Goal: Task Accomplishment & Management: Manage account settings

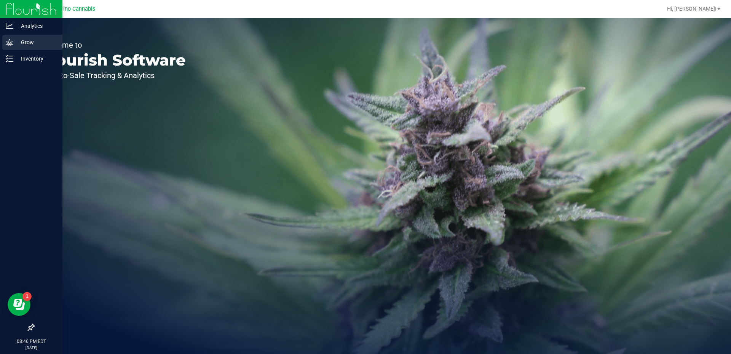
click at [30, 43] on p "Grow" at bounding box center [36, 42] width 46 height 9
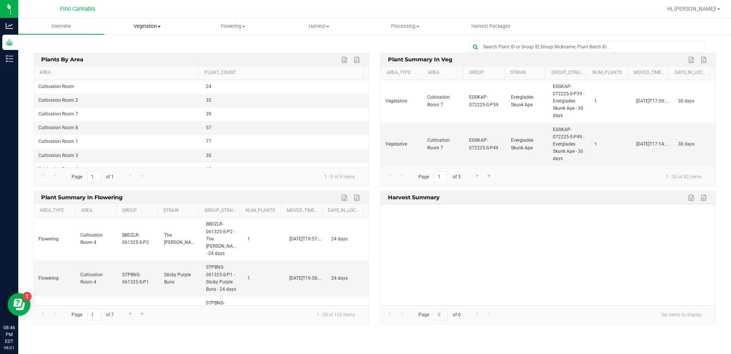
click at [140, 22] on uib-tab-heading "Vegetation Veg groups Veg plants Mother groups Mother plants Apply to plants Cr…" at bounding box center [147, 26] width 85 height 15
click at [133, 53] on span "Veg plants" at bounding box center [127, 55] width 47 height 6
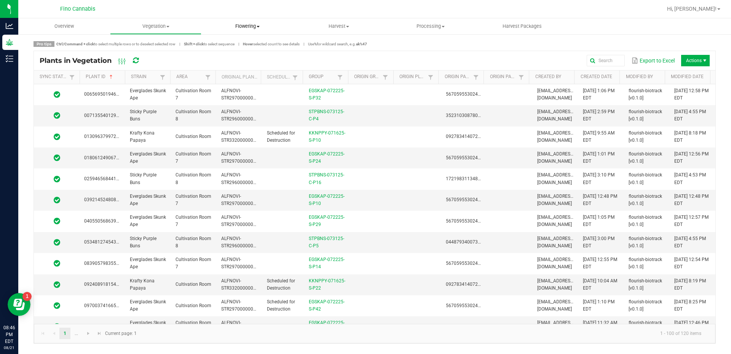
click at [254, 26] on span "Flowering" at bounding box center [247, 26] width 91 height 7
click at [241, 64] on span "Flowering plants" at bounding box center [232, 64] width 62 height 6
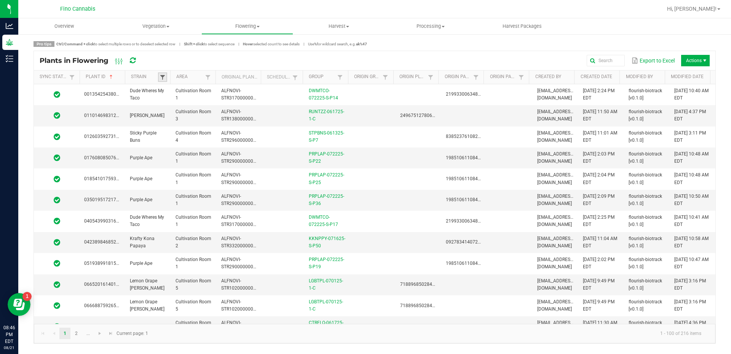
click at [161, 79] on span at bounding box center [163, 77] width 6 height 6
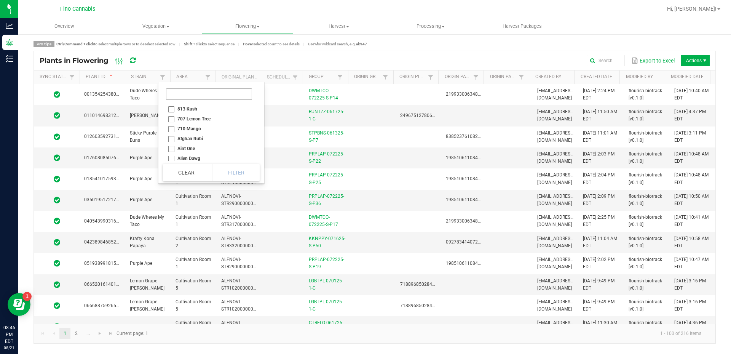
click at [191, 100] on li at bounding box center [209, 94] width 92 height 19
click at [190, 98] on input at bounding box center [209, 93] width 86 height 11
type input "purple"
click at [179, 109] on li "Purple Ape" at bounding box center [200, 109] width 74 height 10
checkbox Ape "true"
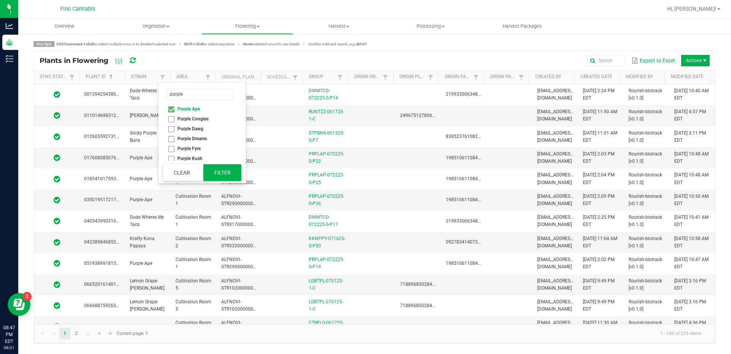
click at [234, 171] on button "Filter" at bounding box center [222, 172] width 38 height 17
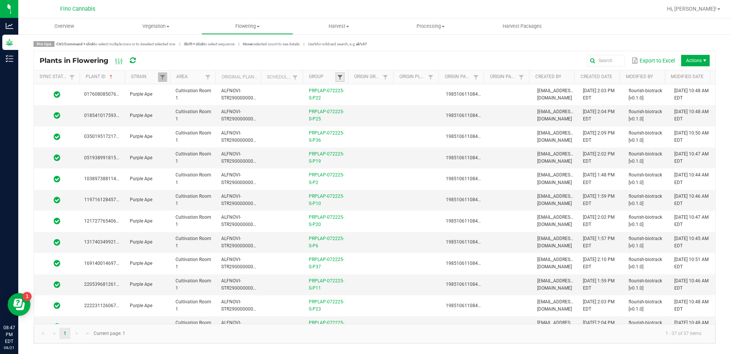
click at [339, 75] on span at bounding box center [340, 77] width 6 height 6
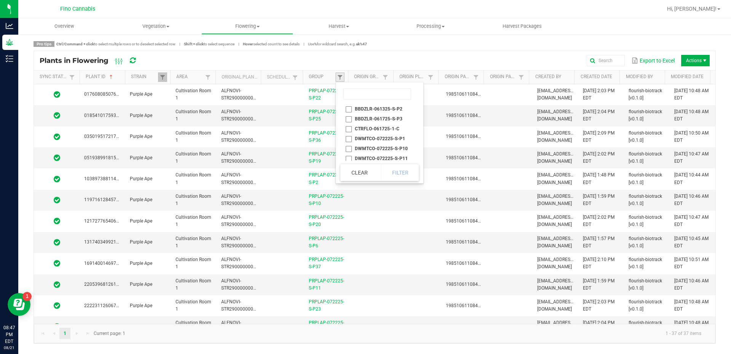
click at [343, 78] on link at bounding box center [339, 77] width 9 height 10
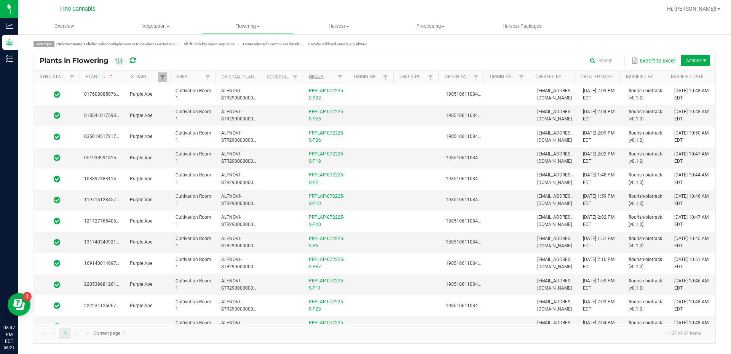
click at [323, 74] on th "Group" at bounding box center [325, 77] width 45 height 14
click at [329, 79] on link "Group" at bounding box center [322, 77] width 27 height 6
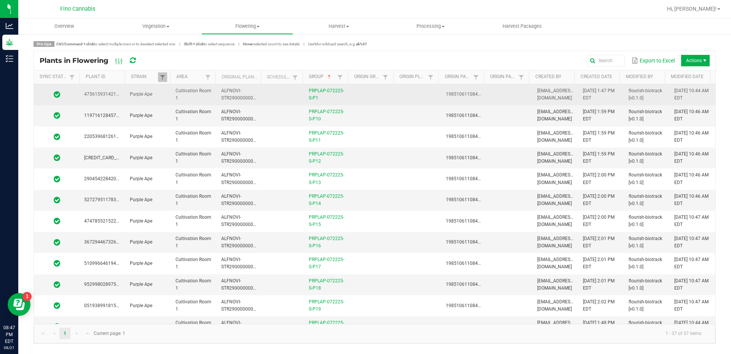
click at [384, 92] on td at bounding box center [373, 94] width 46 height 21
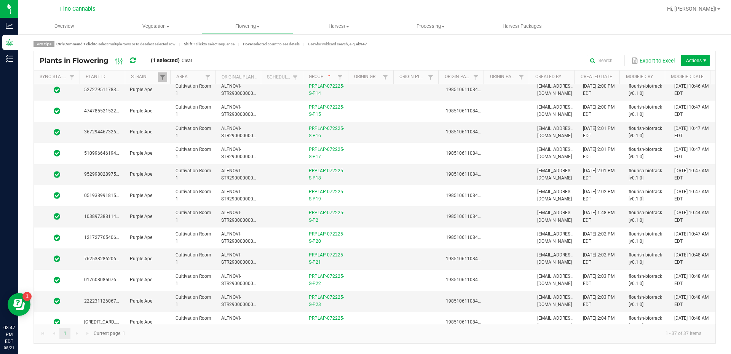
scroll to position [114, 0]
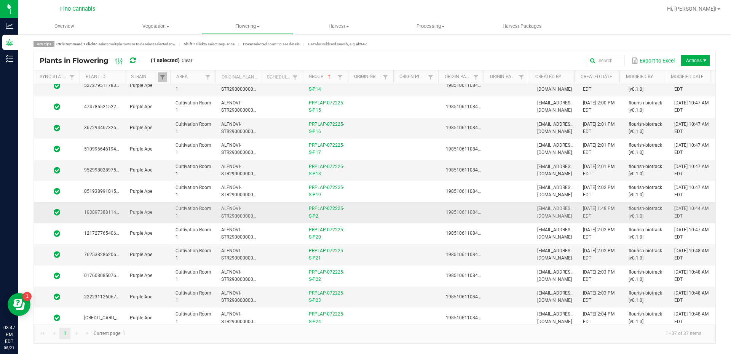
click at [389, 214] on td at bounding box center [373, 212] width 46 height 21
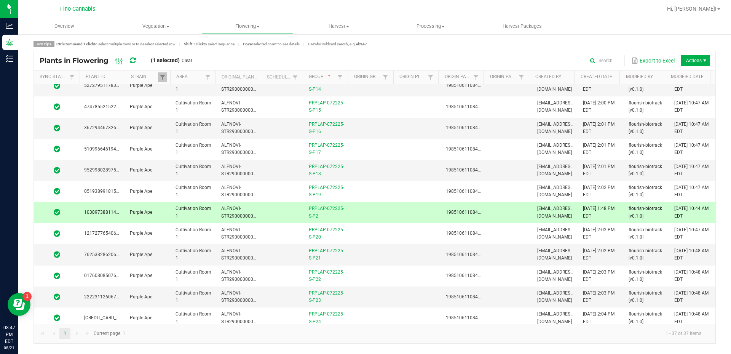
scroll to position [0, 0]
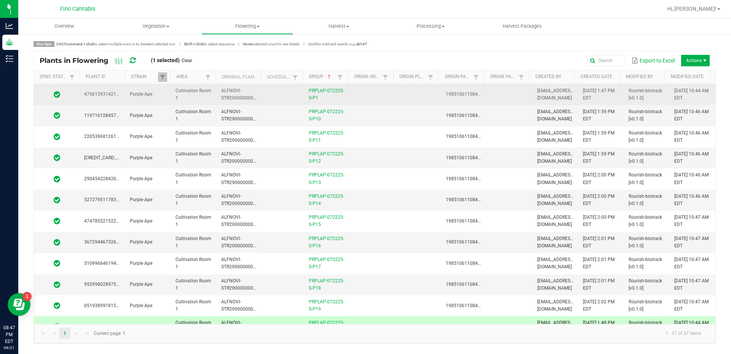
click at [357, 94] on td at bounding box center [373, 94] width 46 height 21
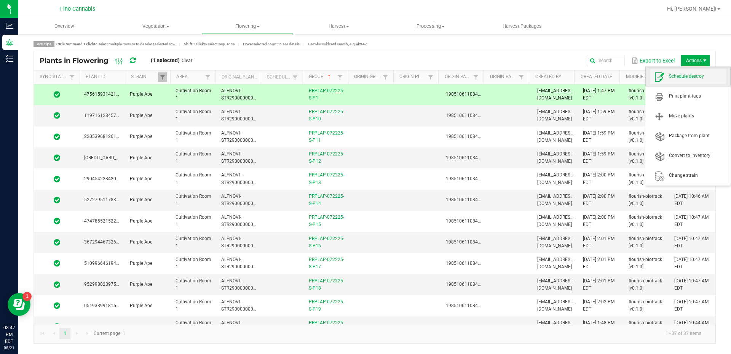
click at [696, 70] on span "Schedule destroy" at bounding box center [688, 76] width 76 height 15
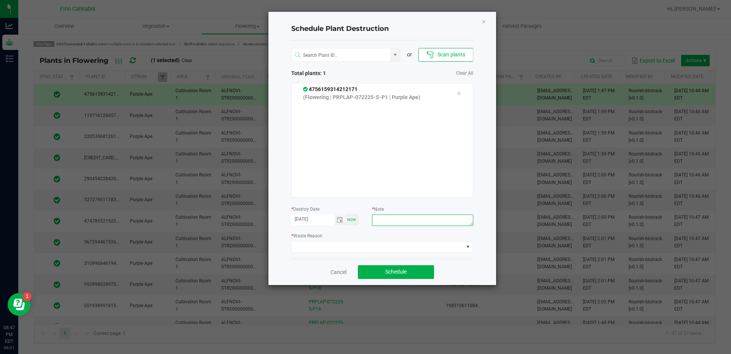
click at [404, 222] on textarea at bounding box center [422, 219] width 101 height 11
type textarea "Culled [DEMOGRAPHIC_DATA] - 122.6g"
click at [406, 247] on span at bounding box center [378, 246] width 172 height 11
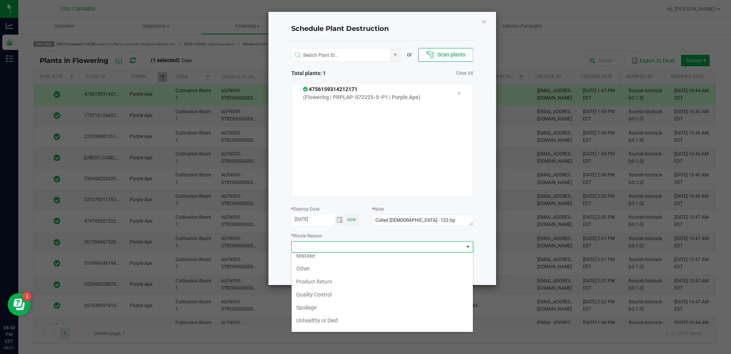
scroll to position [27, 0]
click at [484, 263] on div "Schedule Plant Destruction or Scan plants Total plants: 1 Clear All 47561593142…" at bounding box center [382, 148] width 228 height 273
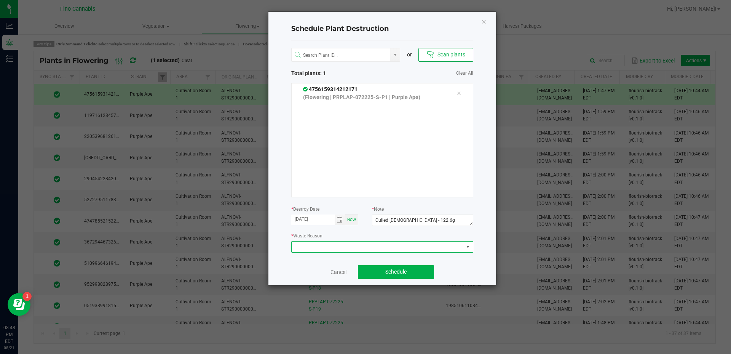
click at [452, 245] on span at bounding box center [378, 246] width 172 height 11
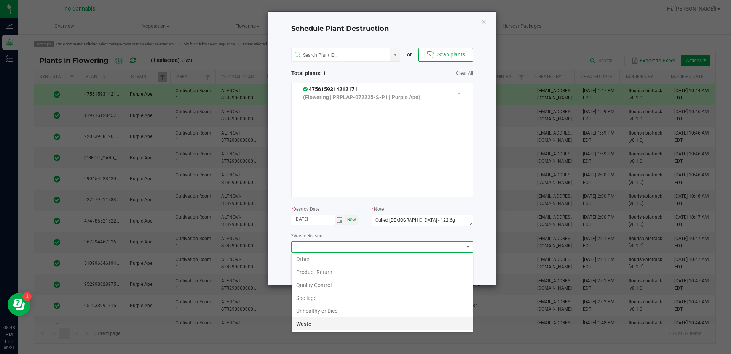
click at [417, 320] on li "Waste" at bounding box center [382, 323] width 181 height 13
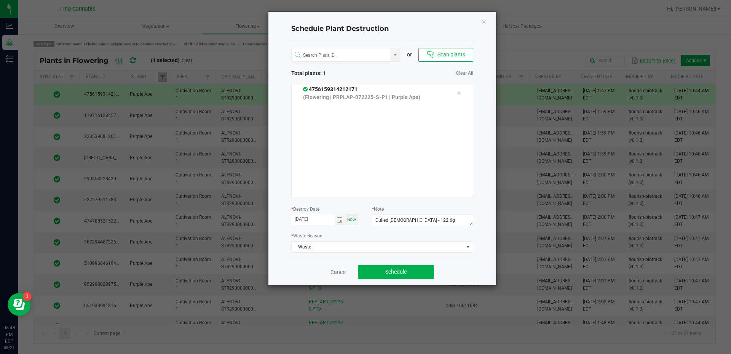
click at [469, 284] on div "Cancel Schedule" at bounding box center [382, 272] width 182 height 26
click at [415, 273] on button "Schedule" at bounding box center [396, 272] width 76 height 14
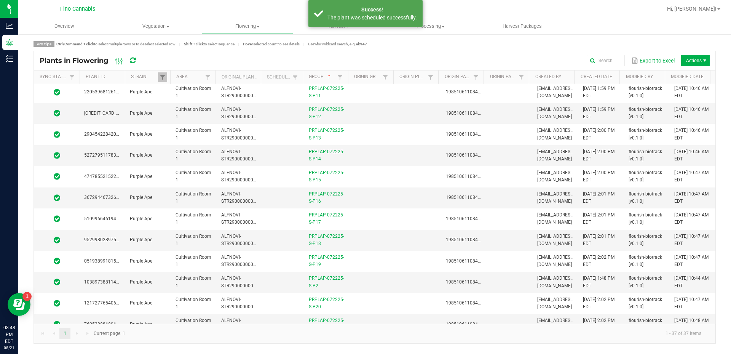
scroll to position [152, 0]
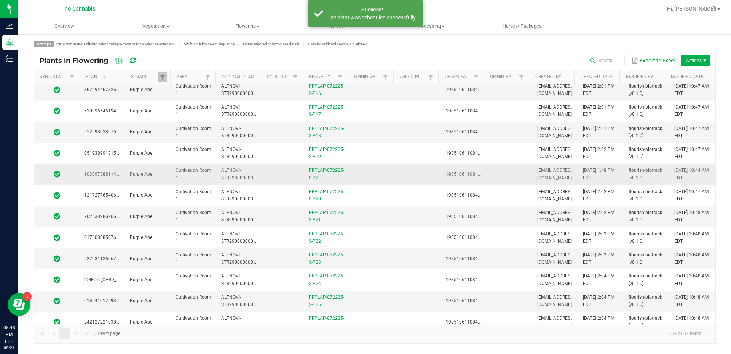
click at [388, 177] on td at bounding box center [373, 174] width 46 height 21
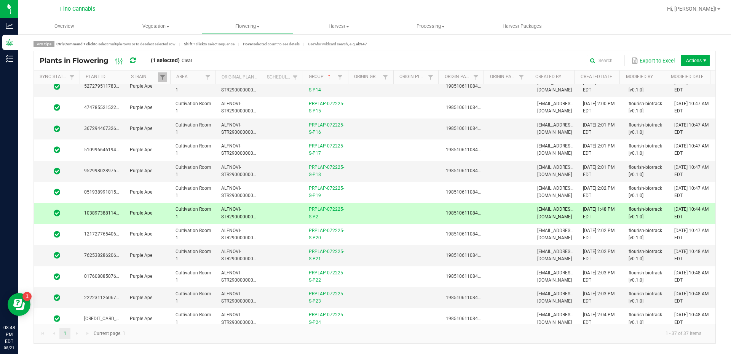
scroll to position [114, 0]
click at [696, 60] on span "Actions" at bounding box center [695, 60] width 29 height 11
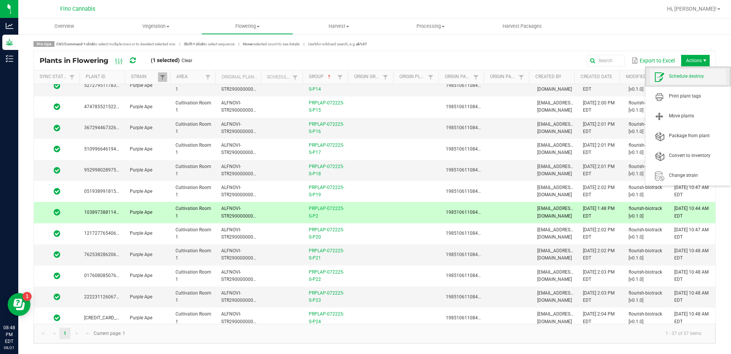
click at [689, 70] on span "Schedule destroy" at bounding box center [688, 76] width 76 height 15
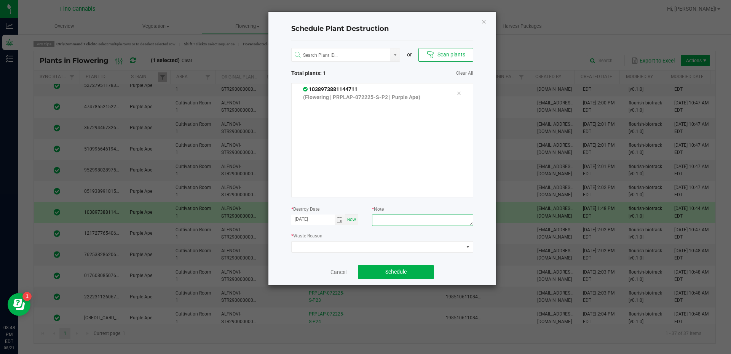
click at [398, 216] on textarea at bounding box center [422, 219] width 101 height 11
type textarea "Culled [DEMOGRAPHIC_DATA] - 122.6g"
click at [404, 245] on span at bounding box center [378, 246] width 172 height 11
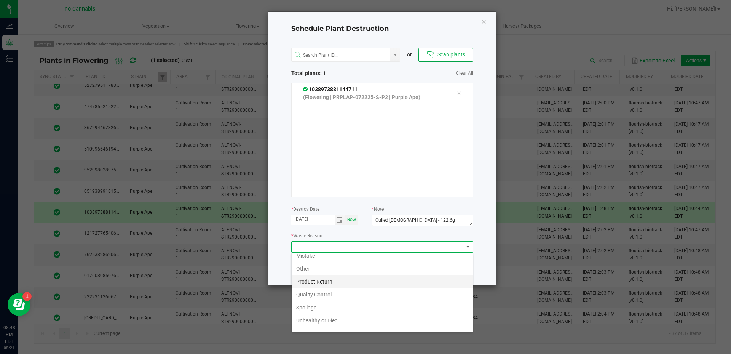
scroll to position [27, 0]
click at [312, 319] on li "Waste" at bounding box center [382, 323] width 181 height 13
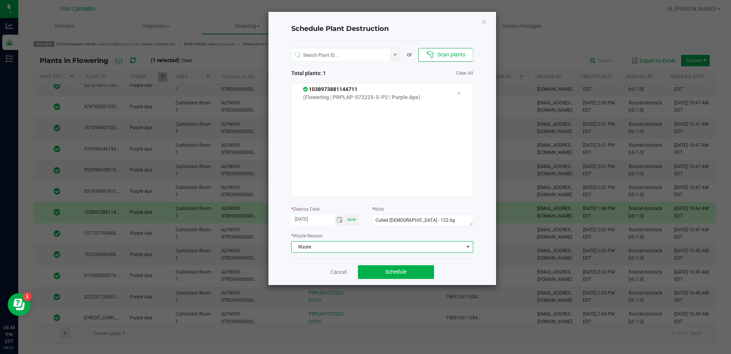
click at [463, 265] on div "Cancel Schedule" at bounding box center [382, 272] width 182 height 26
click at [414, 273] on button "Schedule" at bounding box center [396, 272] width 76 height 14
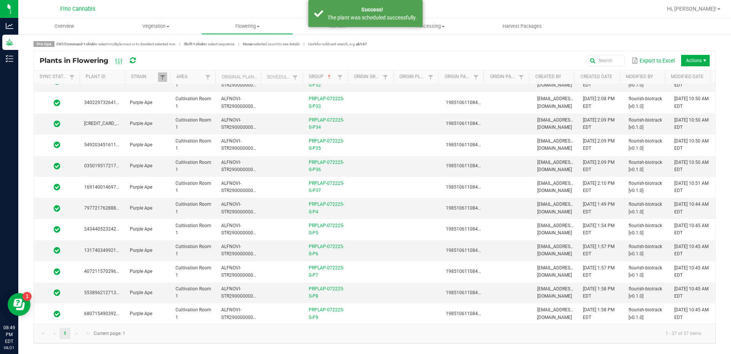
scroll to position [541, 0]
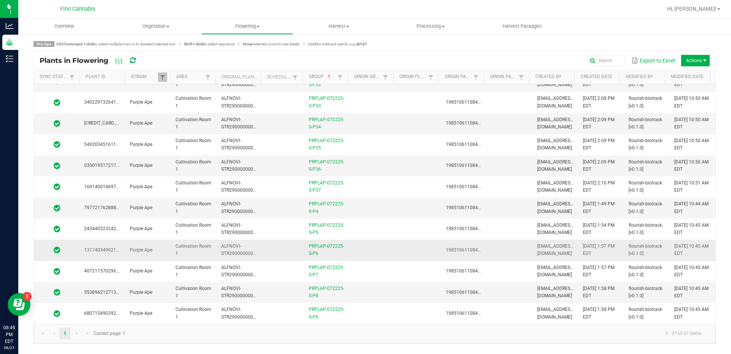
click at [402, 248] on td at bounding box center [419, 249] width 46 height 21
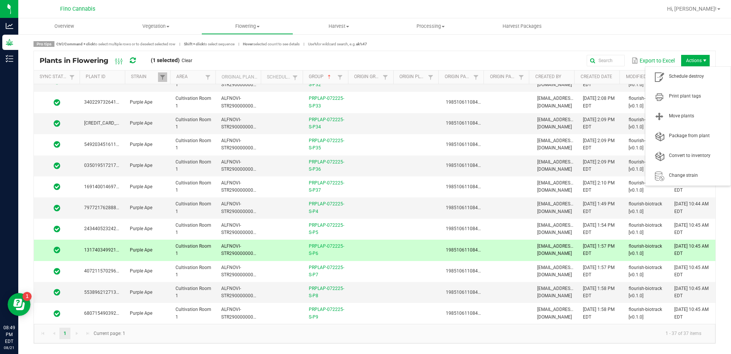
click at [693, 58] on span "Actions" at bounding box center [695, 60] width 29 height 11
click at [689, 72] on span "Schedule destroy" at bounding box center [688, 76] width 76 height 15
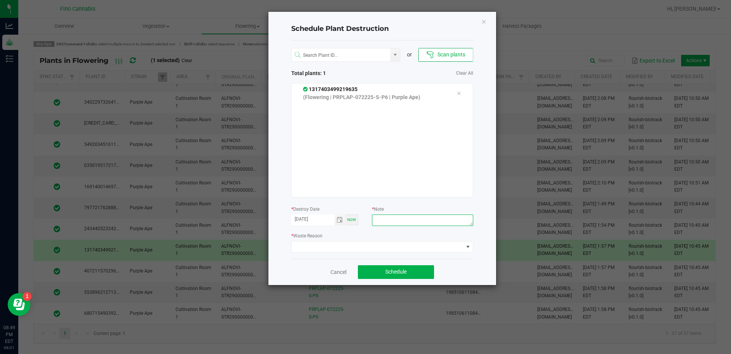
click at [404, 224] on textarea at bounding box center [422, 219] width 101 height 11
type textarea "Culled [DEMOGRAPHIC_DATA] - 122.6g"
click at [406, 248] on span at bounding box center [378, 246] width 172 height 11
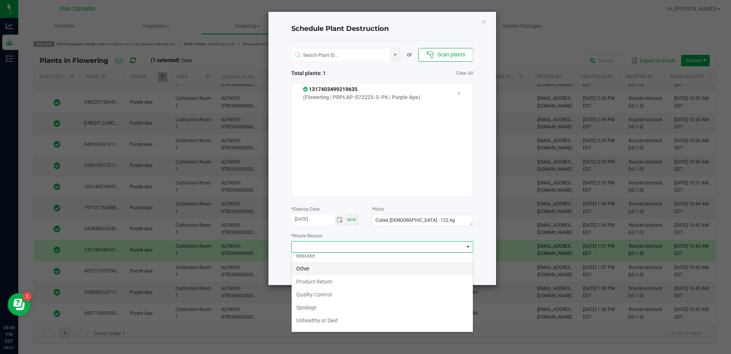
scroll to position [27, 0]
click at [307, 318] on li "Waste" at bounding box center [382, 323] width 181 height 13
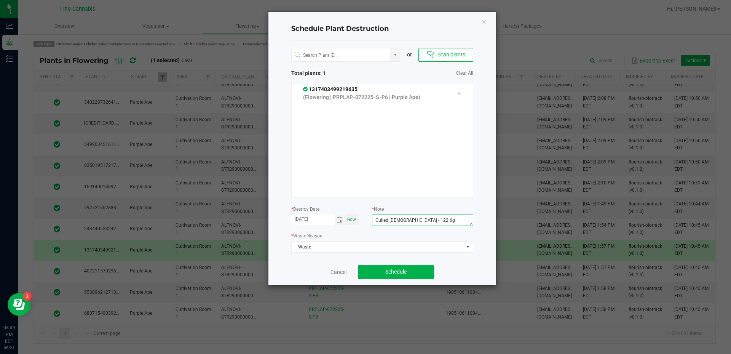
click at [391, 220] on textarea "Culled [DEMOGRAPHIC_DATA] - 122.6g" at bounding box center [422, 219] width 101 height 11
click at [460, 267] on div "Cancel Schedule" at bounding box center [382, 272] width 182 height 26
click at [410, 270] on button "Schedule" at bounding box center [396, 272] width 76 height 14
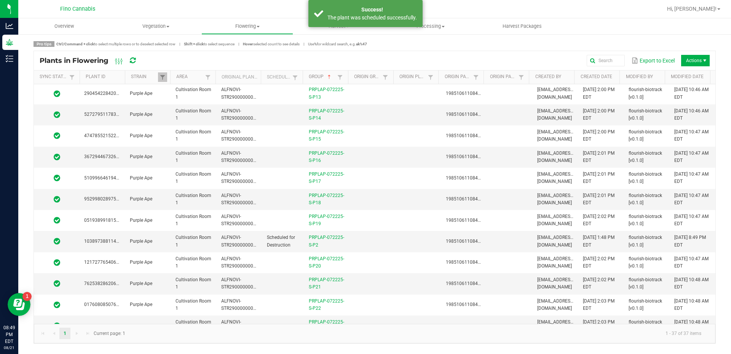
scroll to position [0, 0]
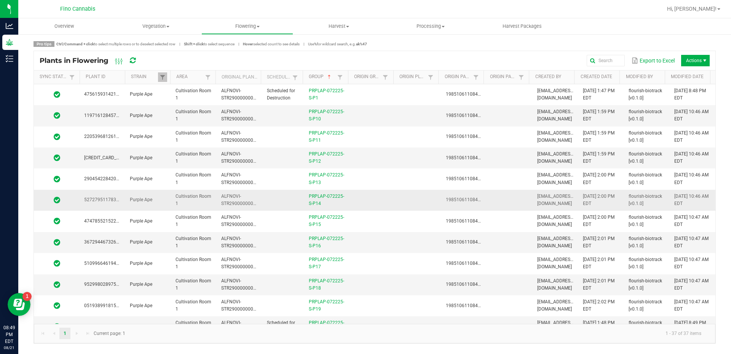
click at [372, 196] on td at bounding box center [373, 200] width 46 height 21
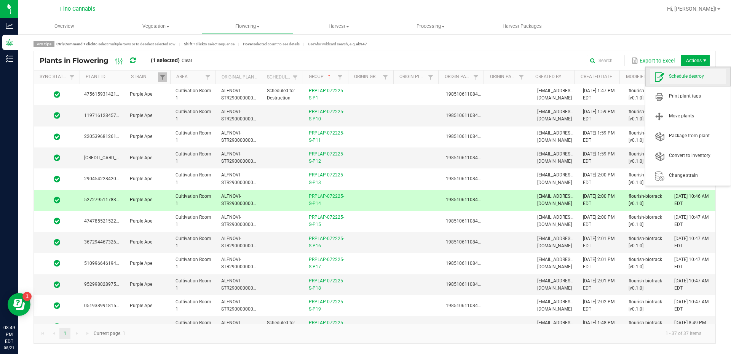
click at [689, 74] on span "Schedule destroy" at bounding box center [697, 76] width 57 height 6
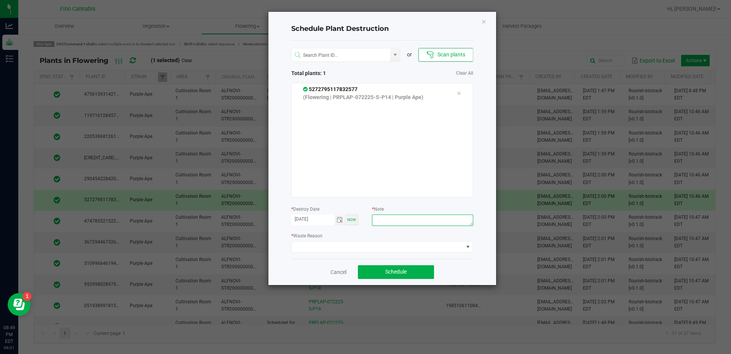
paste textarea "Culled [DEMOGRAPHIC_DATA] - 122.6g"
type textarea "Culled [DEMOGRAPHIC_DATA] - 122.6g"
click at [449, 248] on span at bounding box center [378, 246] width 172 height 11
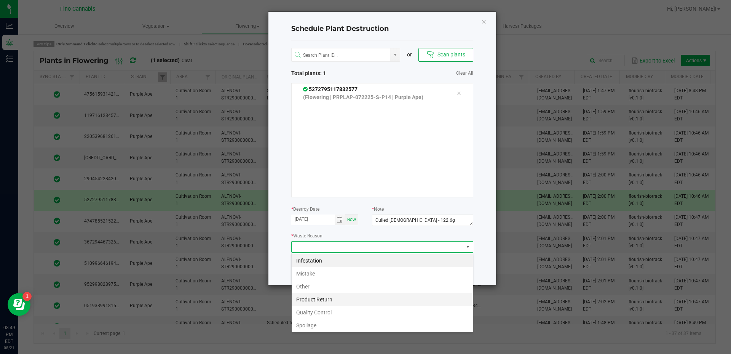
scroll to position [27, 0]
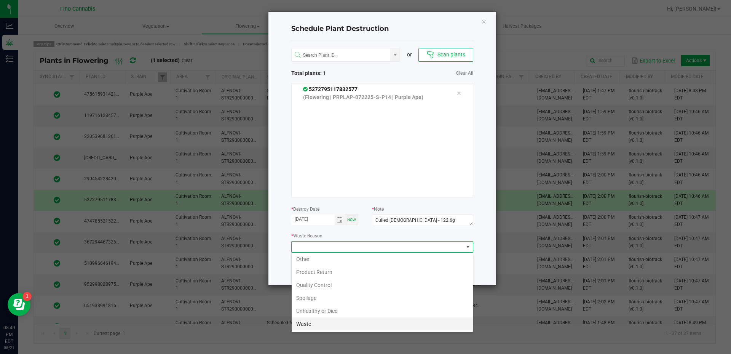
click at [324, 321] on li "Waste" at bounding box center [382, 323] width 181 height 13
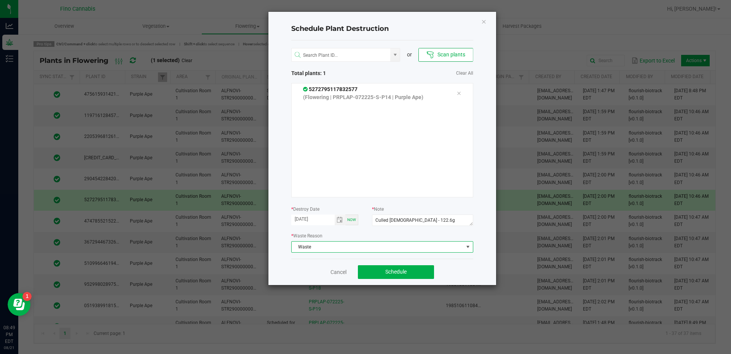
click at [455, 261] on div "Cancel Schedule" at bounding box center [382, 272] width 182 height 26
click at [418, 273] on button "Schedule" at bounding box center [396, 272] width 76 height 14
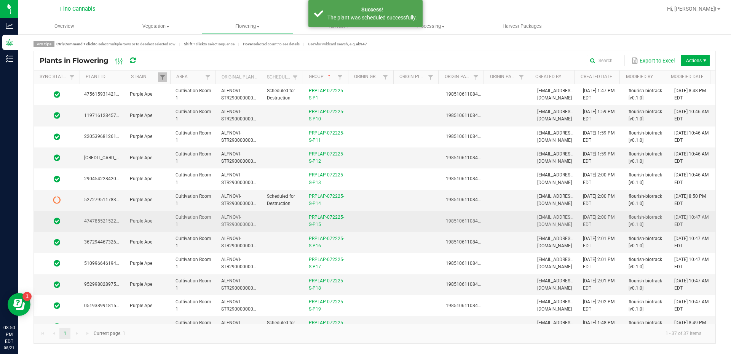
click at [392, 222] on td at bounding box center [373, 221] width 46 height 21
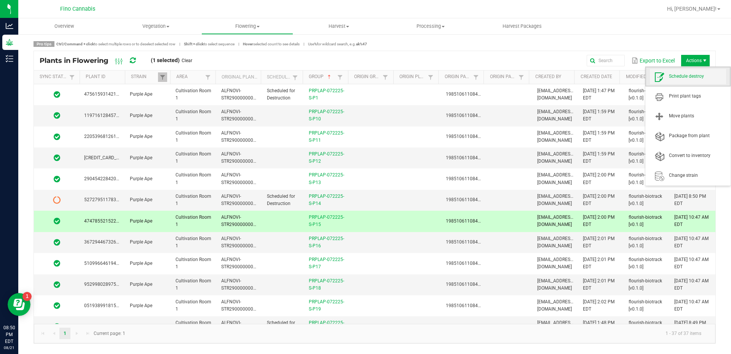
click at [685, 74] on span "Schedule destroy" at bounding box center [697, 76] width 57 height 6
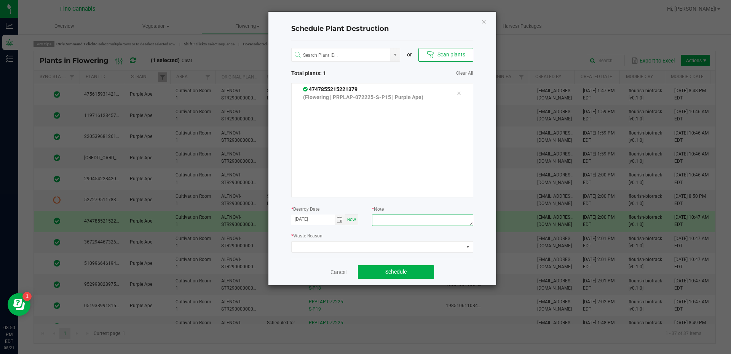
paste textarea "Culled [DEMOGRAPHIC_DATA] - 122.6g"
type textarea "Culled [DEMOGRAPHIC_DATA] - 122.6g"
click at [423, 245] on span at bounding box center [378, 246] width 172 height 11
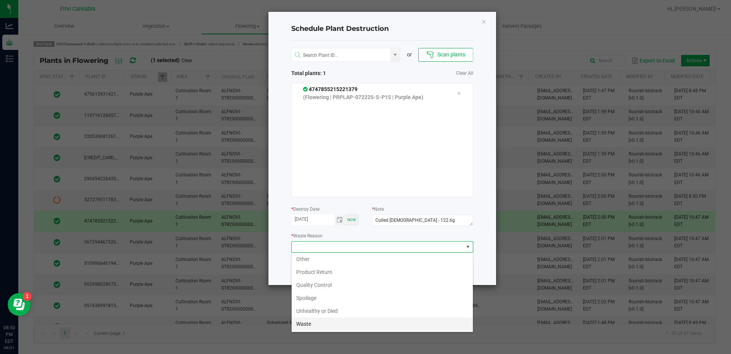
click at [361, 320] on li "Waste" at bounding box center [382, 323] width 181 height 13
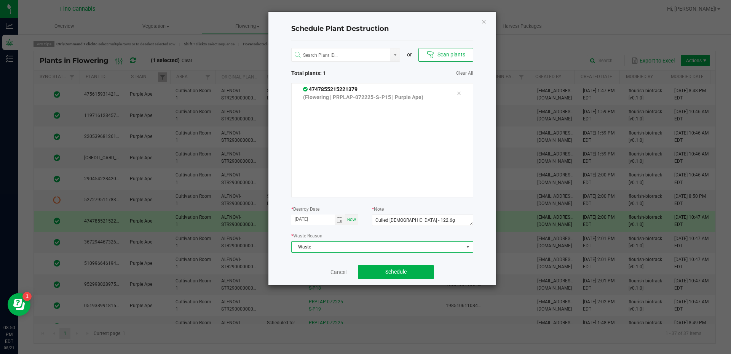
click at [464, 265] on div "Cancel Schedule" at bounding box center [382, 272] width 182 height 26
click at [402, 272] on span "Schedule" at bounding box center [395, 271] width 21 height 6
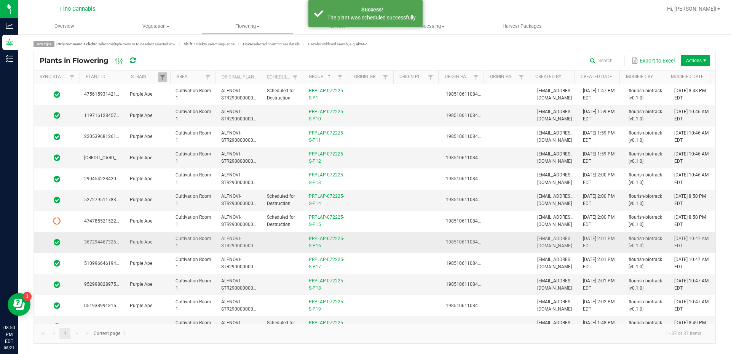
click at [378, 241] on td at bounding box center [373, 242] width 46 height 21
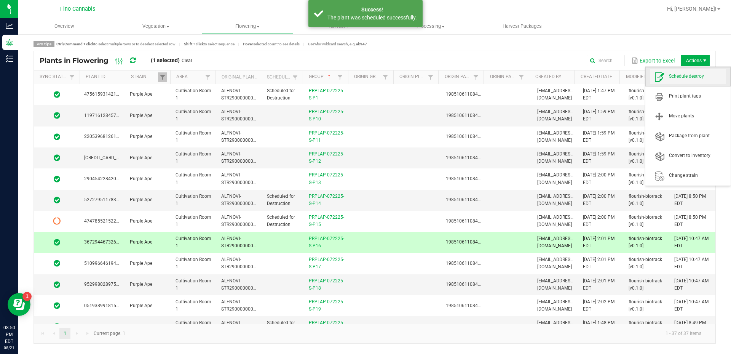
click at [673, 79] on span "Schedule destroy" at bounding box center [697, 76] width 57 height 6
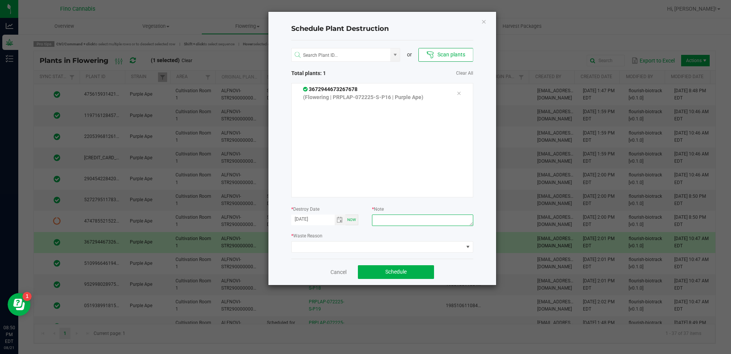
paste textarea "Culled [DEMOGRAPHIC_DATA] - 122.6g"
type textarea "Culled [DEMOGRAPHIC_DATA] - 122.6g"
click at [405, 244] on span at bounding box center [378, 246] width 172 height 11
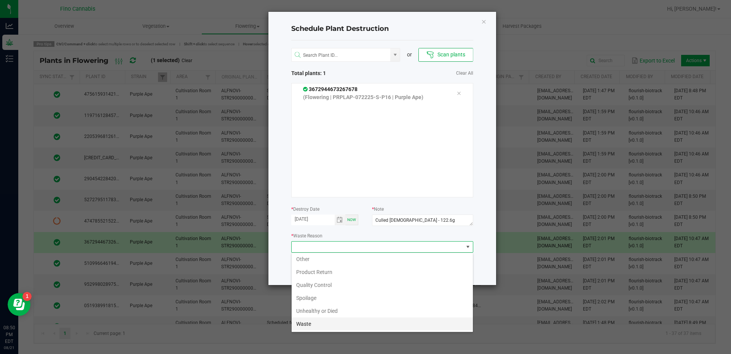
click at [308, 322] on li "Waste" at bounding box center [382, 323] width 181 height 13
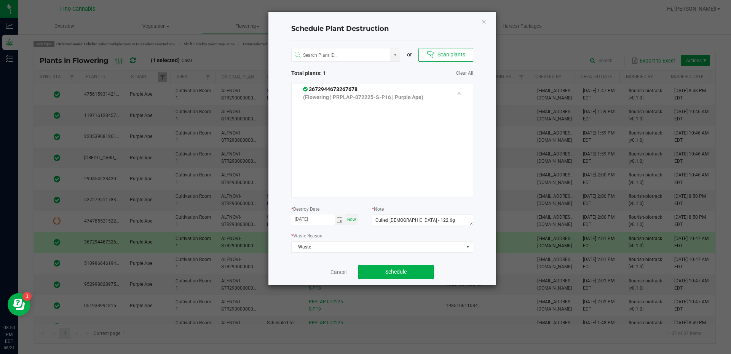
click at [469, 259] on div "Cancel Schedule" at bounding box center [382, 272] width 182 height 26
click at [424, 273] on button "Schedule" at bounding box center [396, 272] width 76 height 14
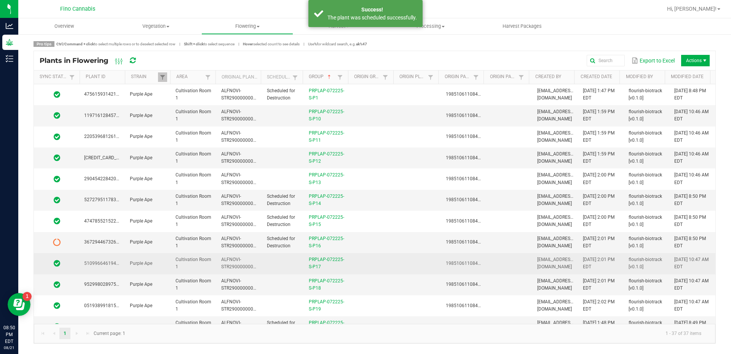
click at [401, 266] on td at bounding box center [419, 263] width 46 height 21
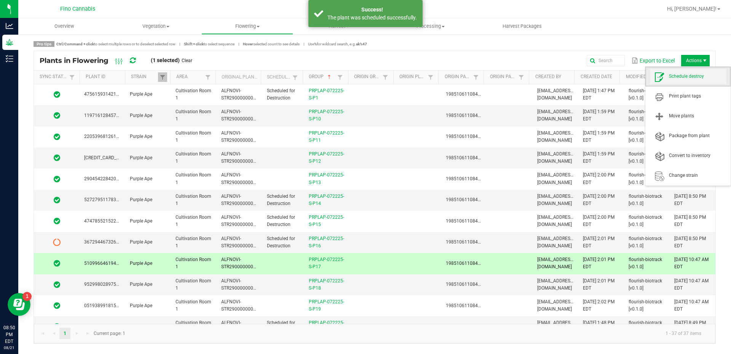
click at [684, 79] on span "Schedule destroy" at bounding box center [697, 76] width 57 height 6
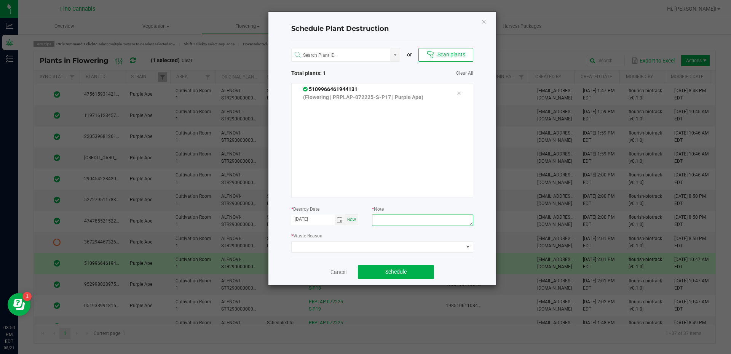
paste textarea "Culled [DEMOGRAPHIC_DATA] - 122.6g"
type textarea "Culled [DEMOGRAPHIC_DATA] - 122.6g"
click at [407, 252] on span at bounding box center [378, 246] width 172 height 11
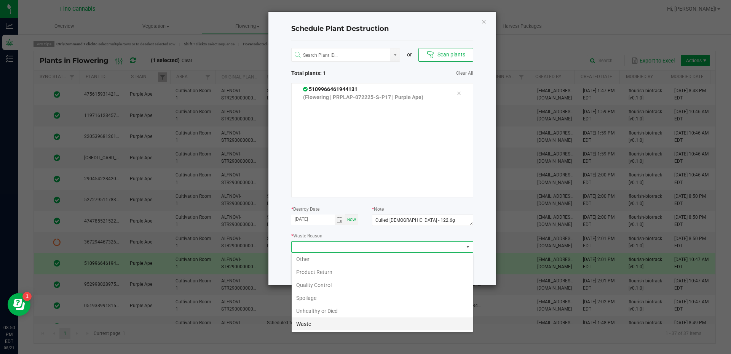
click at [349, 323] on li "Waste" at bounding box center [382, 323] width 181 height 13
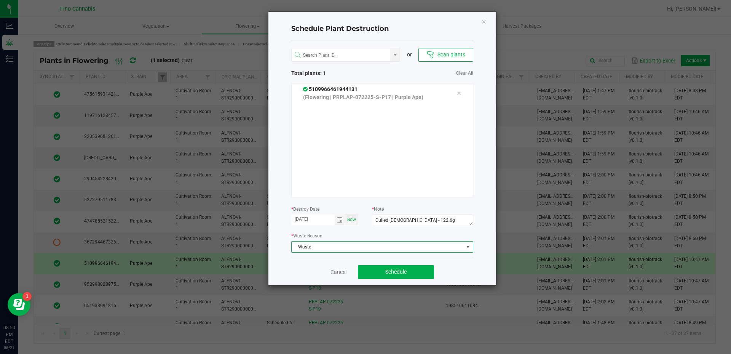
click at [480, 263] on div "Schedule Plant Destruction or Scan plants Total plants: 1 Clear All 51099664619…" at bounding box center [382, 148] width 228 height 273
click at [420, 276] on button "Schedule" at bounding box center [396, 272] width 76 height 14
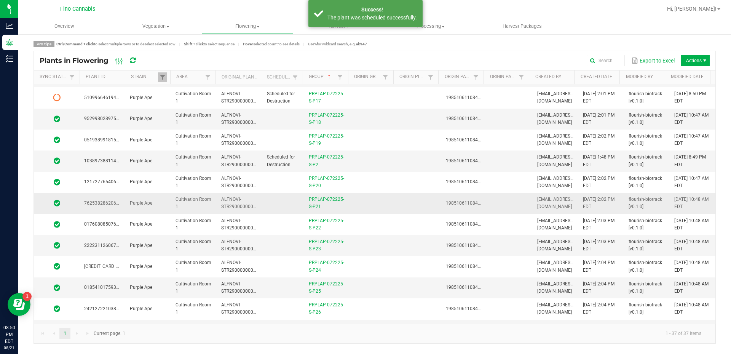
scroll to position [152, 0]
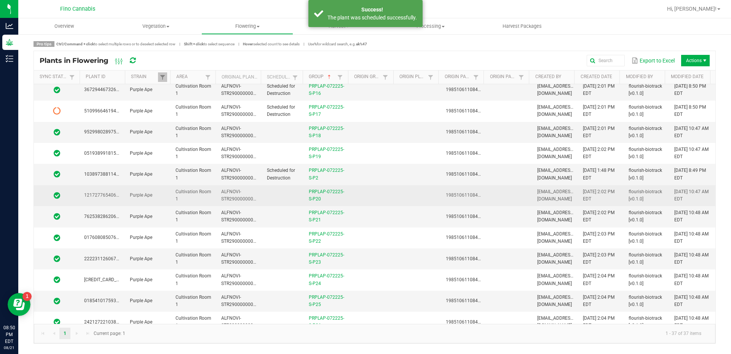
click at [376, 196] on td at bounding box center [373, 195] width 46 height 21
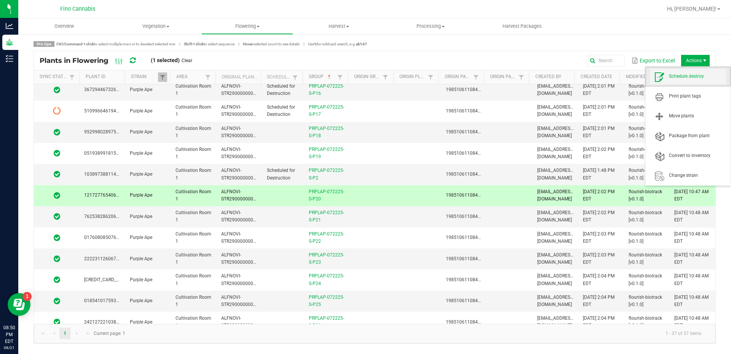
click at [684, 75] on span "Schedule destroy" at bounding box center [697, 76] width 57 height 6
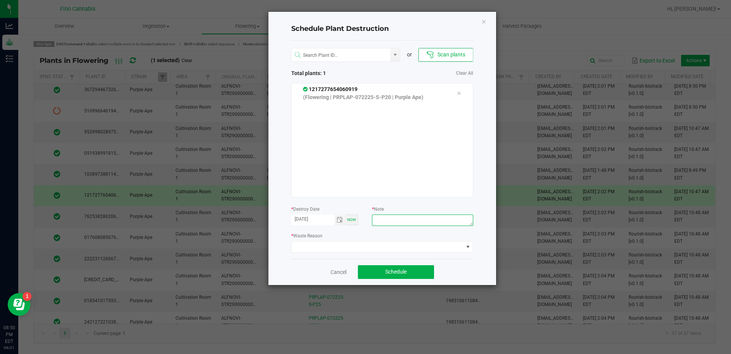
paste textarea "Culled [DEMOGRAPHIC_DATA] - 122.6g"
type textarea "Culled [DEMOGRAPHIC_DATA] - 122.6g"
click at [388, 246] on span at bounding box center [378, 246] width 172 height 11
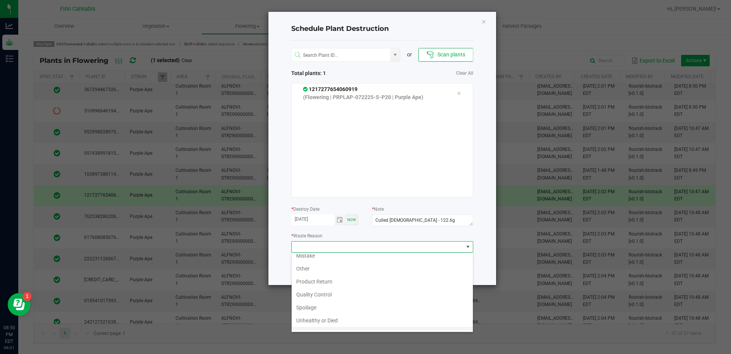
scroll to position [27, 0]
click at [316, 318] on li "Waste" at bounding box center [382, 323] width 181 height 13
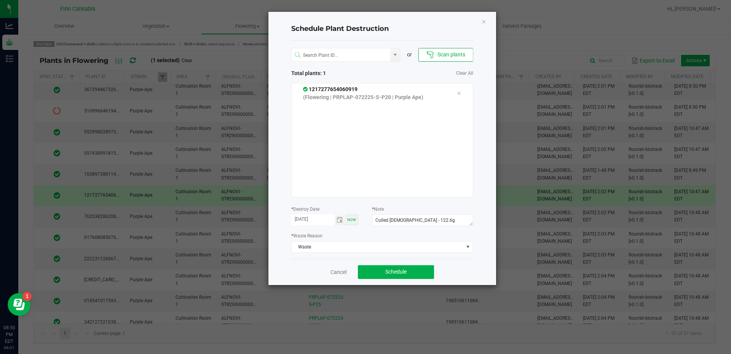
click at [459, 259] on div "Cancel Schedule" at bounding box center [382, 272] width 182 height 26
click at [415, 277] on button "Schedule" at bounding box center [396, 272] width 76 height 14
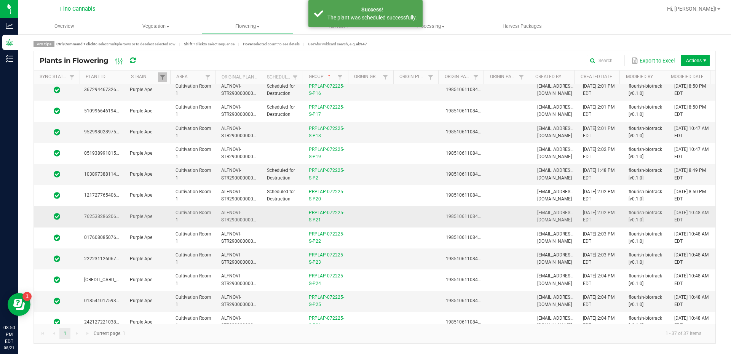
click at [386, 217] on td at bounding box center [373, 216] width 46 height 21
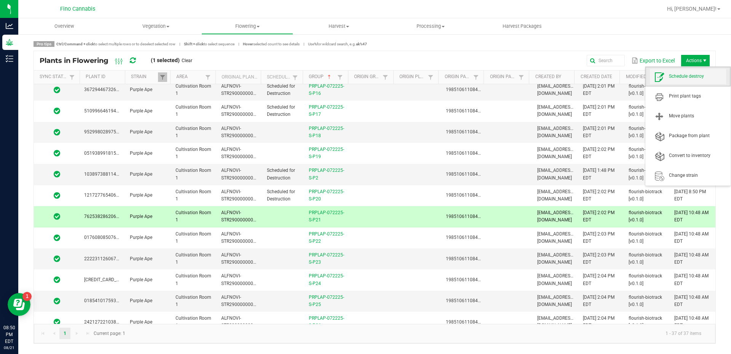
click at [680, 75] on span "Schedule destroy" at bounding box center [697, 76] width 57 height 6
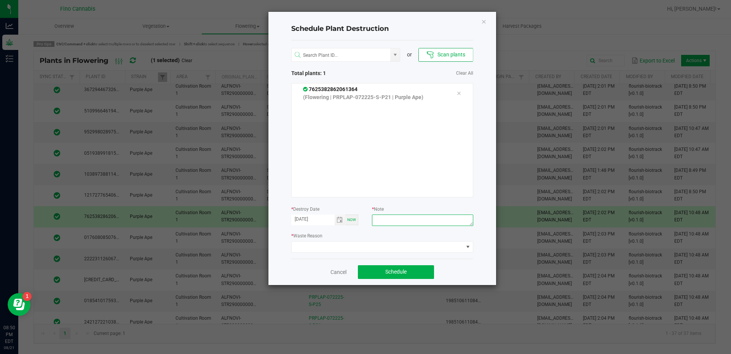
paste textarea "Culled [DEMOGRAPHIC_DATA] - 122.6g"
type textarea "Culled [DEMOGRAPHIC_DATA] - 122.6g"
click at [417, 247] on span at bounding box center [378, 246] width 172 height 11
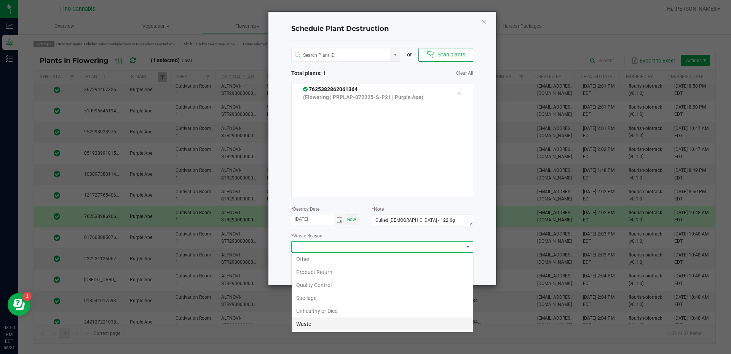
click at [329, 325] on li "Waste" at bounding box center [382, 323] width 181 height 13
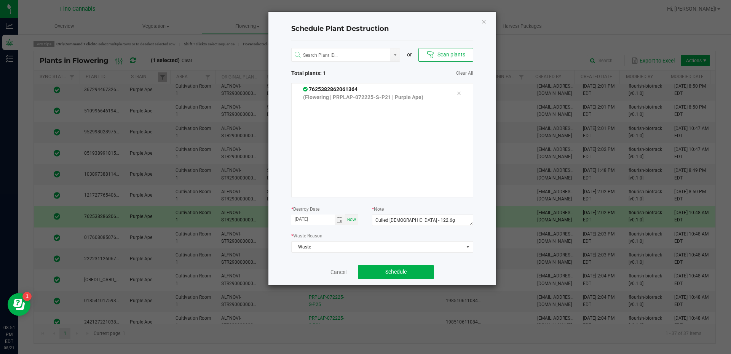
click at [481, 267] on div "Schedule Plant Destruction or Scan plants Total plants: 1 Clear All 76253828620…" at bounding box center [382, 148] width 228 height 273
click at [413, 270] on button "Schedule" at bounding box center [396, 272] width 76 height 14
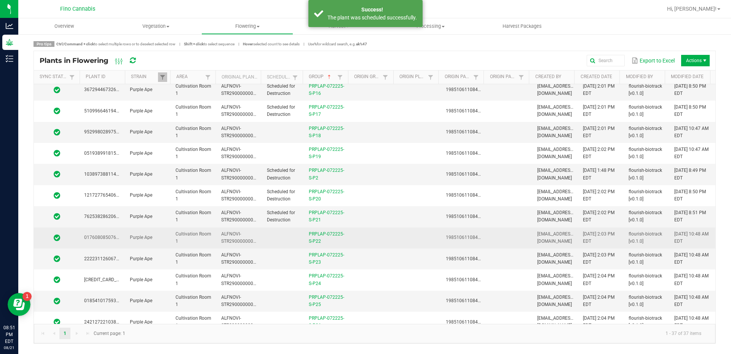
click at [379, 231] on td at bounding box center [373, 237] width 46 height 21
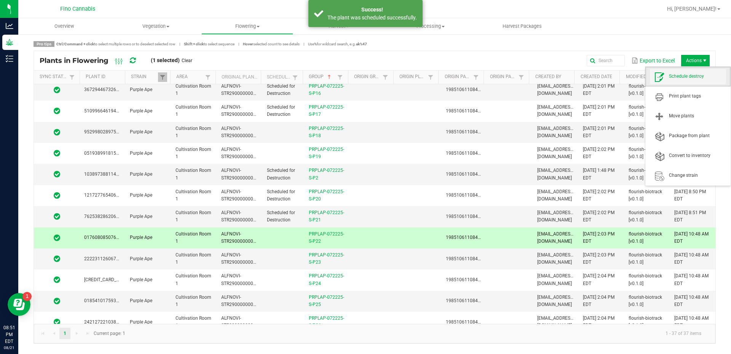
click at [677, 72] on span "Schedule destroy" at bounding box center [688, 76] width 76 height 15
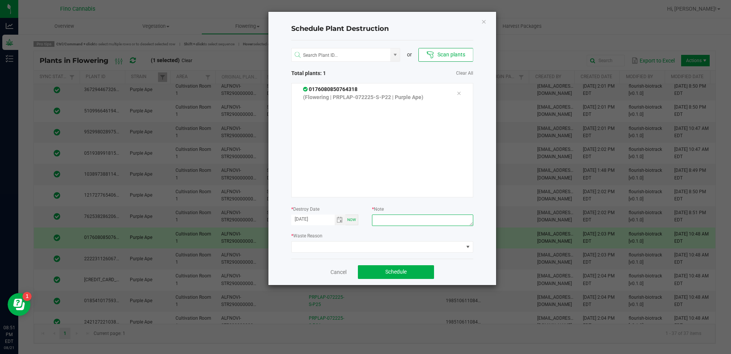
paste textarea "Culled [DEMOGRAPHIC_DATA] - 122.6g"
type textarea "Culled [DEMOGRAPHIC_DATA] - 122.6g"
click at [419, 243] on span at bounding box center [378, 246] width 172 height 11
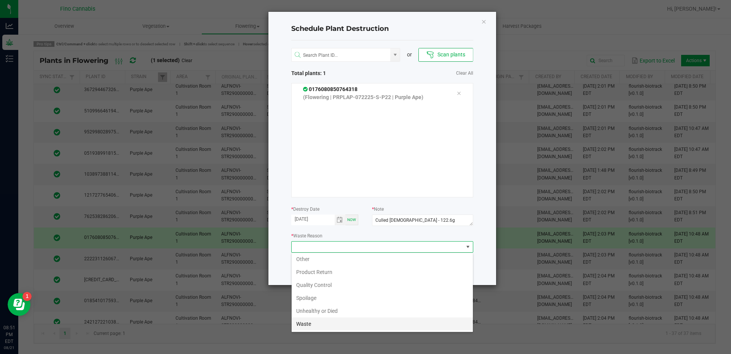
click at [330, 326] on li "Waste" at bounding box center [382, 323] width 181 height 13
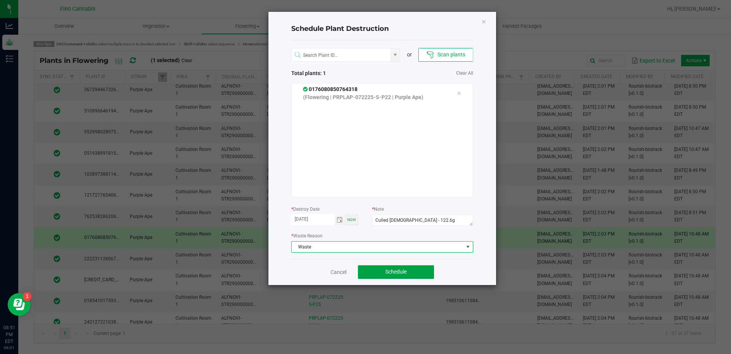
click at [423, 275] on button "Schedule" at bounding box center [396, 272] width 76 height 14
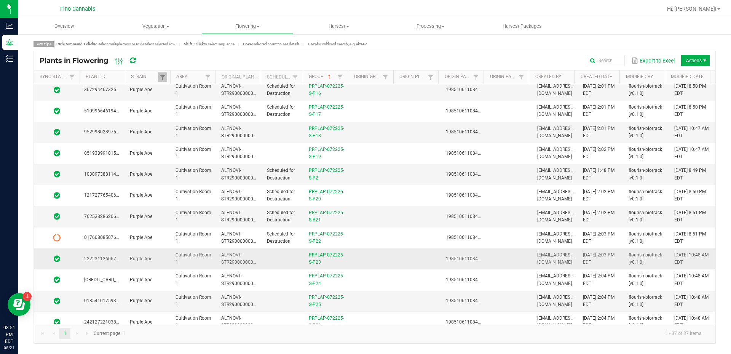
click at [367, 260] on td at bounding box center [373, 258] width 46 height 21
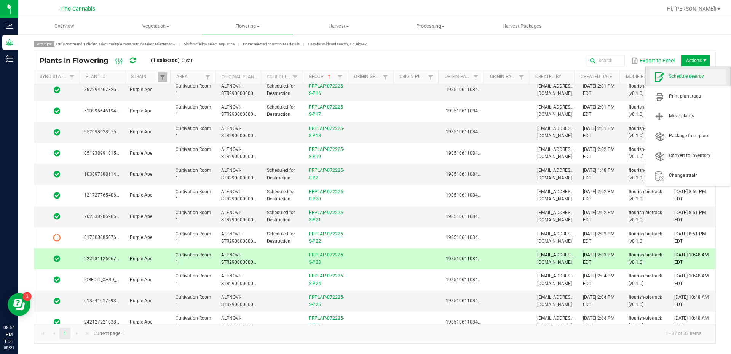
click at [689, 78] on span "Schedule destroy" at bounding box center [697, 76] width 57 height 6
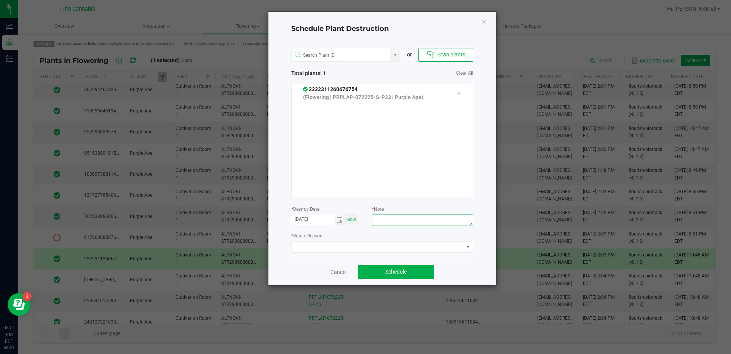
paste textarea "Culled [DEMOGRAPHIC_DATA] - 122.6g"
type textarea "Culled [DEMOGRAPHIC_DATA] - 122.6g"
click at [401, 248] on span at bounding box center [378, 246] width 172 height 11
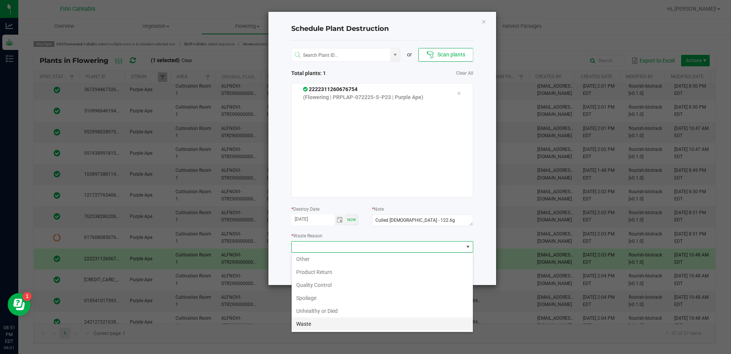
click at [321, 321] on li "Waste" at bounding box center [382, 323] width 181 height 13
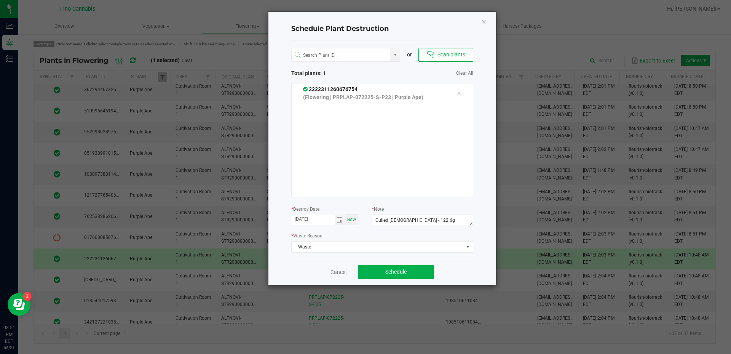
click at [456, 263] on div "Cancel Schedule" at bounding box center [382, 272] width 182 height 26
click at [422, 271] on button "Schedule" at bounding box center [396, 272] width 76 height 14
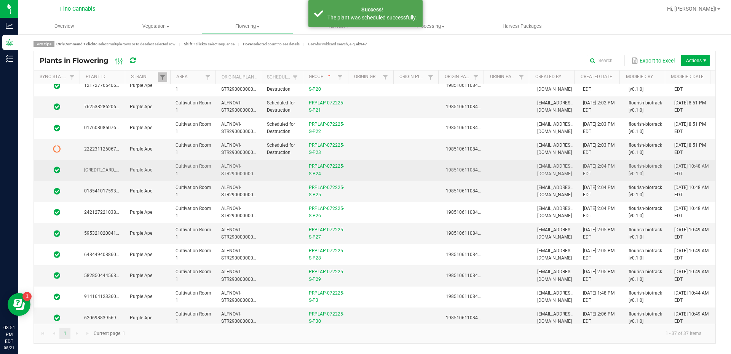
scroll to position [267, 0]
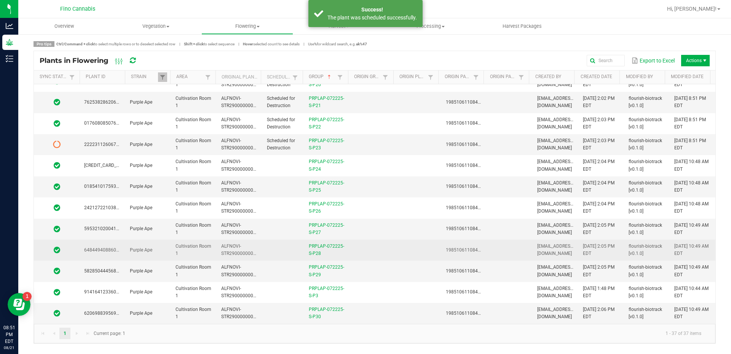
click at [397, 252] on td at bounding box center [419, 249] width 46 height 21
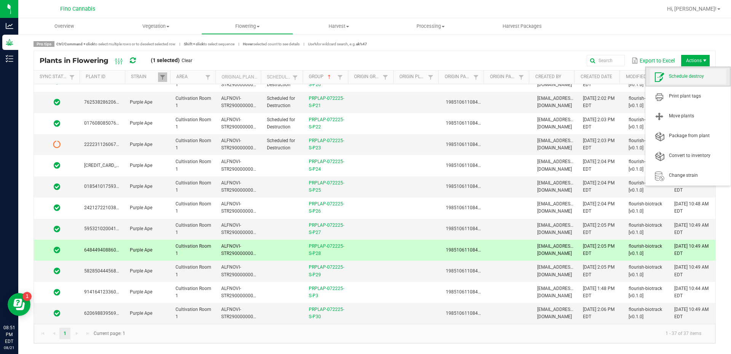
click at [686, 75] on span "Schedule destroy" at bounding box center [697, 76] width 57 height 6
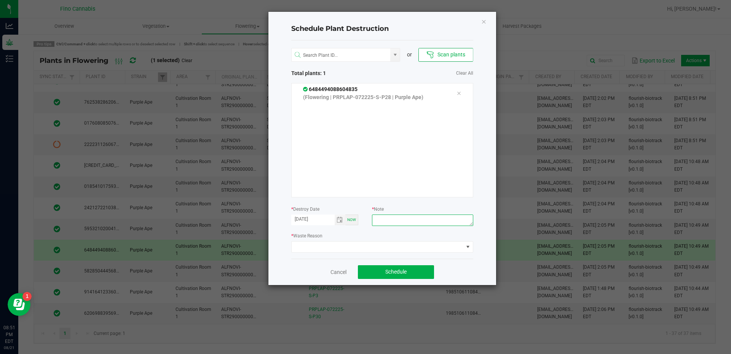
paste textarea "Culled [DEMOGRAPHIC_DATA] - 122.6g"
type textarea "Culled [DEMOGRAPHIC_DATA] - 122.6g"
click at [391, 243] on span at bounding box center [378, 246] width 172 height 11
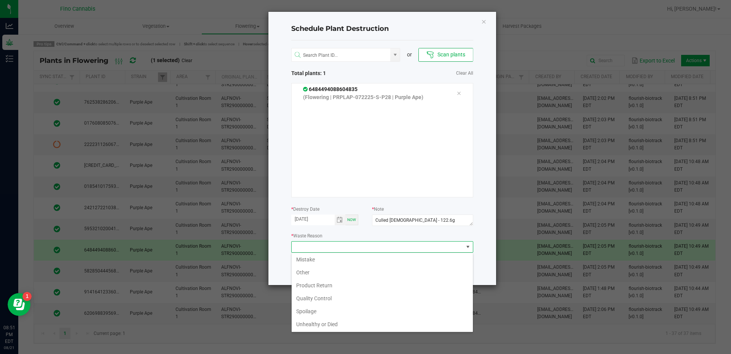
scroll to position [27, 0]
click at [300, 319] on li "Waste" at bounding box center [382, 323] width 181 height 13
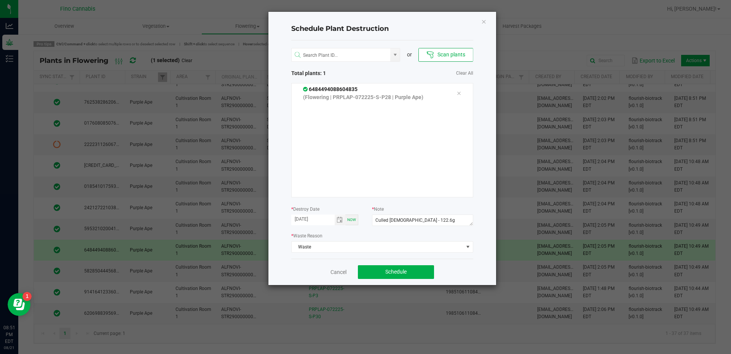
click at [453, 257] on div "or Scan plants Total plants: 1 Clear All 6484494088604835 (Flowering | PRPLAP-0…" at bounding box center [382, 149] width 182 height 218
click at [410, 278] on button "Schedule" at bounding box center [396, 272] width 76 height 14
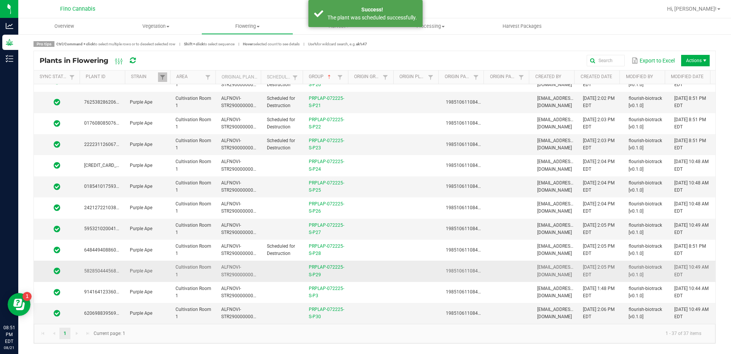
click at [391, 272] on td at bounding box center [373, 270] width 46 height 21
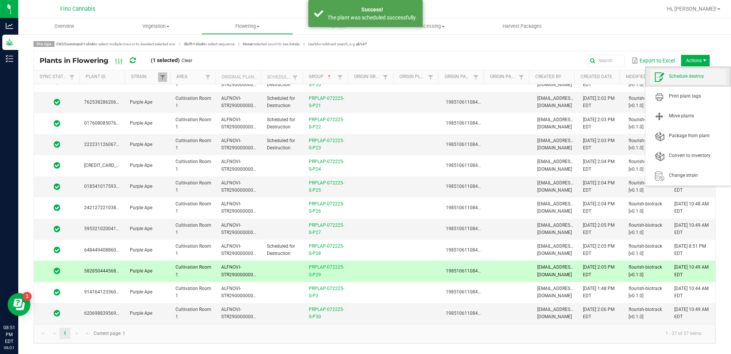
click at [682, 80] on span "Schedule destroy" at bounding box center [697, 76] width 57 height 6
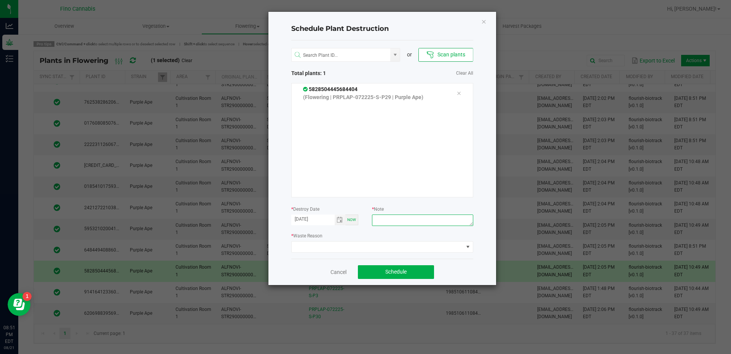
paste textarea "Culled [DEMOGRAPHIC_DATA] - 122.6g"
type textarea "Culled [DEMOGRAPHIC_DATA] - 122.6g"
click at [386, 248] on span at bounding box center [378, 246] width 172 height 11
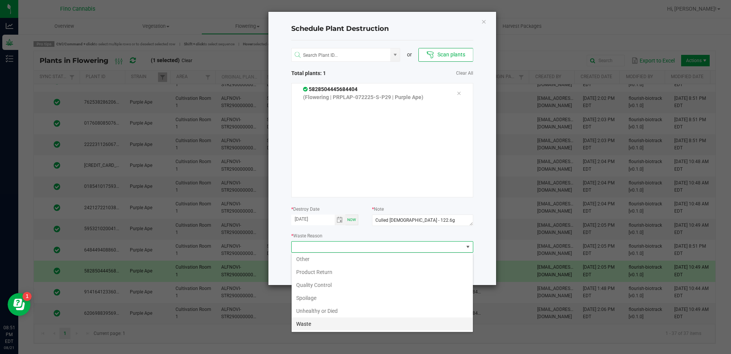
click at [301, 320] on li "Waste" at bounding box center [382, 323] width 181 height 13
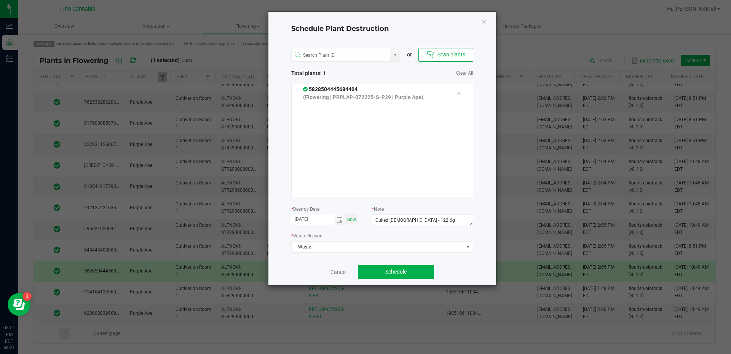
click at [442, 271] on div "Cancel Schedule" at bounding box center [382, 272] width 182 height 26
click at [423, 274] on button "Schedule" at bounding box center [396, 272] width 76 height 14
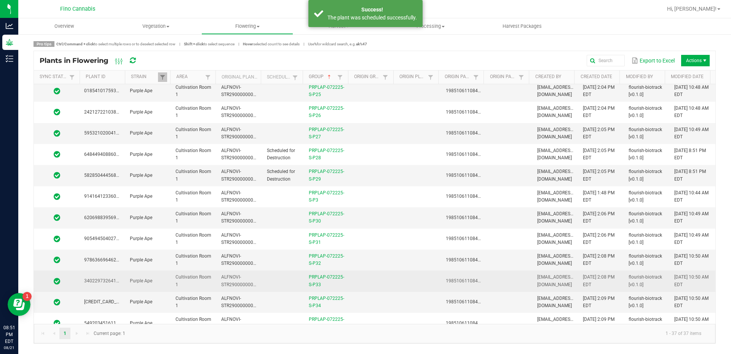
scroll to position [381, 0]
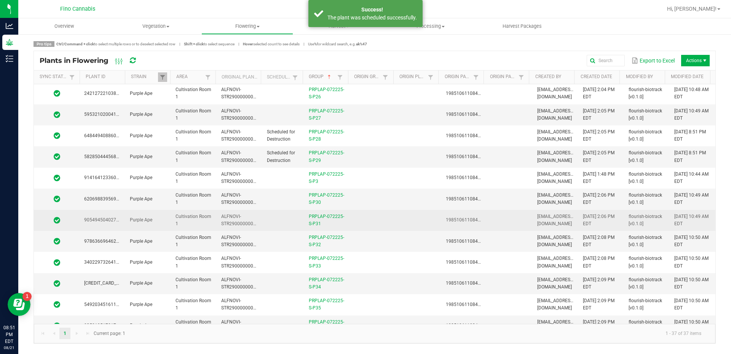
click at [385, 215] on td at bounding box center [373, 220] width 46 height 21
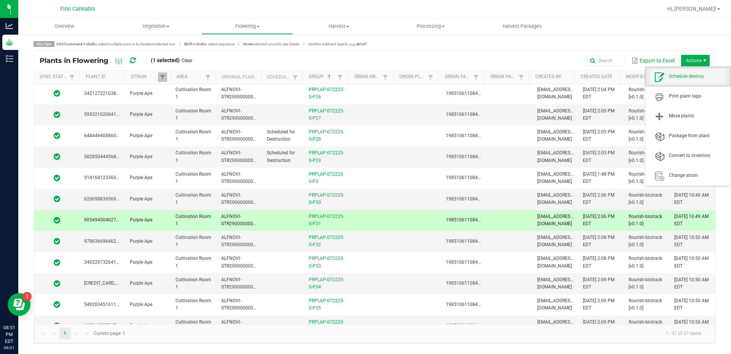
click at [680, 77] on span "Schedule destroy" at bounding box center [697, 76] width 57 height 6
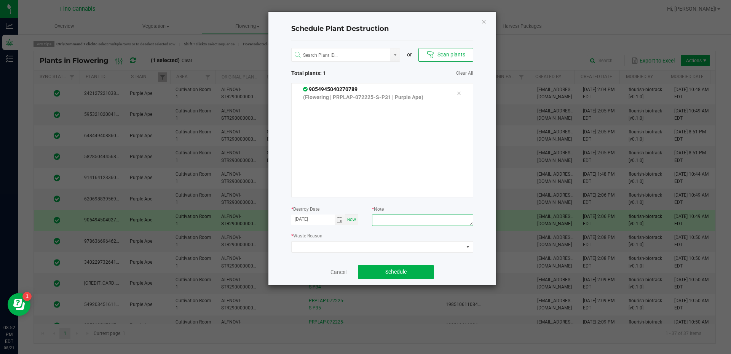
paste textarea "Culled [DEMOGRAPHIC_DATA] - 122.6g"
type textarea "Culled [DEMOGRAPHIC_DATA] - 122.6g"
click at [403, 245] on span at bounding box center [378, 246] width 172 height 11
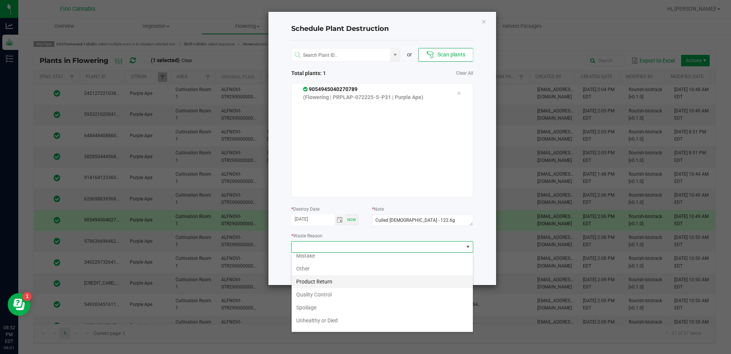
scroll to position [27, 0]
click at [318, 321] on li "Waste" at bounding box center [382, 323] width 181 height 13
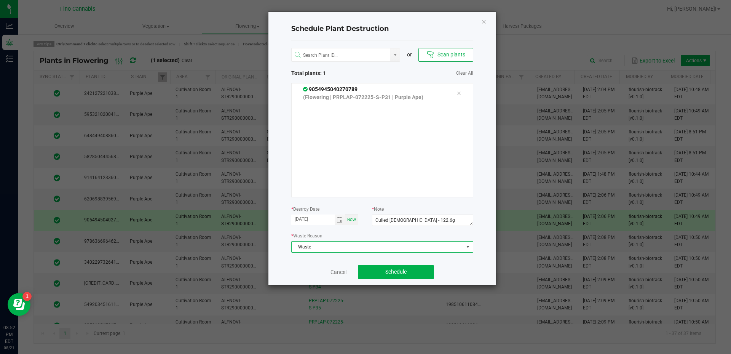
click at [452, 262] on div "Cancel Schedule" at bounding box center [382, 272] width 182 height 26
click at [428, 274] on button "Schedule" at bounding box center [396, 272] width 76 height 14
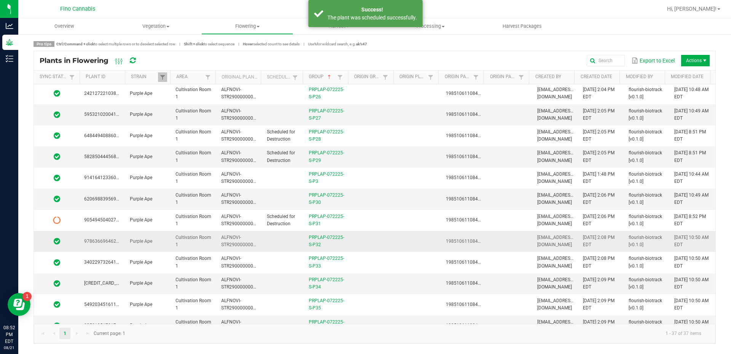
click at [371, 244] on td at bounding box center [373, 241] width 46 height 21
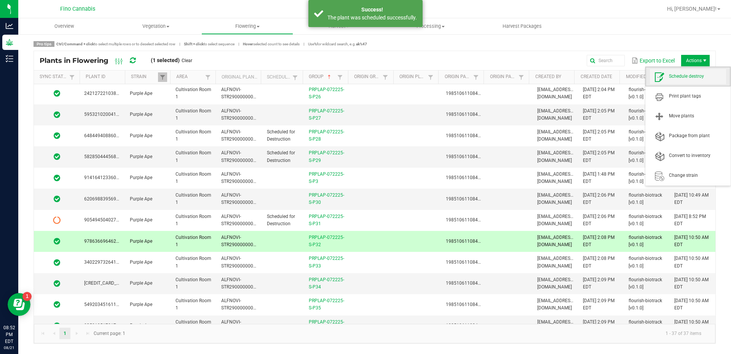
click at [688, 73] on span "Schedule destroy" at bounding box center [697, 76] width 57 height 6
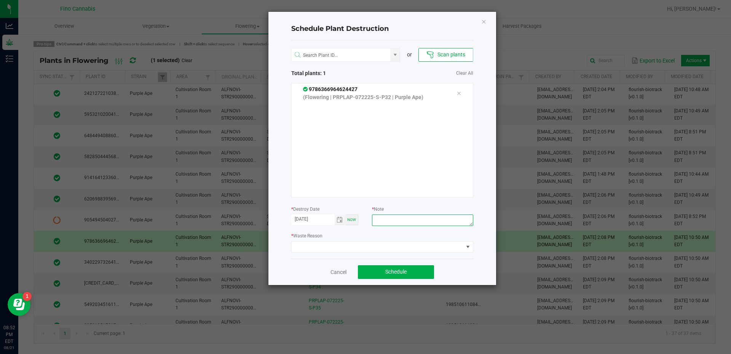
paste textarea "Culled [DEMOGRAPHIC_DATA] - 122.6g"
type textarea "Culled [DEMOGRAPHIC_DATA] - 122.6g"
click at [399, 247] on span at bounding box center [378, 246] width 172 height 11
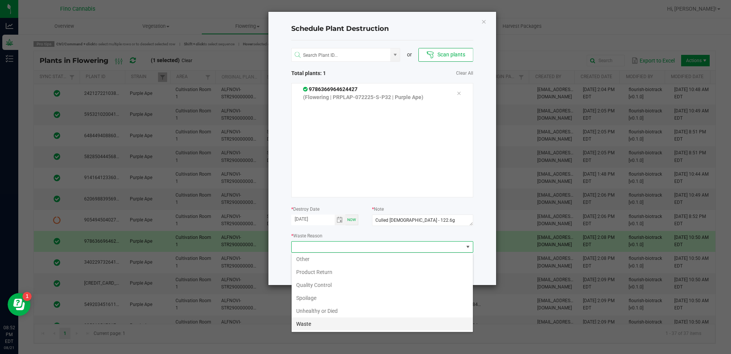
click at [318, 324] on li "Waste" at bounding box center [382, 323] width 181 height 13
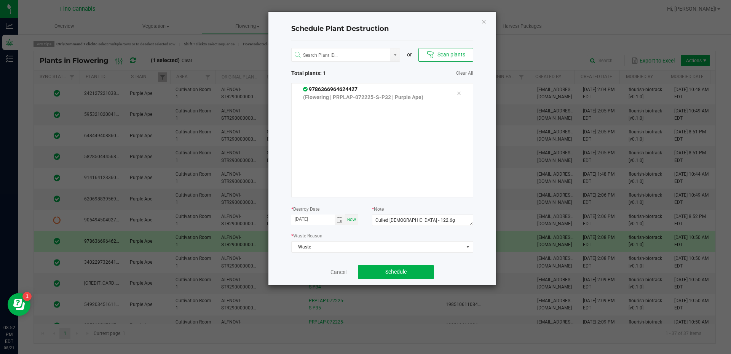
click at [466, 274] on div "Cancel Schedule" at bounding box center [382, 272] width 182 height 26
click at [404, 274] on span "Schedule" at bounding box center [395, 271] width 21 height 6
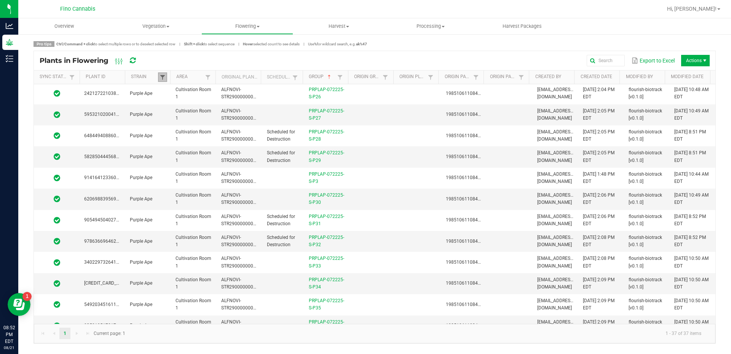
click at [160, 76] on span at bounding box center [163, 77] width 6 height 6
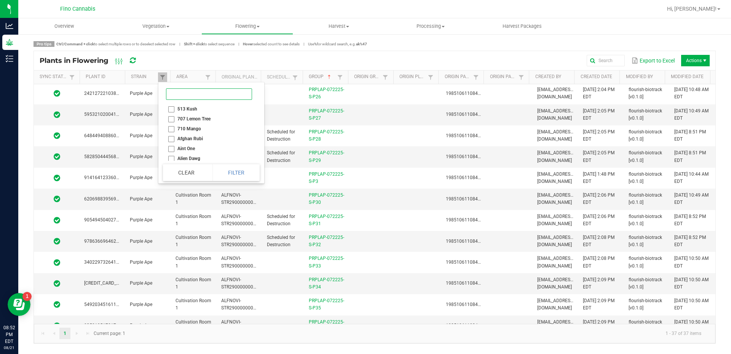
click at [187, 91] on input at bounding box center [209, 93] width 86 height 11
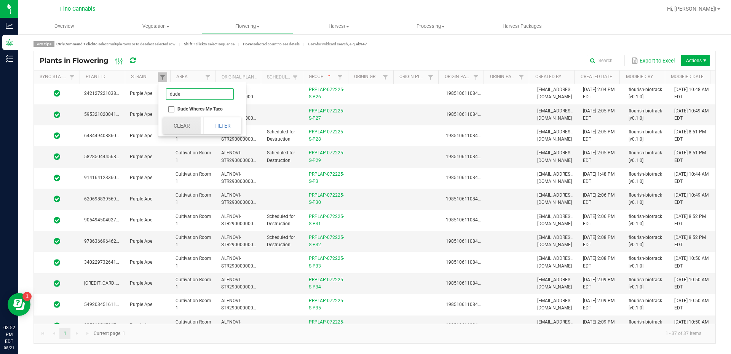
type input "dude"
click at [180, 121] on button "Clear" at bounding box center [182, 125] width 38 height 17
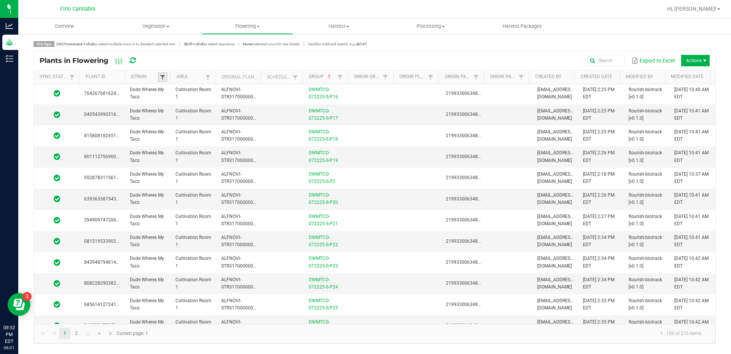
click at [164, 77] on span at bounding box center [163, 77] width 6 height 6
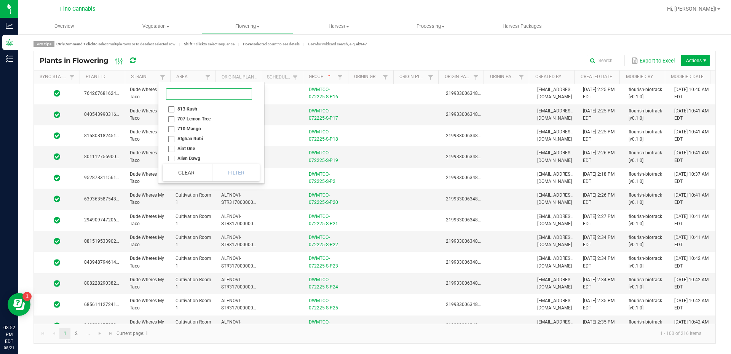
click at [176, 96] on input at bounding box center [209, 93] width 86 height 11
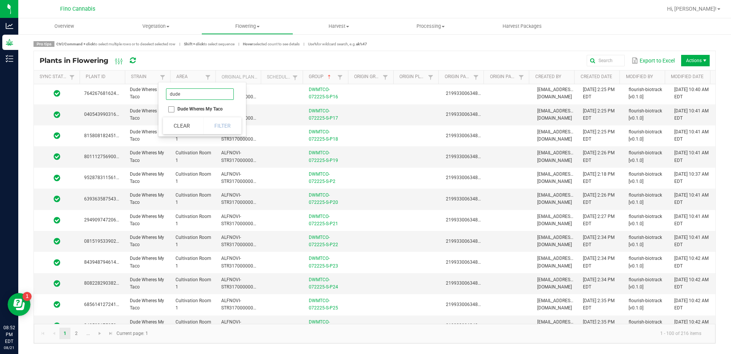
type input "dude"
click at [169, 105] on li "Dude Wheres My Taco" at bounding box center [200, 109] width 74 height 10
checkbox Taco "true"
click at [228, 131] on button "Filter" at bounding box center [222, 125] width 38 height 17
click at [330, 77] on span "Sortable" at bounding box center [329, 77] width 6 height 6
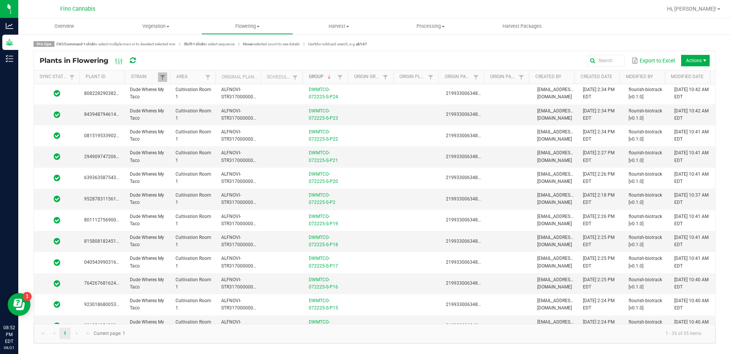
click at [330, 77] on span "Sortable" at bounding box center [329, 77] width 6 height 6
click at [331, 76] on link "Group" at bounding box center [322, 77] width 27 height 6
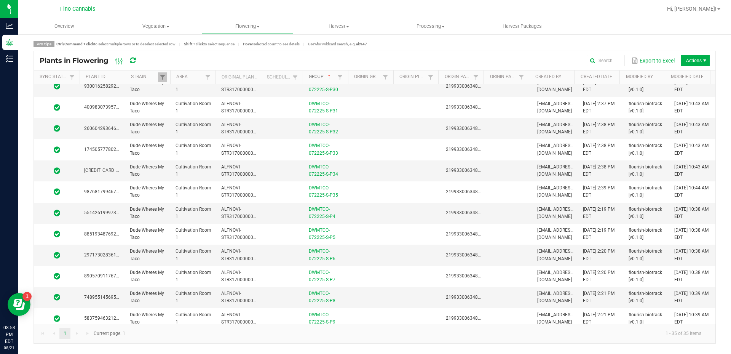
scroll to position [498, 0]
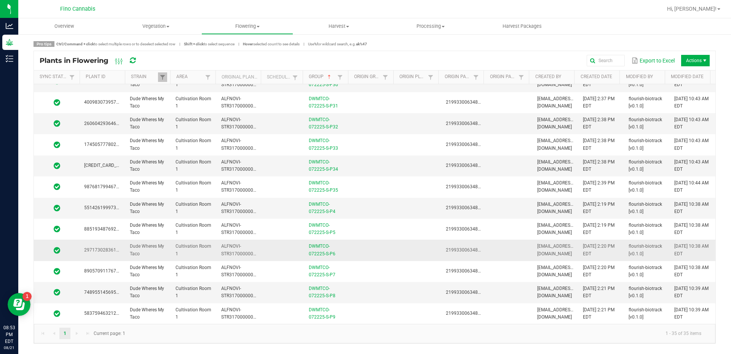
click at [388, 254] on td at bounding box center [373, 249] width 46 height 21
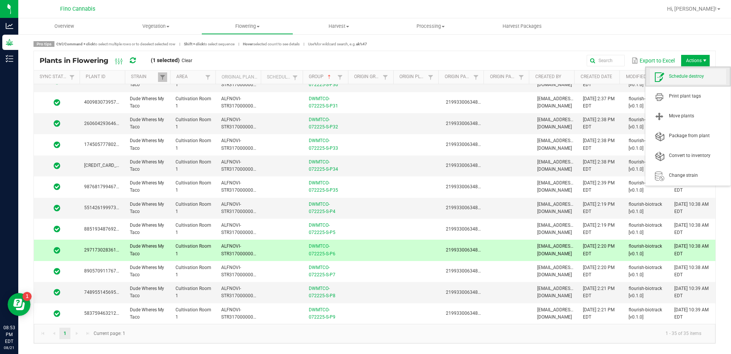
click at [693, 74] on span "Schedule destroy" at bounding box center [697, 76] width 57 height 6
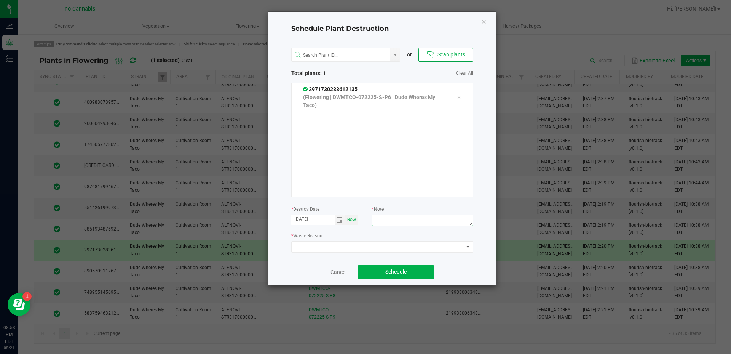
click at [405, 221] on textarea at bounding box center [422, 219] width 101 height 11
paste textarea "Culled [DEMOGRAPHIC_DATA] - 122.6g"
drag, startPoint x: 415, startPoint y: 220, endPoint x: 444, endPoint y: 222, distance: 28.6
click at [416, 219] on textarea "Culled [DEMOGRAPHIC_DATA] - 122.6g" at bounding box center [422, 219] width 101 height 11
type textarea "Culled [DEMOGRAPHIC_DATA] - 132.8g"
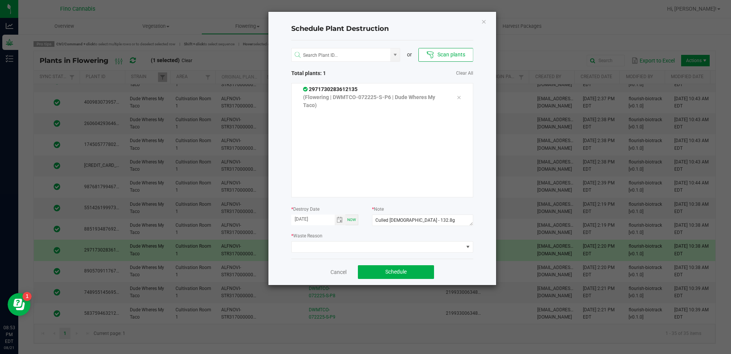
click at [417, 233] on div "* Waste Reason" at bounding box center [382, 241] width 182 height 21
click at [407, 223] on textarea "Culled [DEMOGRAPHIC_DATA] - 132.8g" at bounding box center [422, 219] width 101 height 11
click at [449, 249] on span at bounding box center [378, 246] width 172 height 11
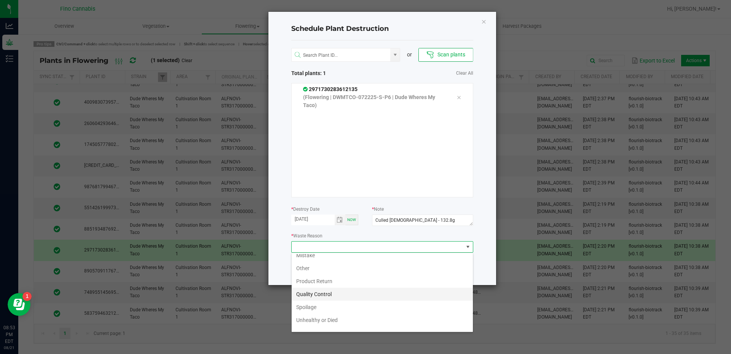
scroll to position [27, 0]
click at [318, 320] on li "Waste" at bounding box center [382, 323] width 181 height 13
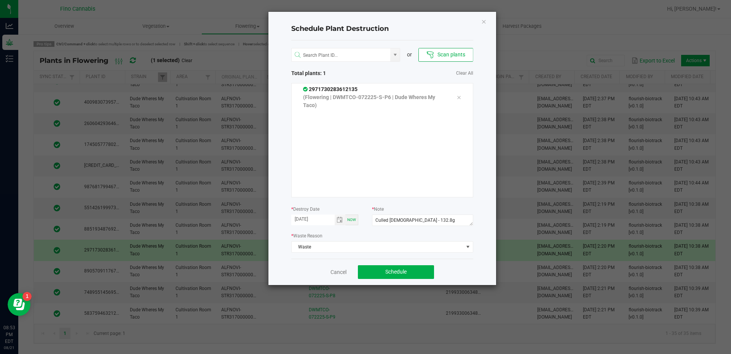
click at [492, 271] on div "Schedule Plant Destruction or Scan plants Total plants: 1 Clear All 29717302836…" at bounding box center [382, 148] width 228 height 273
click at [421, 273] on button "Schedule" at bounding box center [396, 272] width 76 height 14
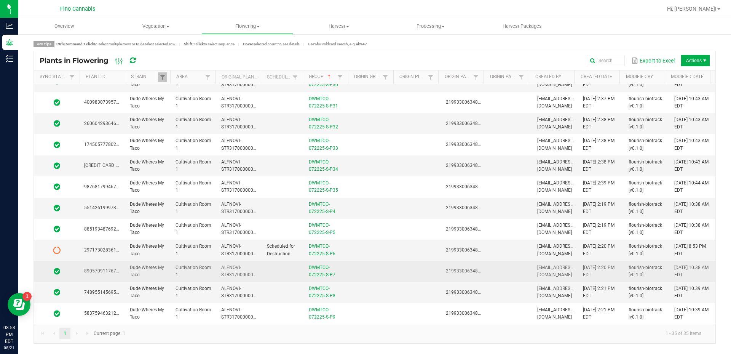
click at [397, 271] on td at bounding box center [419, 271] width 46 height 21
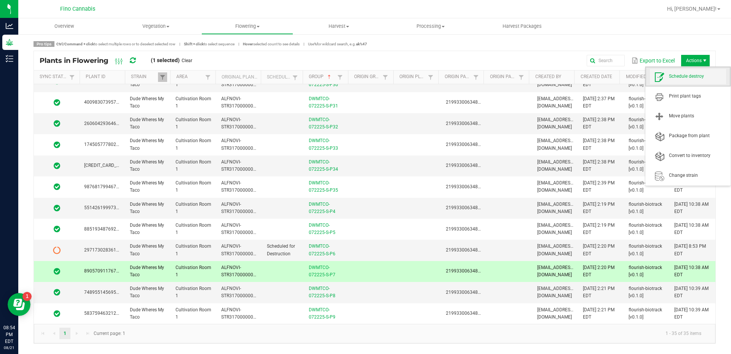
click at [687, 75] on span "Schedule destroy" at bounding box center [697, 76] width 57 height 6
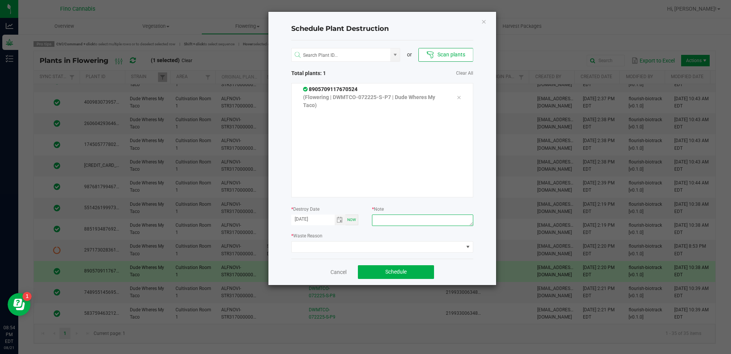
paste textarea "Culled [DEMOGRAPHIC_DATA] - 132.8g"
type textarea "Culled [DEMOGRAPHIC_DATA] - 132.8g"
click at [402, 245] on span at bounding box center [378, 246] width 172 height 11
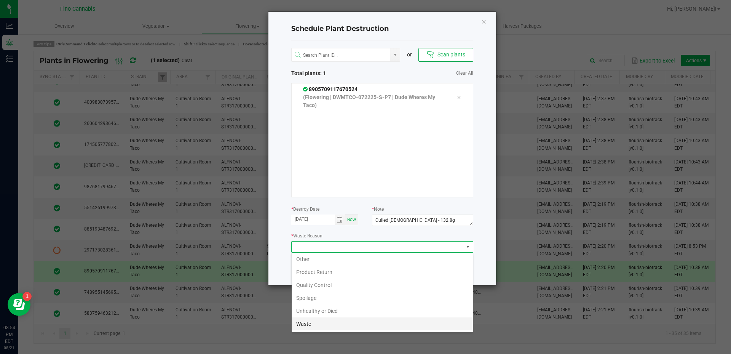
click at [359, 326] on li "Waste" at bounding box center [382, 323] width 181 height 13
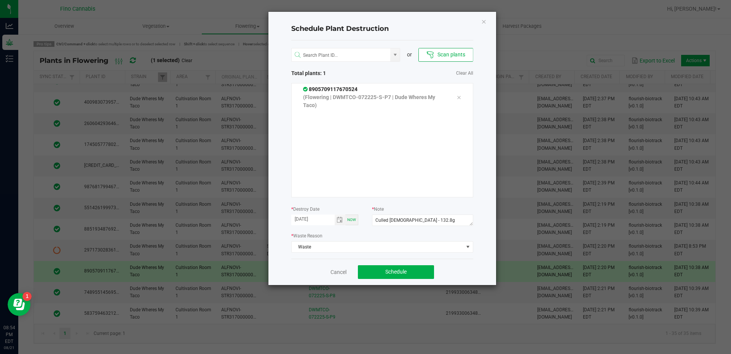
drag, startPoint x: 454, startPoint y: 278, endPoint x: 447, endPoint y: 274, distance: 8.5
click at [455, 278] on div "Cancel Schedule" at bounding box center [382, 272] width 182 height 26
click at [421, 273] on button "Schedule" at bounding box center [396, 272] width 76 height 14
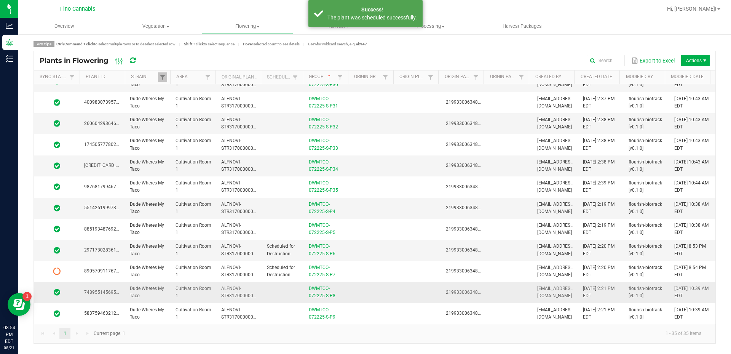
click at [385, 292] on td at bounding box center [373, 292] width 46 height 21
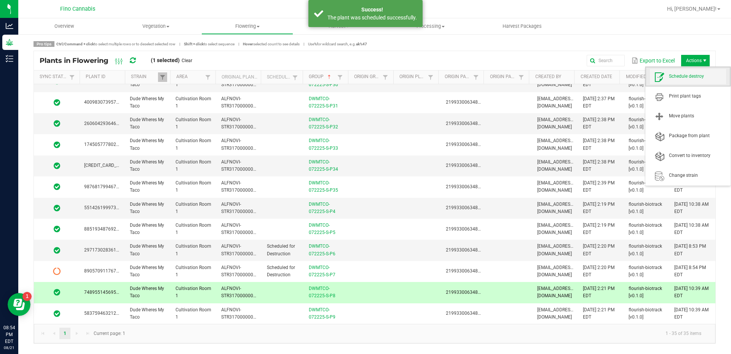
click at [689, 72] on span "Schedule destroy" at bounding box center [688, 76] width 76 height 15
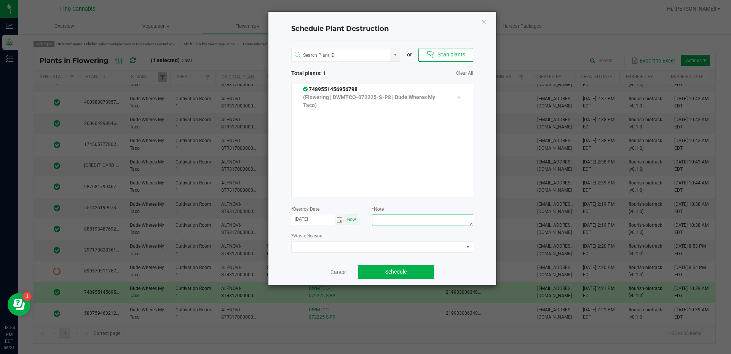
paste textarea "Culled [DEMOGRAPHIC_DATA] - 132.8g"
type textarea "Culled [DEMOGRAPHIC_DATA] - 132.8g"
click at [402, 242] on span at bounding box center [378, 246] width 172 height 11
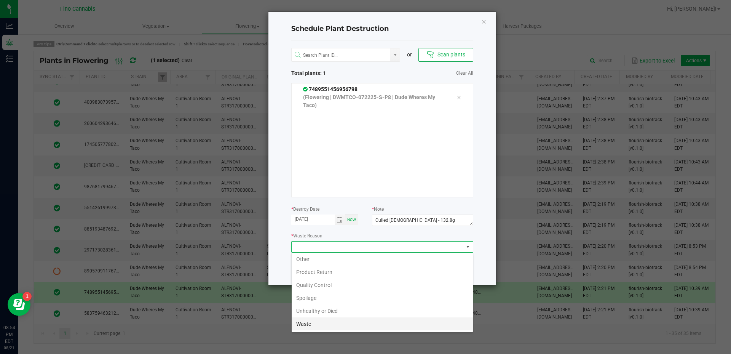
click at [380, 318] on li "Waste" at bounding box center [382, 323] width 181 height 13
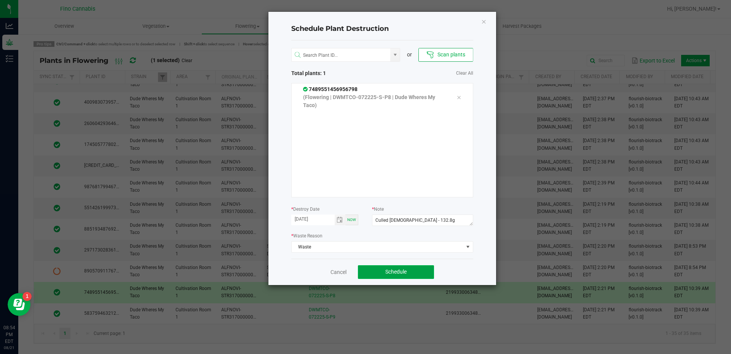
click at [421, 272] on button "Schedule" at bounding box center [396, 272] width 76 height 14
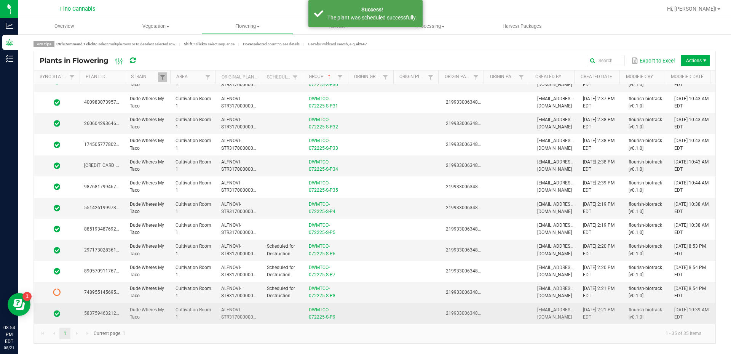
click at [373, 315] on td at bounding box center [373, 313] width 46 height 21
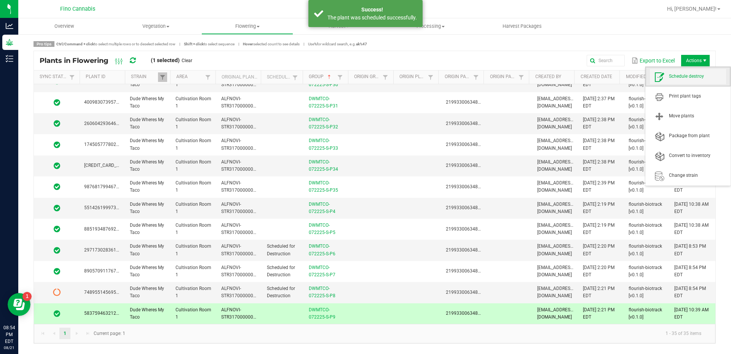
click at [683, 78] on span "Schedule destroy" at bounding box center [697, 76] width 57 height 6
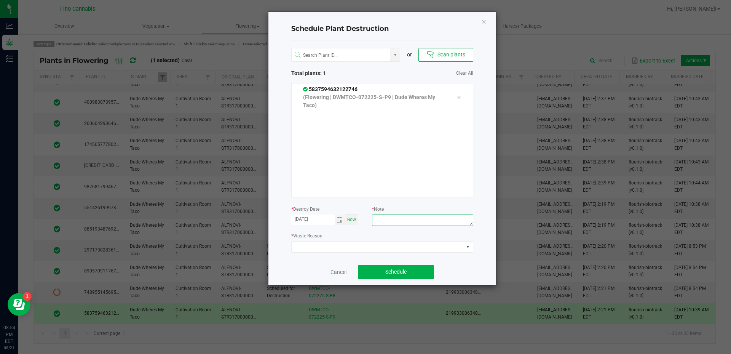
paste textarea "Culled [DEMOGRAPHIC_DATA] - 132.8g"
type textarea "Culled [DEMOGRAPHIC_DATA] - 132.8g"
click at [405, 244] on span at bounding box center [378, 246] width 172 height 11
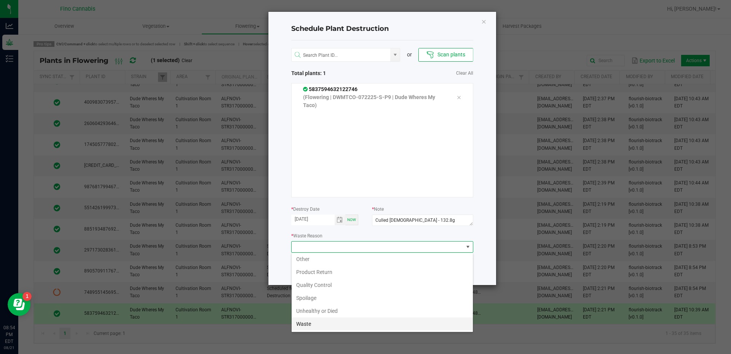
click at [392, 323] on li "Waste" at bounding box center [382, 323] width 181 height 13
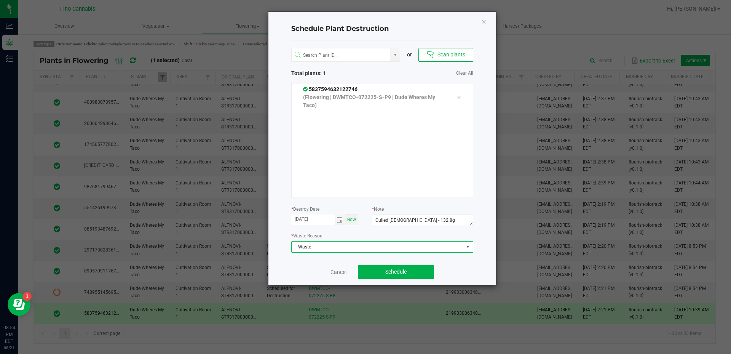
click at [479, 265] on div "Schedule Plant Destruction or Scan plants Total plants: 1 Clear All 58375946321…" at bounding box center [382, 148] width 228 height 273
click at [418, 273] on button "Schedule" at bounding box center [396, 272] width 76 height 14
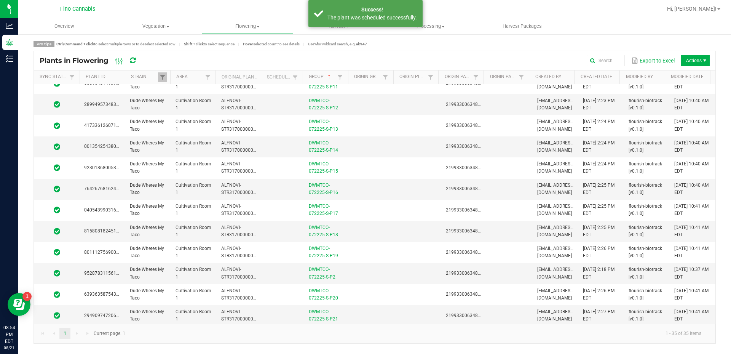
scroll to position [0, 0]
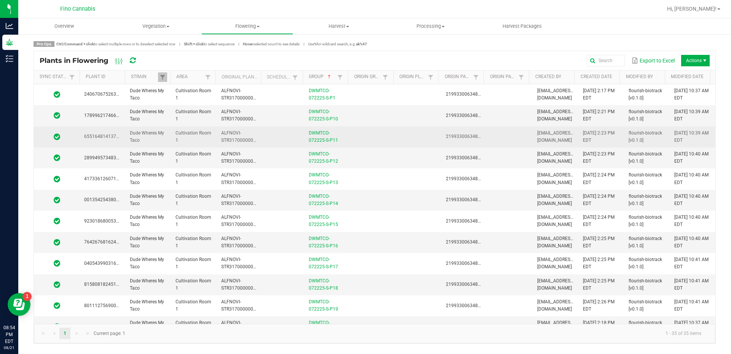
click at [406, 140] on td at bounding box center [419, 136] width 46 height 21
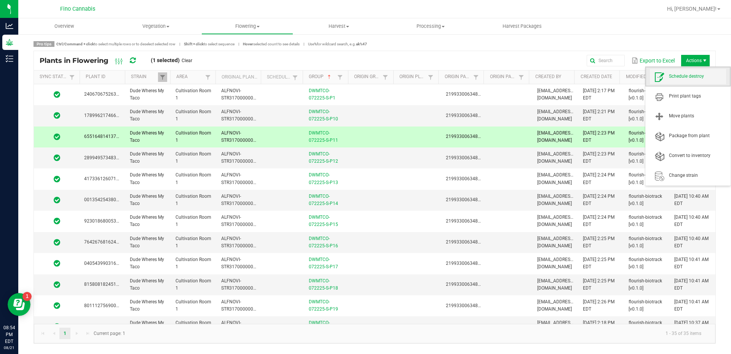
click at [686, 74] on span "Schedule destroy" at bounding box center [697, 76] width 57 height 6
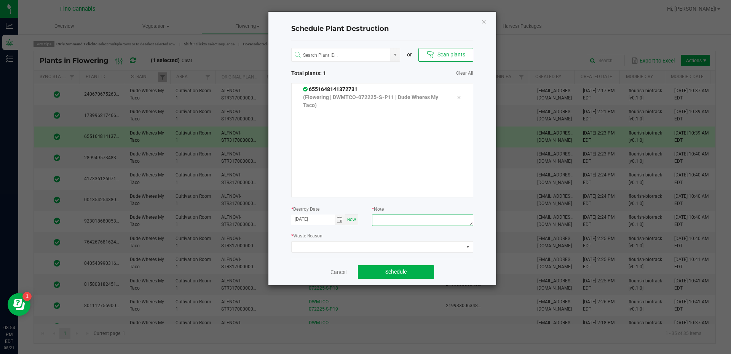
paste textarea "Culled [DEMOGRAPHIC_DATA] - 132.8g"
type textarea "Culled [DEMOGRAPHIC_DATA] - 132.8g"
click at [401, 244] on span at bounding box center [378, 246] width 172 height 11
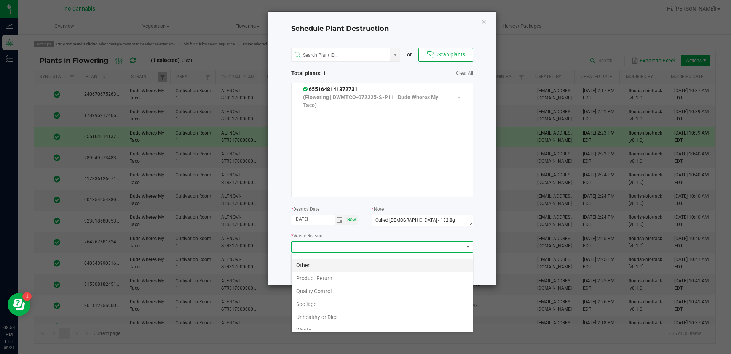
scroll to position [27, 0]
click at [331, 322] on li "Waste" at bounding box center [382, 323] width 181 height 13
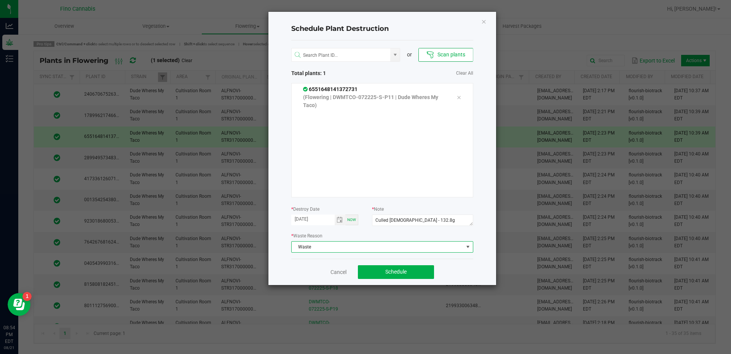
drag, startPoint x: 469, startPoint y: 264, endPoint x: 454, endPoint y: 268, distance: 15.2
click at [468, 265] on div "Cancel Schedule" at bounding box center [382, 272] width 182 height 26
click at [412, 274] on button "Schedule" at bounding box center [396, 272] width 76 height 14
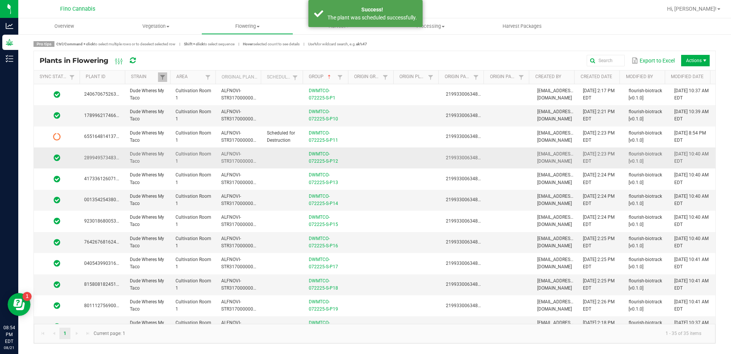
click at [385, 152] on td at bounding box center [373, 157] width 46 height 21
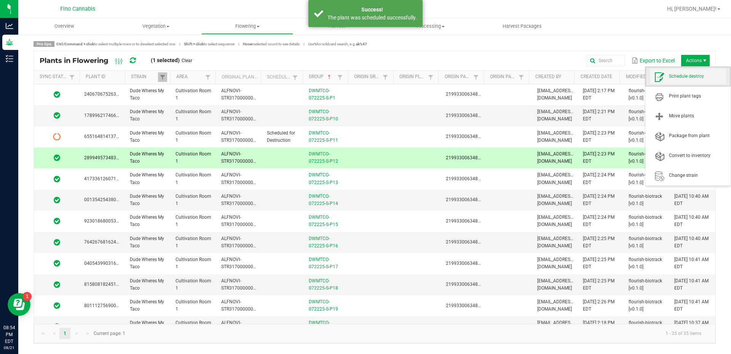
click at [683, 79] on span "Schedule destroy" at bounding box center [697, 76] width 57 height 6
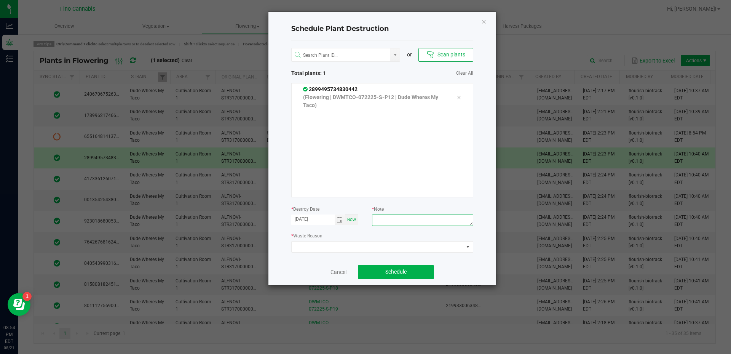
paste textarea "Culled [DEMOGRAPHIC_DATA] - 132.8g"
type textarea "Culled [DEMOGRAPHIC_DATA] - 132.8g"
click at [387, 245] on span at bounding box center [378, 246] width 172 height 11
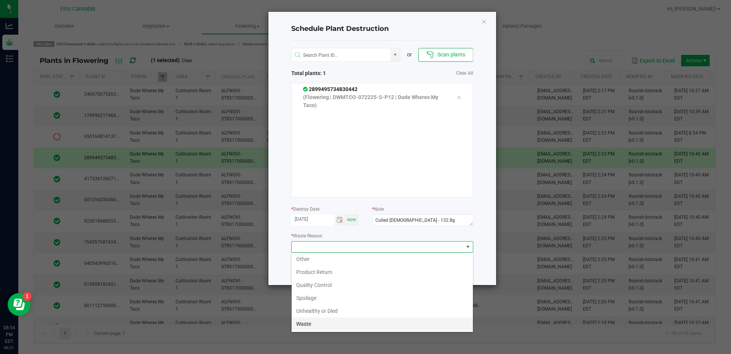
click at [336, 322] on li "Waste" at bounding box center [382, 323] width 181 height 13
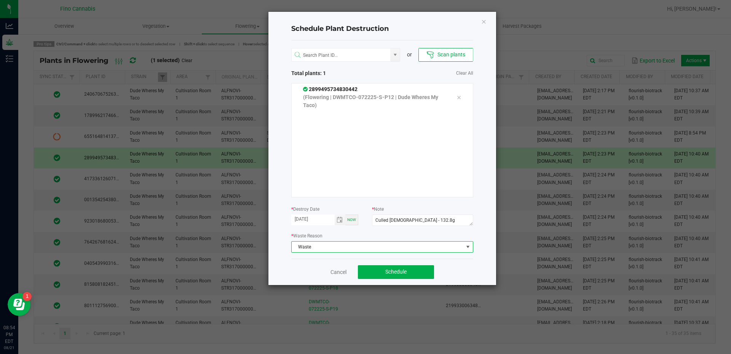
click at [462, 271] on div "Cancel Schedule" at bounding box center [382, 272] width 182 height 26
click at [418, 272] on button "Schedule" at bounding box center [396, 272] width 76 height 14
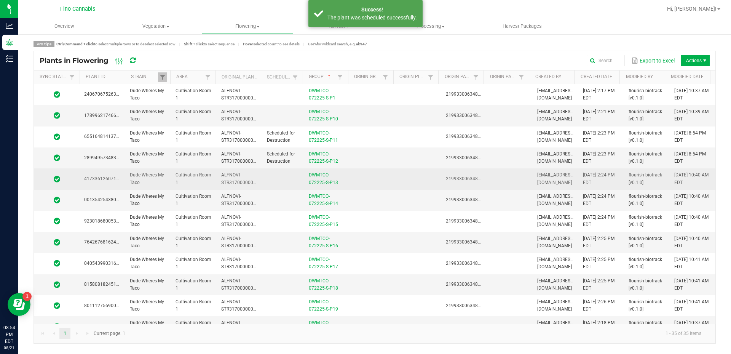
click at [353, 174] on td at bounding box center [373, 178] width 46 height 21
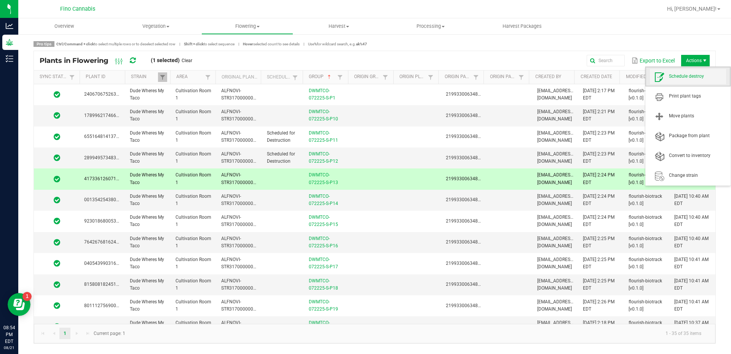
click at [693, 75] on span "Schedule destroy" at bounding box center [697, 76] width 57 height 6
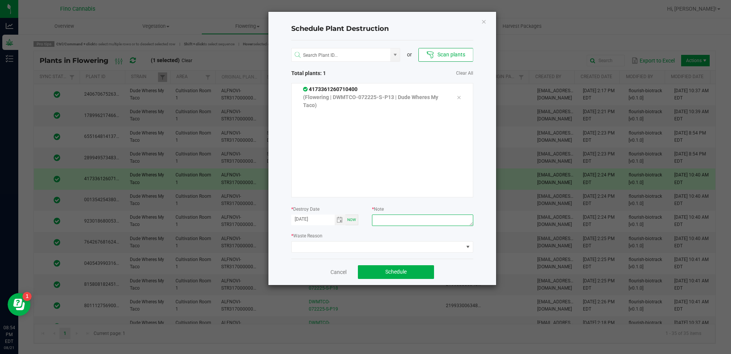
paste textarea "Culled [DEMOGRAPHIC_DATA] - 132.8g"
type textarea "Culled [DEMOGRAPHIC_DATA] - 132.8g"
click at [385, 250] on span at bounding box center [378, 246] width 172 height 11
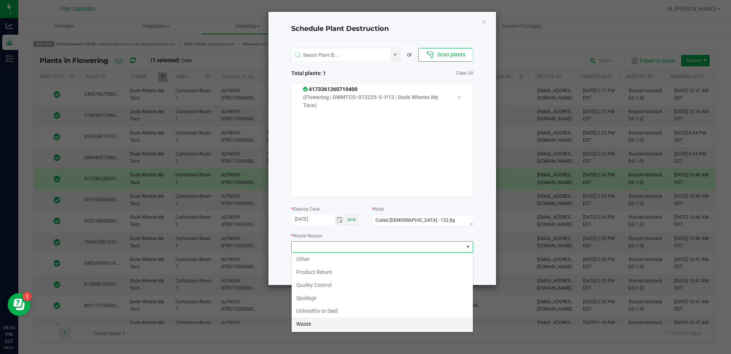
click at [350, 328] on li "Waste" at bounding box center [382, 323] width 181 height 13
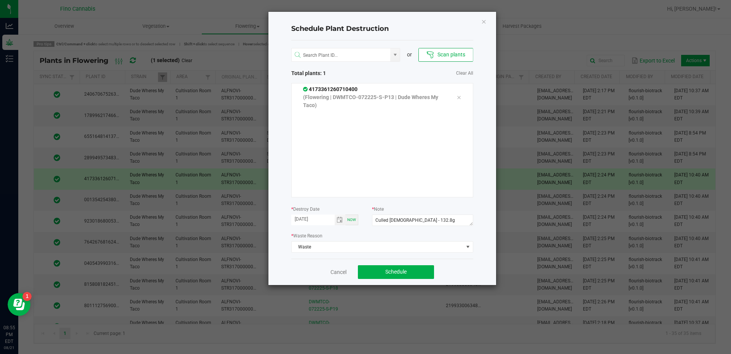
drag, startPoint x: 491, startPoint y: 263, endPoint x: 459, endPoint y: 266, distance: 32.2
click at [491, 263] on div "Schedule Plant Destruction or Scan plants Total plants: 1 Clear All 41733612607…" at bounding box center [382, 148] width 228 height 273
click at [422, 276] on button "Schedule" at bounding box center [396, 272] width 76 height 14
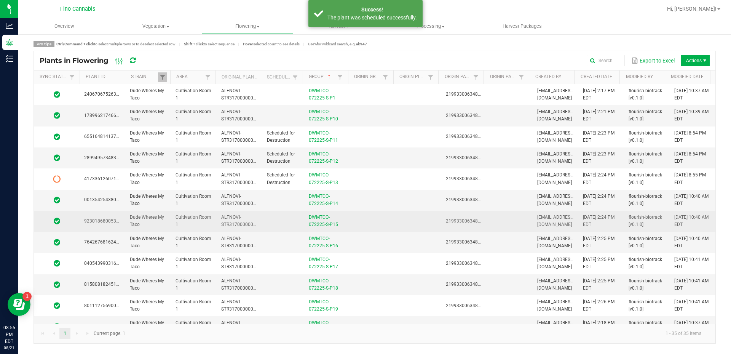
click at [360, 219] on td at bounding box center [373, 221] width 46 height 21
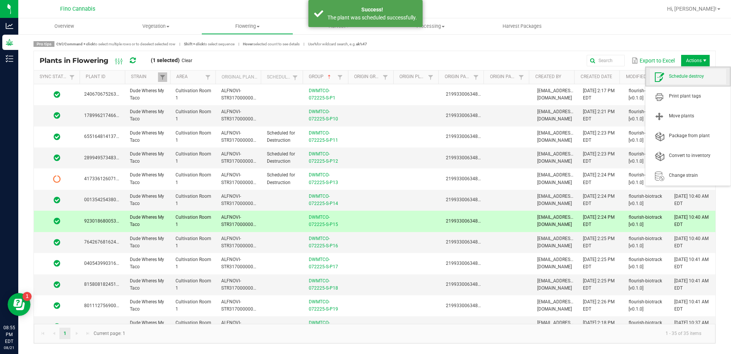
click at [681, 78] on span "Schedule destroy" at bounding box center [697, 76] width 57 height 6
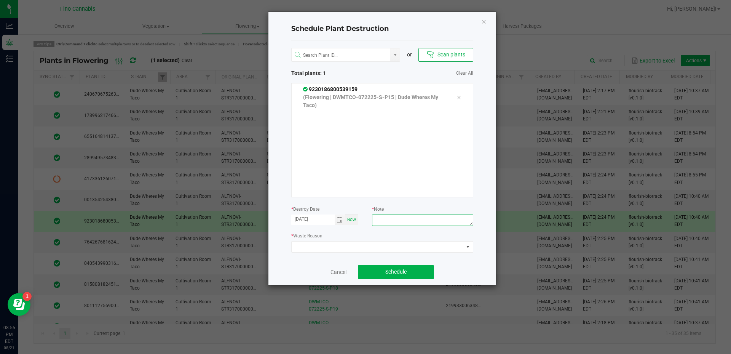
paste textarea "Culled [DEMOGRAPHIC_DATA] - 132.8g"
type textarea "Culled [DEMOGRAPHIC_DATA] - 132.8g"
click at [396, 246] on span at bounding box center [378, 246] width 172 height 11
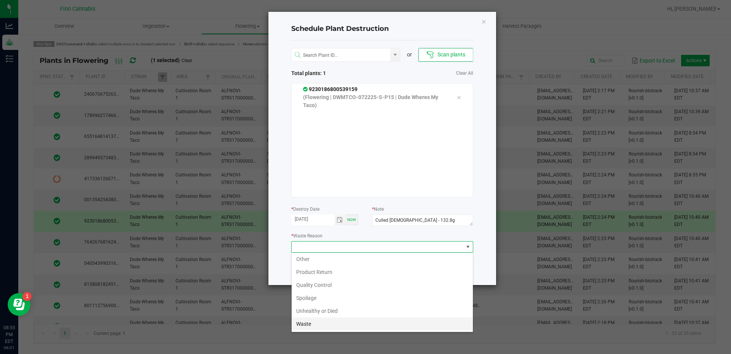
click at [337, 322] on li "Waste" at bounding box center [382, 323] width 181 height 13
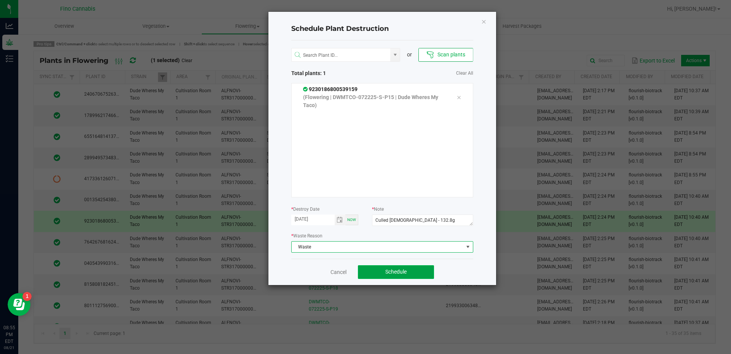
click at [424, 275] on button "Schedule" at bounding box center [396, 272] width 76 height 14
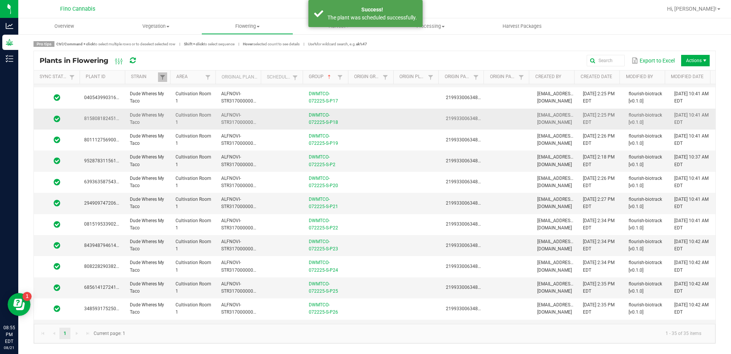
scroll to position [190, 0]
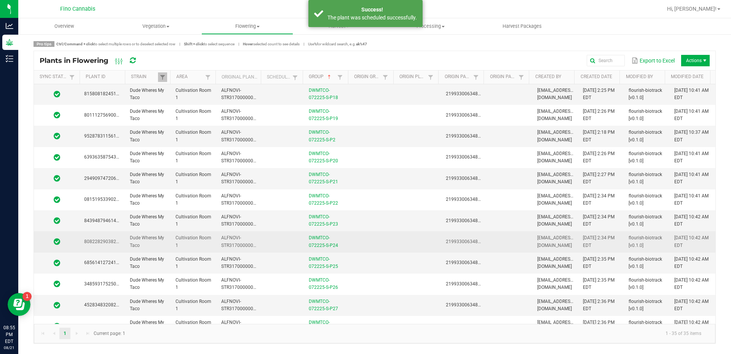
click at [375, 247] on td at bounding box center [373, 241] width 46 height 21
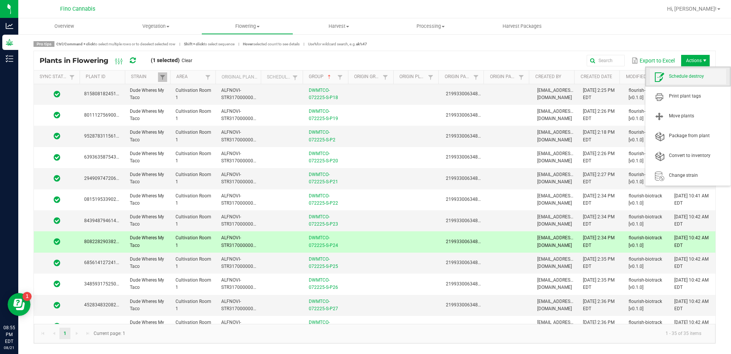
click at [688, 74] on span "Schedule destroy" at bounding box center [697, 76] width 57 height 6
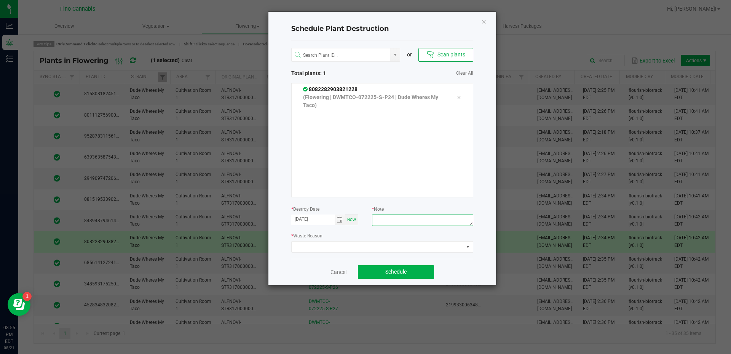
paste textarea "Culled [DEMOGRAPHIC_DATA] - 132.8g"
type textarea "Culled [DEMOGRAPHIC_DATA] - 132.8g"
click at [430, 254] on div "or Scan plants Total plants: 1 Clear All 8082282903821228 (Flowering | DWMTCO-0…" at bounding box center [382, 149] width 182 height 218
click at [427, 245] on span at bounding box center [378, 246] width 172 height 11
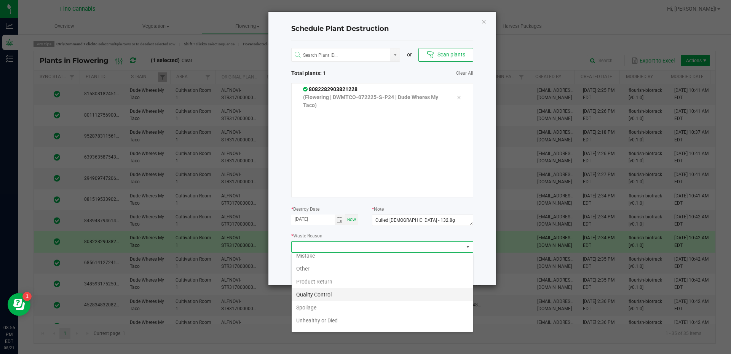
scroll to position [27, 0]
click at [333, 319] on li "Waste" at bounding box center [382, 323] width 181 height 13
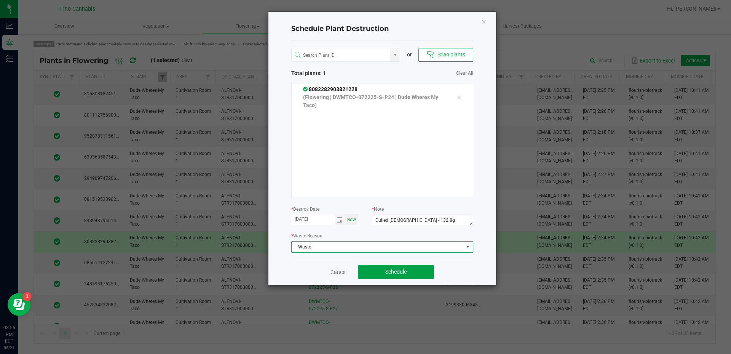
click at [408, 276] on button "Schedule" at bounding box center [396, 272] width 76 height 14
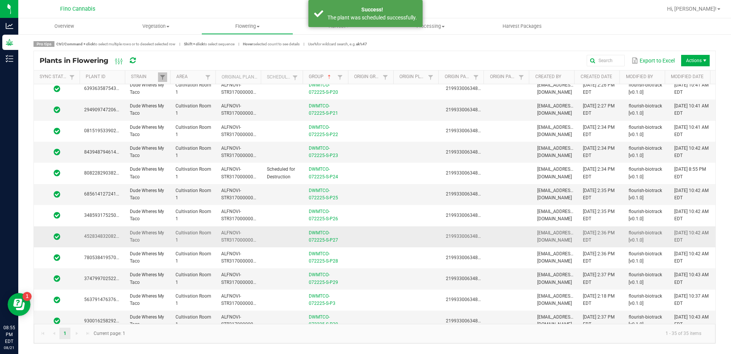
scroll to position [305, 0]
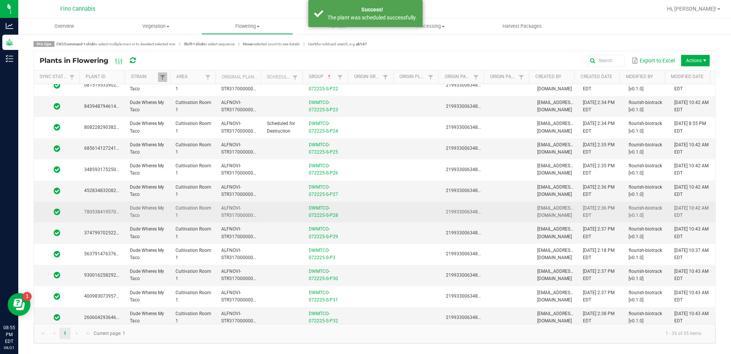
click at [378, 213] on td at bounding box center [373, 211] width 46 height 21
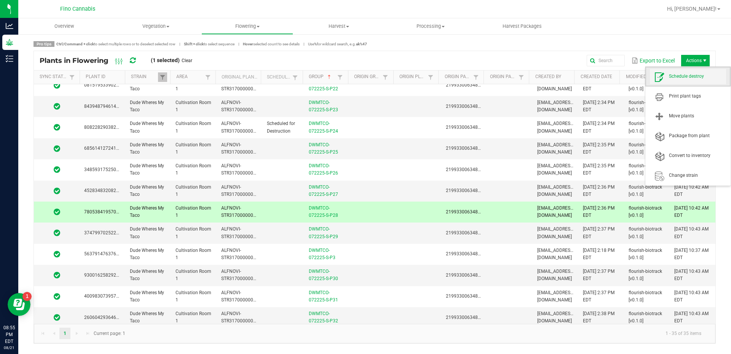
click at [672, 72] on span "Schedule destroy" at bounding box center [688, 76] width 76 height 15
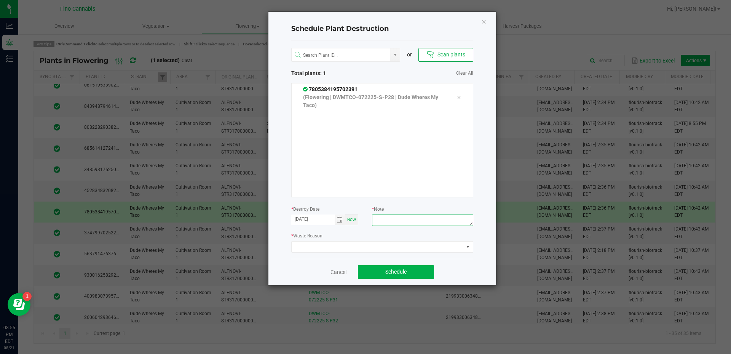
paste textarea "Culled [DEMOGRAPHIC_DATA] - 132.8g"
type textarea "Culled [DEMOGRAPHIC_DATA] - 132.8g"
click at [427, 243] on span at bounding box center [378, 246] width 172 height 11
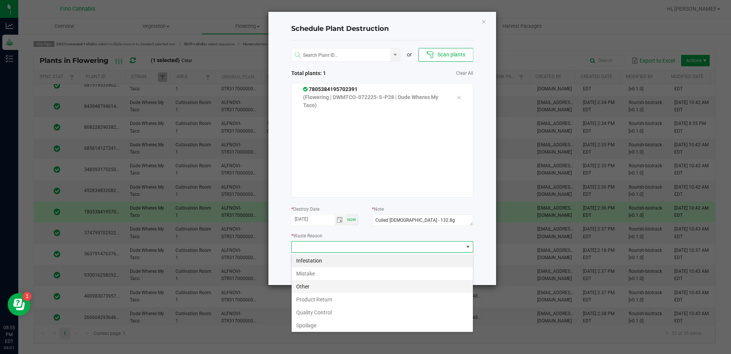
scroll to position [27, 0]
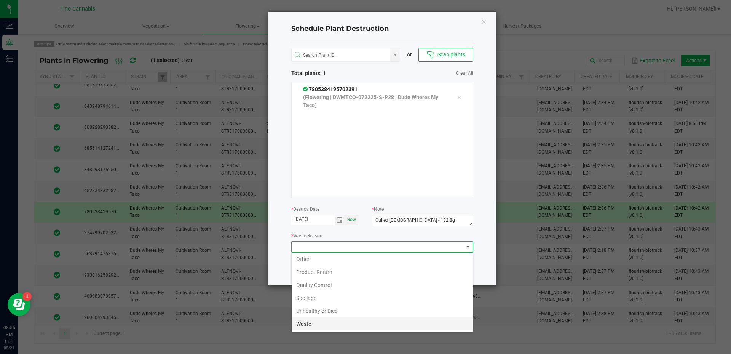
click at [326, 320] on li "Waste" at bounding box center [382, 323] width 181 height 13
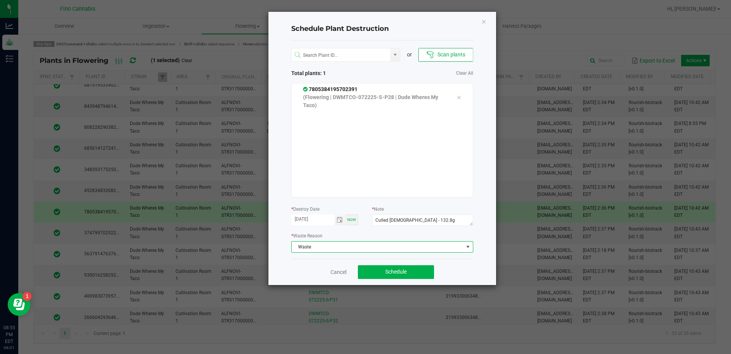
click at [464, 267] on div "Cancel Schedule" at bounding box center [382, 272] width 182 height 26
click at [404, 273] on span "Schedule" at bounding box center [395, 271] width 21 height 6
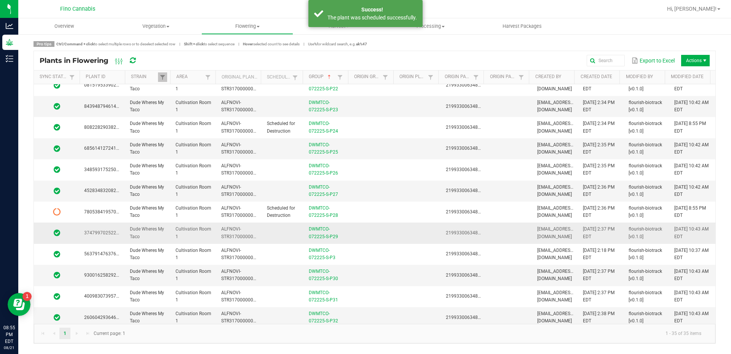
click at [401, 234] on td at bounding box center [419, 232] width 46 height 21
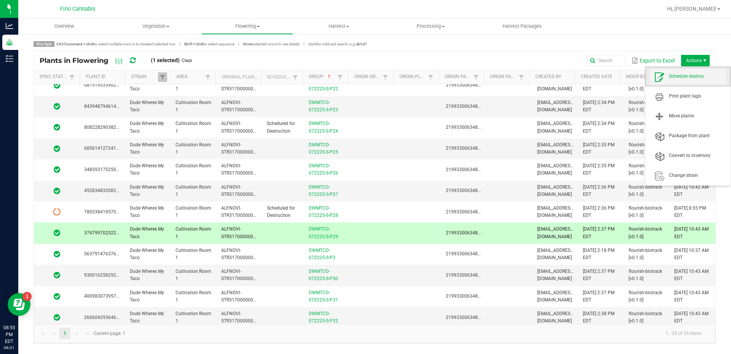
click at [688, 72] on span "Schedule destroy" at bounding box center [688, 76] width 76 height 15
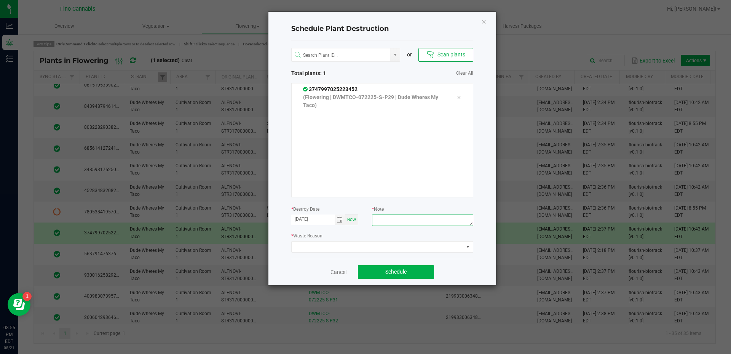
paste textarea "Culled [DEMOGRAPHIC_DATA] - 132.8g"
type textarea "Culled [DEMOGRAPHIC_DATA] - 132.8g"
click at [379, 249] on span at bounding box center [378, 246] width 172 height 11
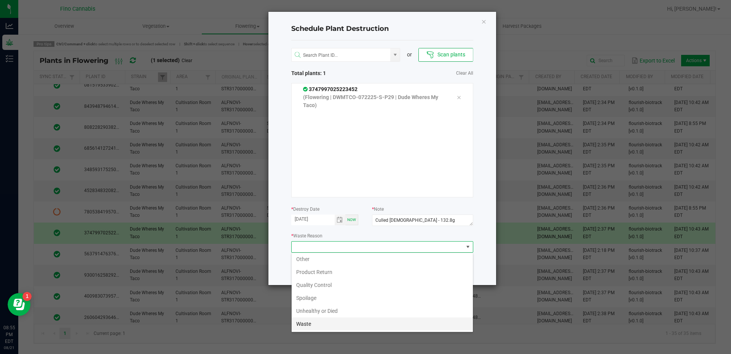
click at [330, 319] on li "Waste" at bounding box center [382, 323] width 181 height 13
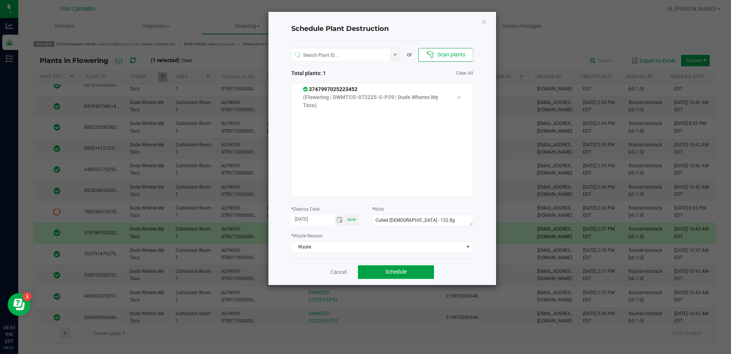
click at [417, 271] on button "Schedule" at bounding box center [396, 272] width 76 height 14
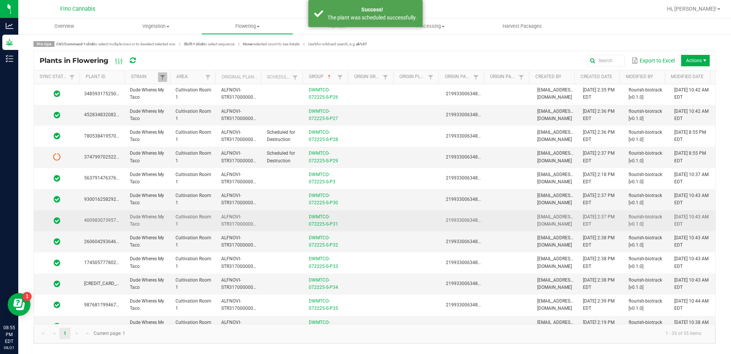
scroll to position [381, 0]
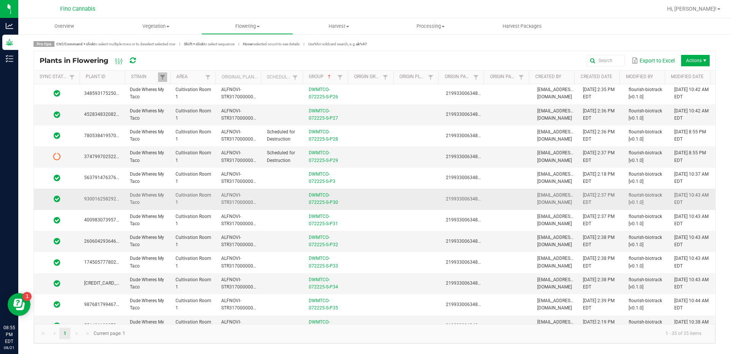
click at [375, 201] on td at bounding box center [373, 198] width 46 height 21
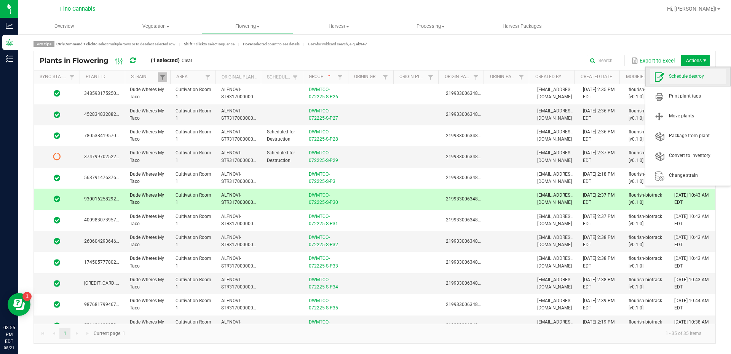
click at [686, 73] on span "Schedule destroy" at bounding box center [688, 76] width 76 height 15
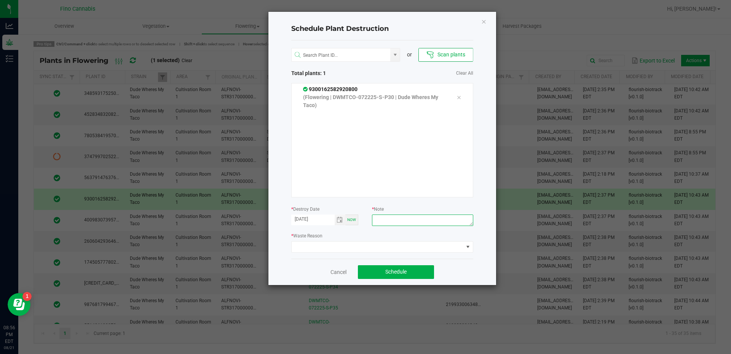
paste textarea "Culled [DEMOGRAPHIC_DATA] - 132.8g"
type textarea "Culled [DEMOGRAPHIC_DATA] - 132.8g"
click at [415, 249] on span at bounding box center [378, 246] width 172 height 11
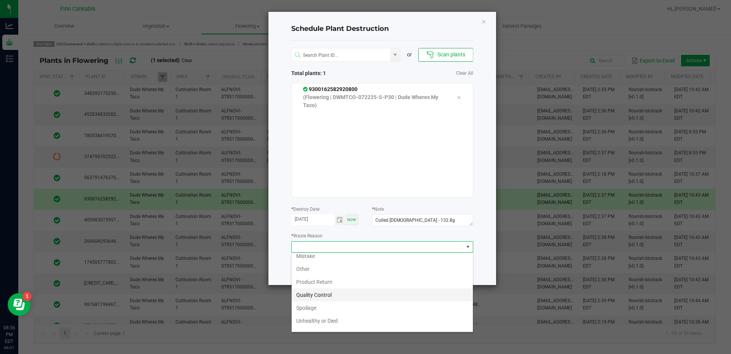
scroll to position [27, 0]
click at [309, 326] on li "Waste" at bounding box center [382, 323] width 181 height 13
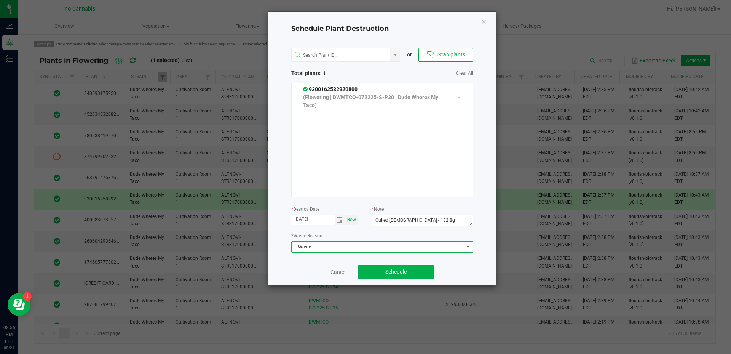
click at [446, 267] on div "Cancel Schedule" at bounding box center [382, 272] width 182 height 26
click at [424, 274] on button "Schedule" at bounding box center [396, 272] width 76 height 14
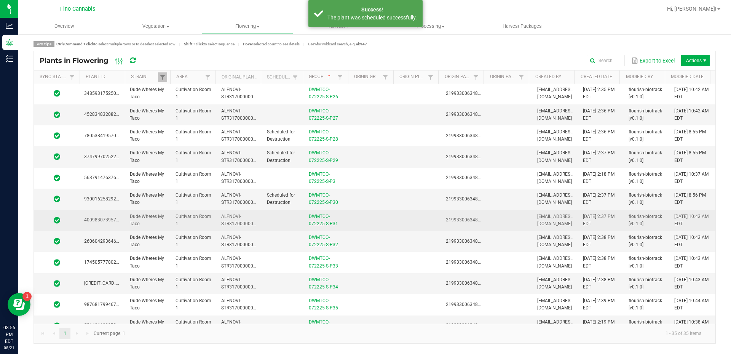
click at [373, 213] on td at bounding box center [373, 220] width 46 height 21
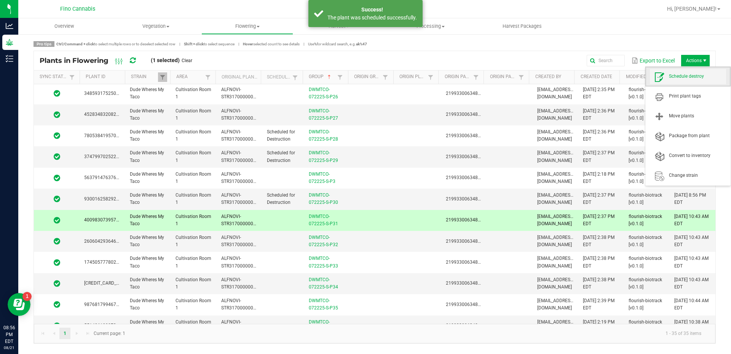
click at [692, 72] on span "Schedule destroy" at bounding box center [688, 76] width 76 height 15
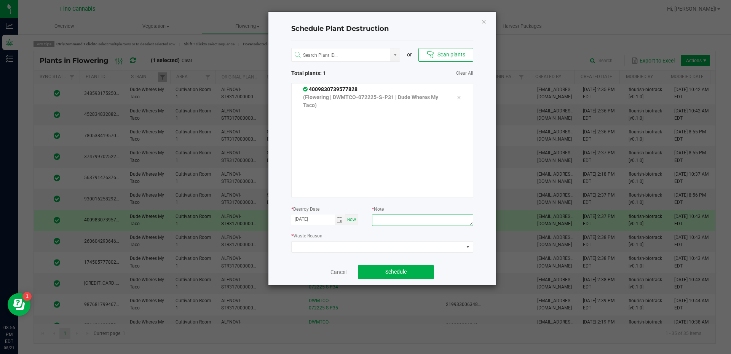
paste textarea "Culled [DEMOGRAPHIC_DATA] - 132.8g"
type textarea "Culled [DEMOGRAPHIC_DATA] - 132.8g"
click at [401, 245] on span at bounding box center [378, 246] width 172 height 11
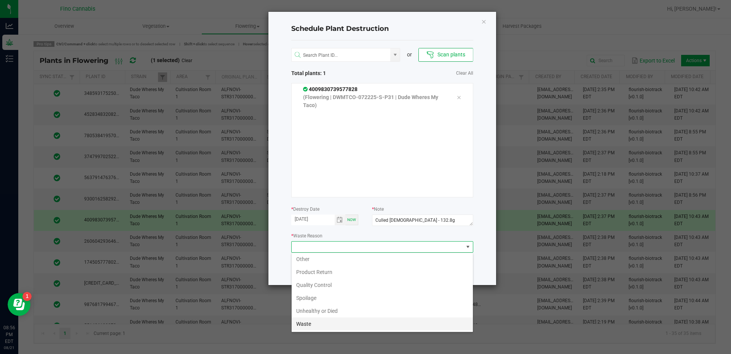
click at [335, 322] on li "Waste" at bounding box center [382, 323] width 181 height 13
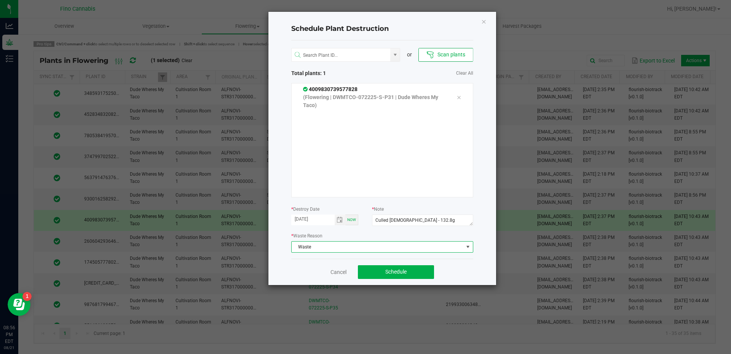
click at [451, 268] on div "Cancel Schedule" at bounding box center [382, 272] width 182 height 26
click at [404, 274] on span "Schedule" at bounding box center [395, 271] width 21 height 6
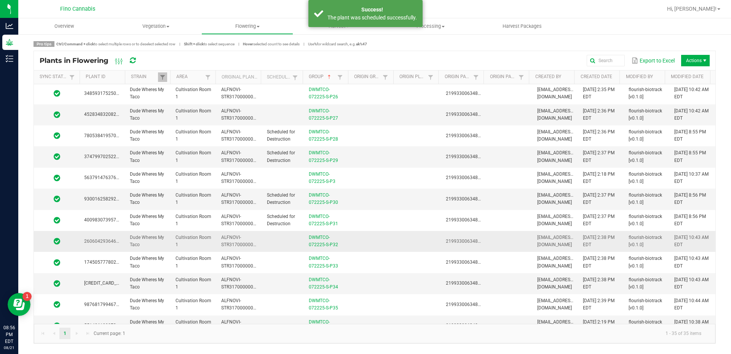
click at [369, 238] on td at bounding box center [373, 241] width 46 height 21
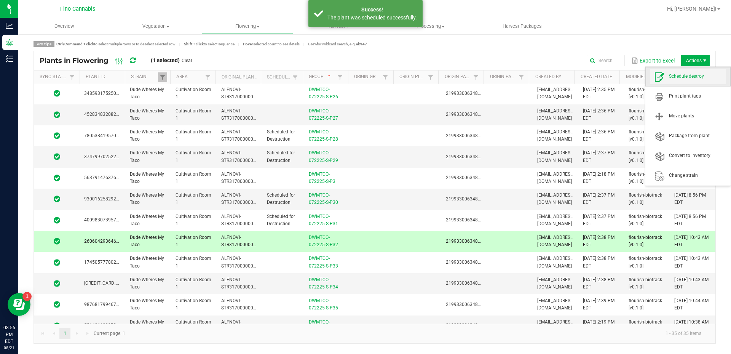
click at [682, 75] on span "Schedule destroy" at bounding box center [697, 76] width 57 height 6
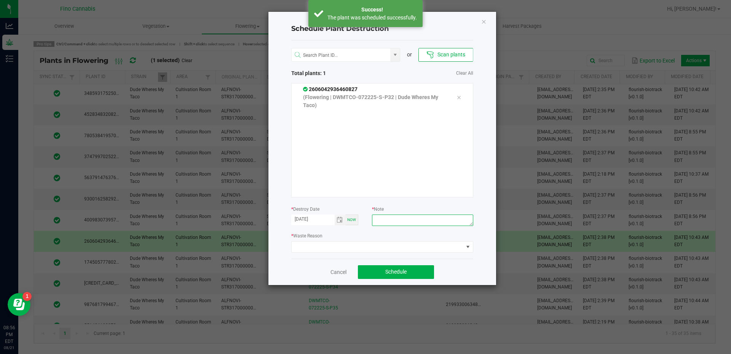
paste textarea "Culled [DEMOGRAPHIC_DATA] - 132.8g"
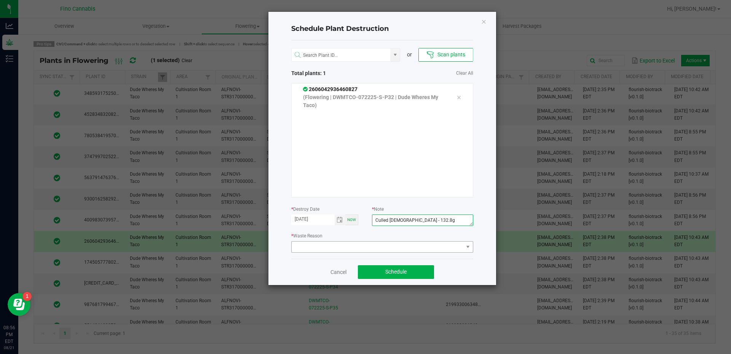
type textarea "Culled [DEMOGRAPHIC_DATA] - 132.8g"
click at [390, 248] on span at bounding box center [378, 246] width 172 height 11
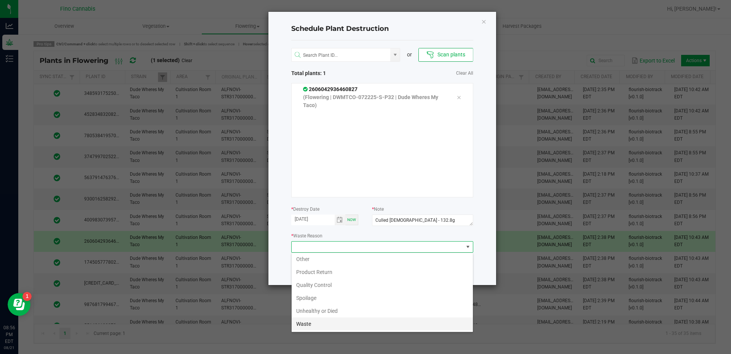
click at [333, 322] on li "Waste" at bounding box center [382, 323] width 181 height 13
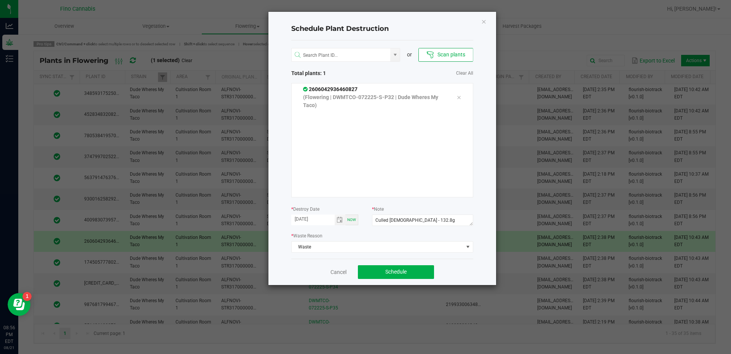
click at [476, 266] on div "Schedule Plant Destruction or Scan plants Total plants: 1 Clear All 26060429364…" at bounding box center [382, 148] width 228 height 273
click at [418, 277] on button "Schedule" at bounding box center [396, 272] width 76 height 14
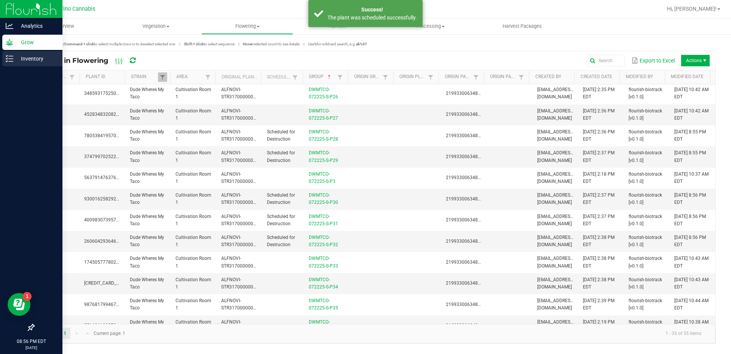
click at [13, 58] on icon at bounding box center [10, 59] width 8 height 8
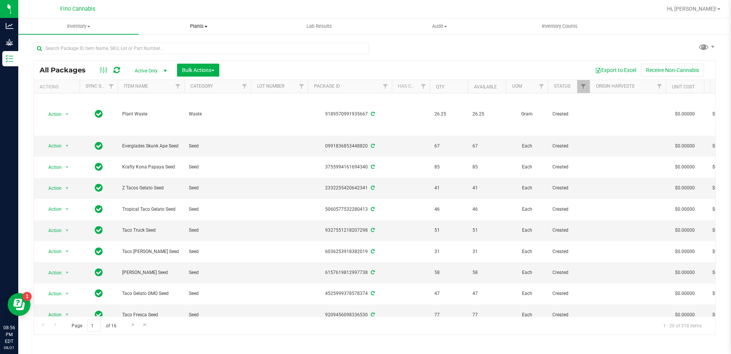
click at [206, 26] on span at bounding box center [205, 27] width 3 height 2
click at [167, 55] on span "Waste log" at bounding box center [161, 55] width 45 height 6
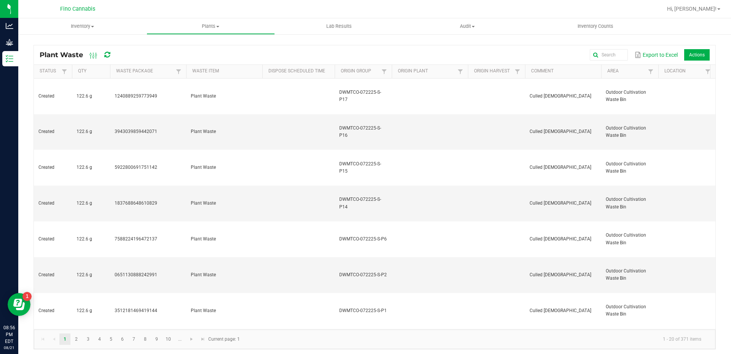
click at [109, 53] on icon at bounding box center [107, 54] width 6 height 7
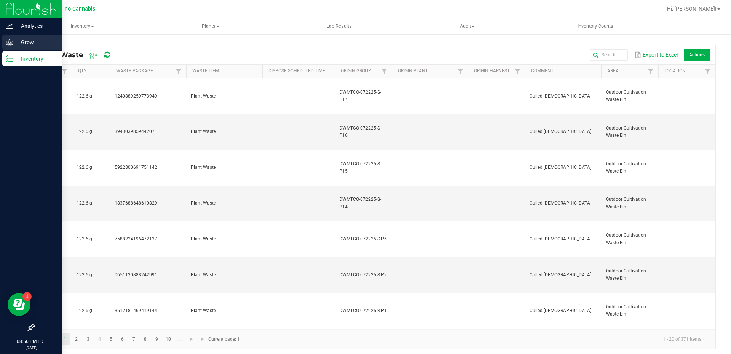
click at [16, 44] on p "Grow" at bounding box center [36, 42] width 46 height 9
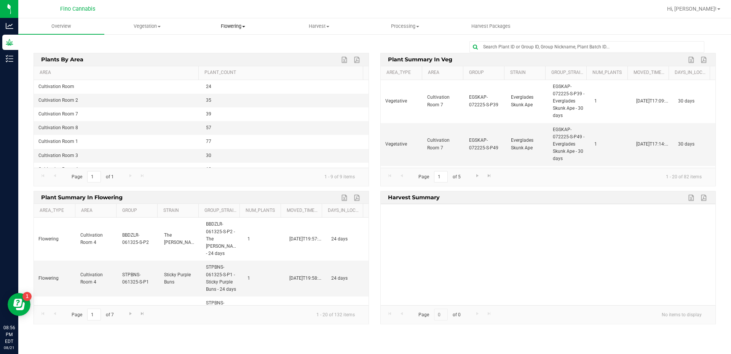
click at [227, 24] on span "Flowering" at bounding box center [233, 26] width 85 height 7
click at [230, 56] on span "Flowering groups" at bounding box center [221, 55] width 63 height 6
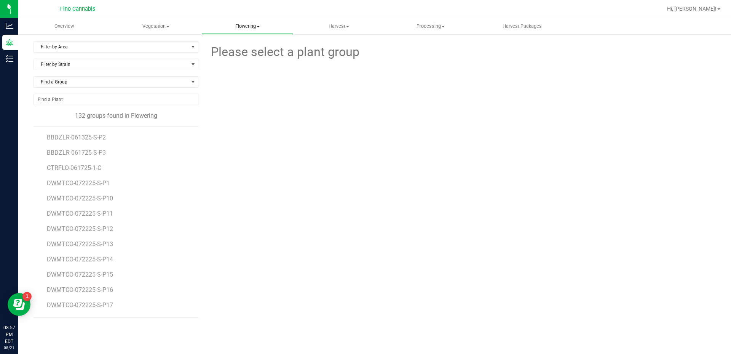
click at [248, 30] on uib-tab-heading "Flowering Create harvest Flowering groups Flowering plants Apply to plants Plan…" at bounding box center [247, 26] width 91 height 15
click at [67, 139] on span "BBDZLR-061325-S-P2" at bounding box center [77, 137] width 61 height 7
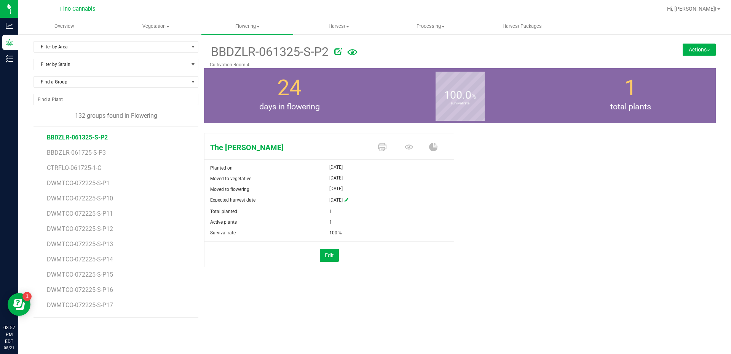
click at [706, 46] on button "Actions" at bounding box center [699, 49] width 33 height 12
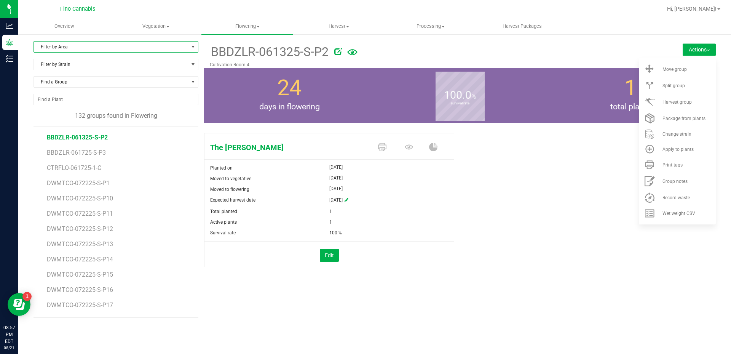
click at [105, 45] on span "Filter by Area" at bounding box center [111, 46] width 155 height 11
click at [227, 8] on div at bounding box center [399, 9] width 526 height 15
click at [259, 29] on span "Flowering" at bounding box center [247, 26] width 92 height 7
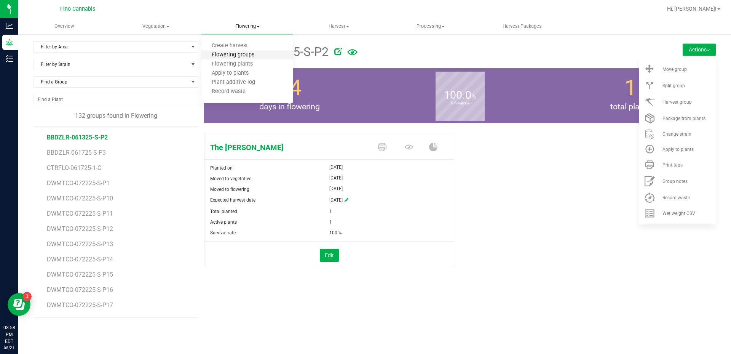
click at [241, 54] on span "Flowering groups" at bounding box center [232, 55] width 63 height 6
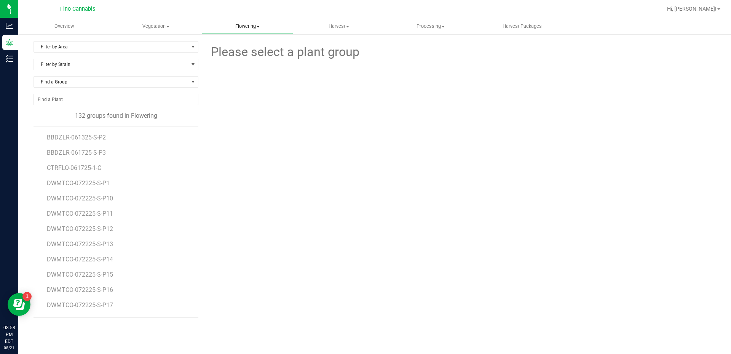
click at [246, 29] on span "Flowering" at bounding box center [247, 26] width 91 height 7
click at [239, 65] on span "Flowering plants" at bounding box center [232, 64] width 62 height 6
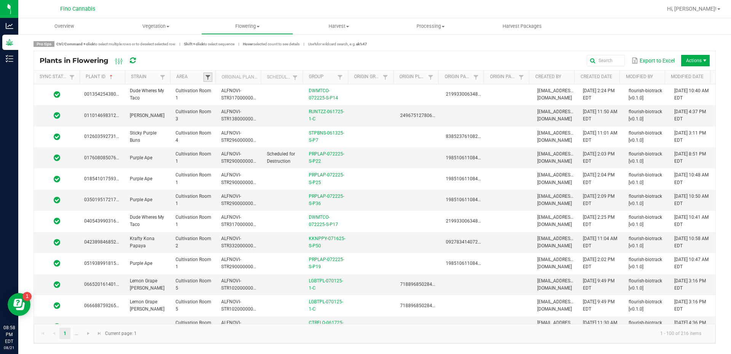
click at [209, 77] on span at bounding box center [208, 77] width 6 height 6
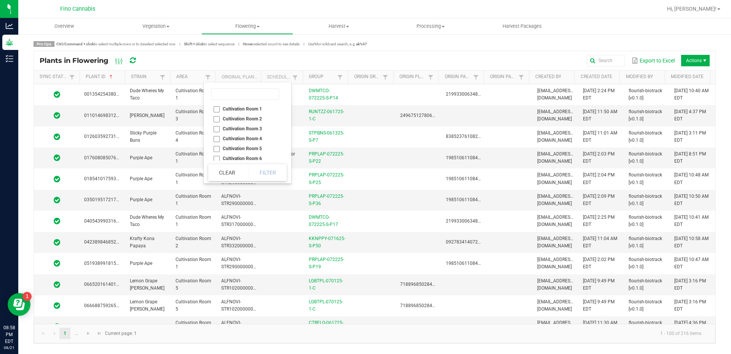
click at [217, 137] on li "Cultivation Room 4" at bounding box center [245, 139] width 74 height 10
checkbox 4 "true"
click at [265, 168] on button "Filter" at bounding box center [268, 172] width 38 height 17
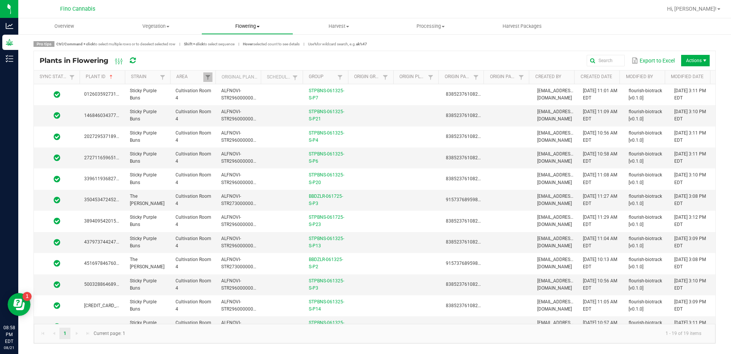
click at [241, 27] on span "Flowering" at bounding box center [247, 26] width 91 height 7
click at [410, 55] on div "Export to Excel Actions" at bounding box center [429, 60] width 561 height 13
click at [407, 82] on th "Origin Plant" at bounding box center [415, 77] width 45 height 14
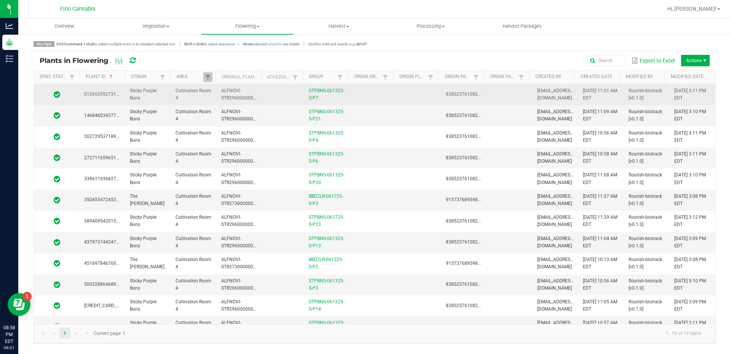
click at [407, 89] on td at bounding box center [419, 94] width 46 height 21
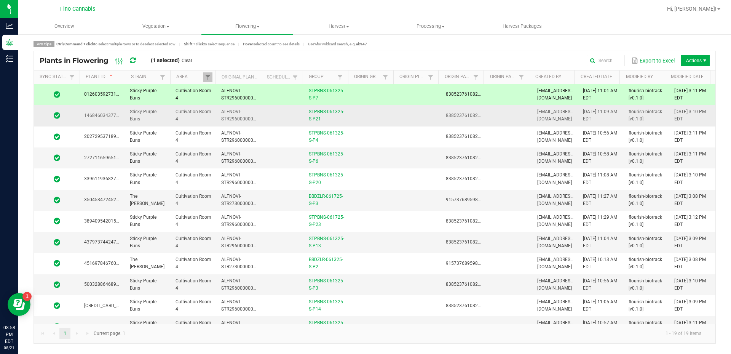
click at [407, 119] on td at bounding box center [419, 115] width 46 height 21
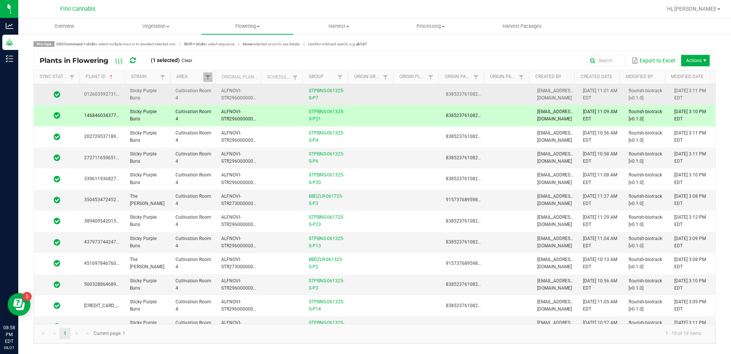
click at [398, 94] on td at bounding box center [419, 94] width 46 height 21
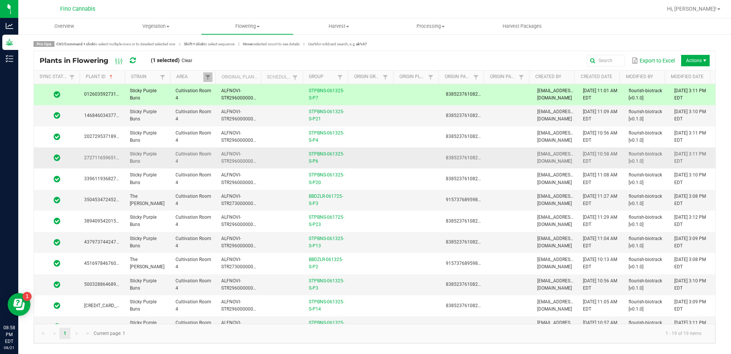
click at [409, 156] on td at bounding box center [419, 157] width 46 height 21
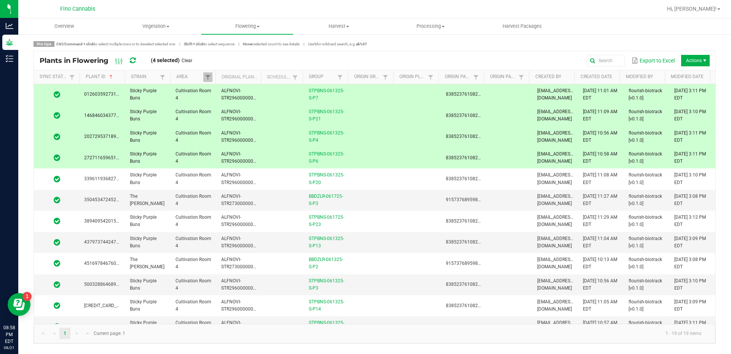
click at [405, 136] on td at bounding box center [419, 136] width 46 height 21
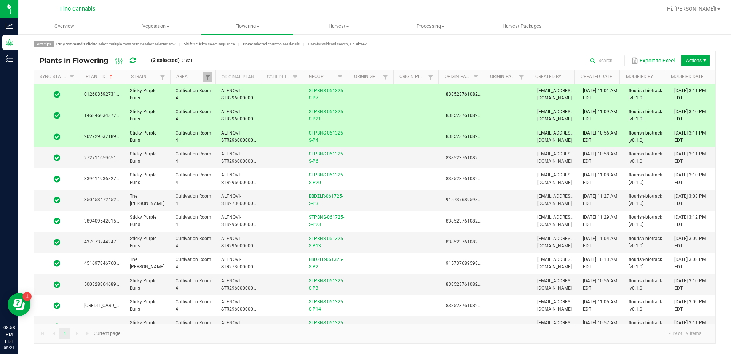
click at [403, 114] on td at bounding box center [419, 115] width 46 height 21
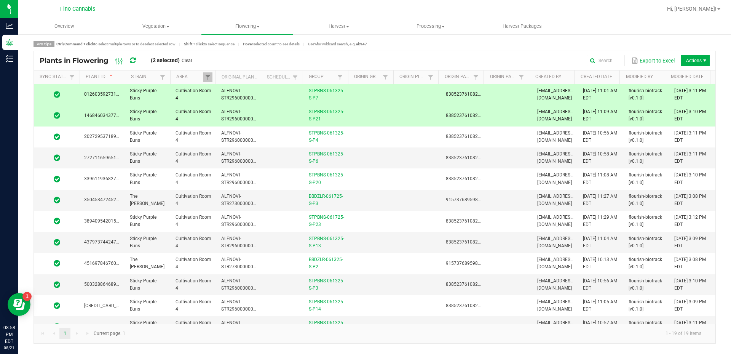
click at [403, 104] on td at bounding box center [419, 94] width 46 height 21
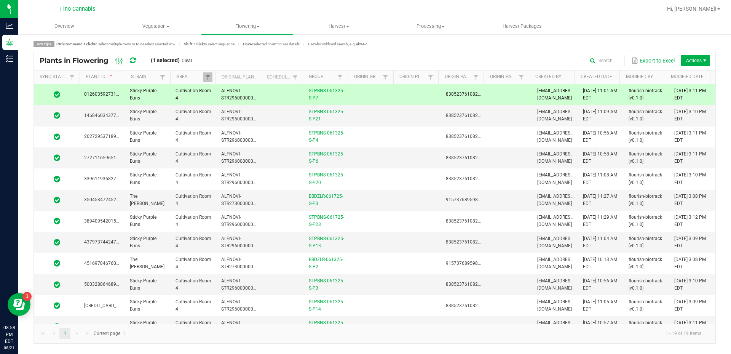
click at [396, 88] on td at bounding box center [419, 94] width 46 height 21
click at [239, 29] on span "Flowering" at bounding box center [247, 26] width 92 height 7
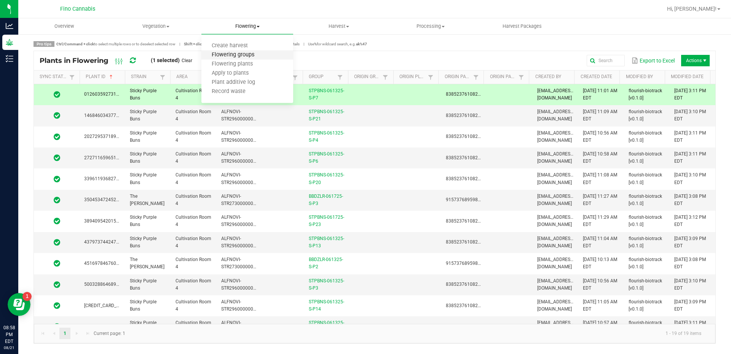
click at [236, 56] on span "Flowering groups" at bounding box center [232, 55] width 63 height 6
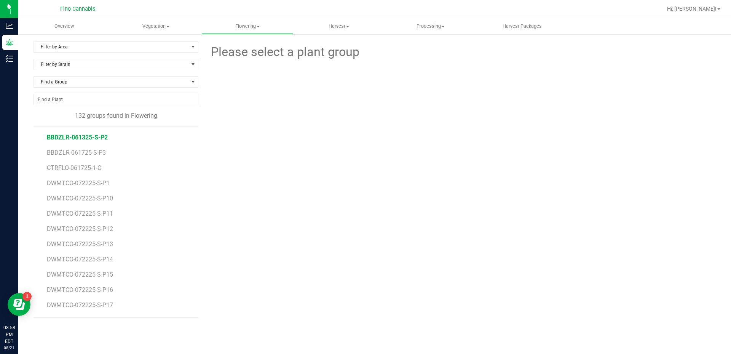
click at [97, 134] on span "BBDZLR-061325-S-P2" at bounding box center [77, 137] width 61 height 7
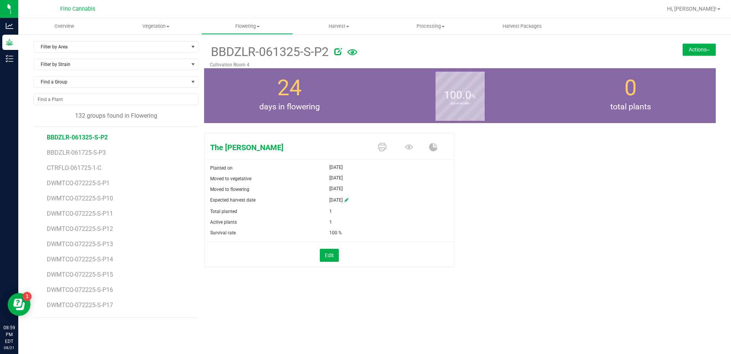
click at [694, 49] on button "Actions" at bounding box center [699, 49] width 33 height 12
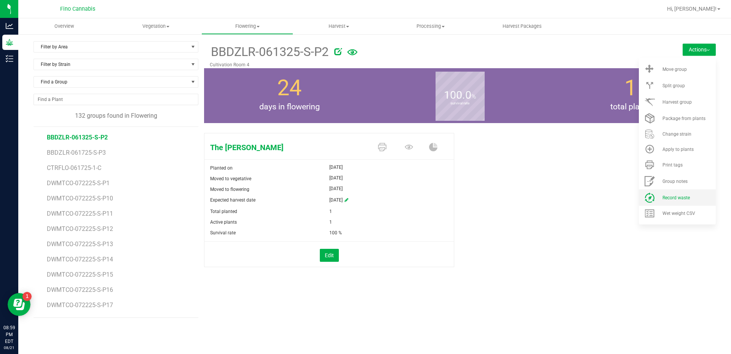
click at [682, 196] on span "Record waste" at bounding box center [675, 197] width 27 height 5
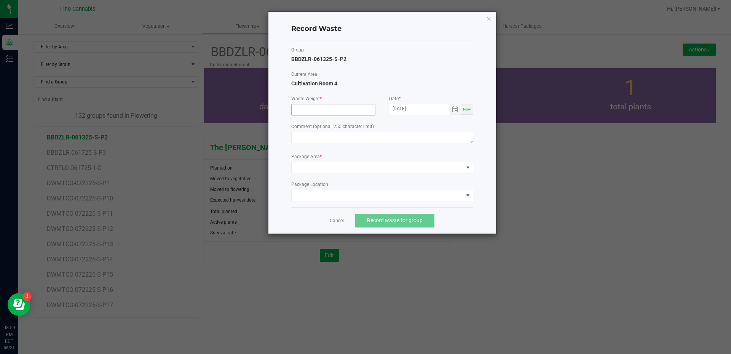
click at [314, 110] on input at bounding box center [333, 109] width 83 height 11
type input "230.0000 g"
click at [316, 136] on textarea at bounding box center [382, 137] width 182 height 11
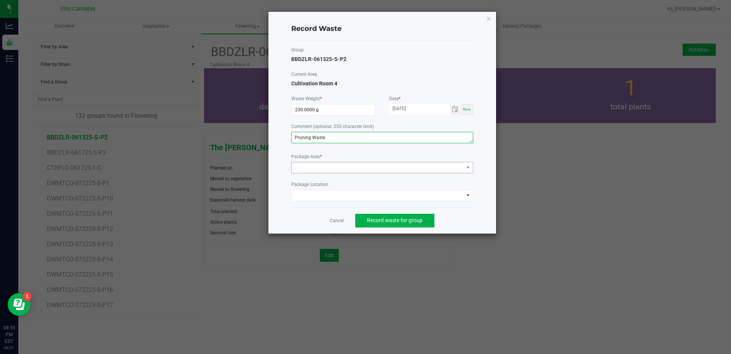
type textarea "Pruning Waste"
click at [333, 167] on span at bounding box center [378, 167] width 172 height 11
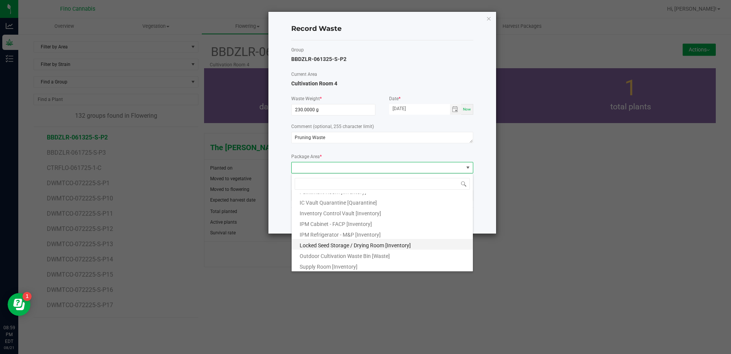
scroll to position [41, 0]
click at [336, 251] on li "Outdoor Cultivation Waste Bin [Waste]" at bounding box center [382, 253] width 181 height 11
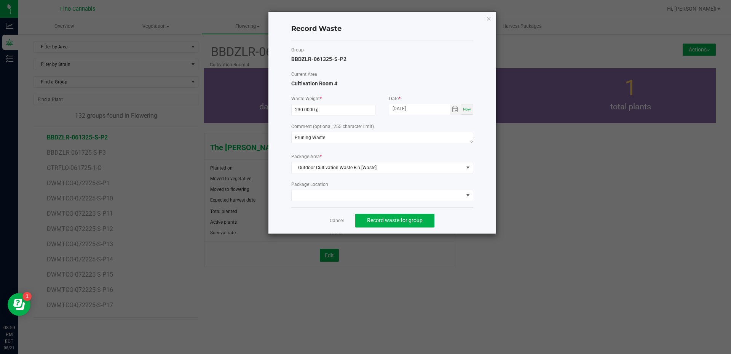
click at [462, 219] on div "Cancel Record waste for group" at bounding box center [382, 220] width 182 height 26
click at [413, 217] on span "Record waste for group" at bounding box center [395, 220] width 56 height 6
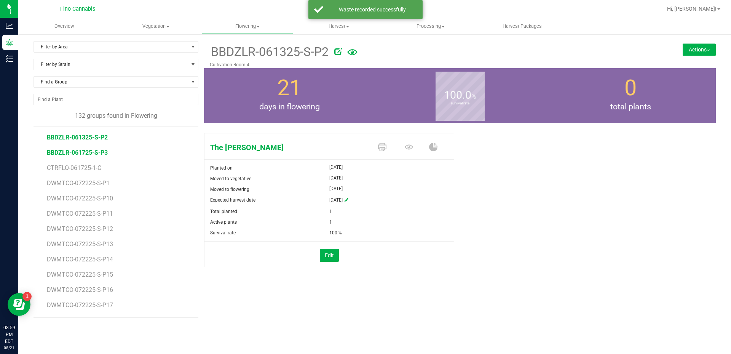
click at [83, 154] on span "BBDZLR-061725-S-P3" at bounding box center [77, 152] width 61 height 7
click at [703, 47] on button "Actions" at bounding box center [699, 49] width 33 height 12
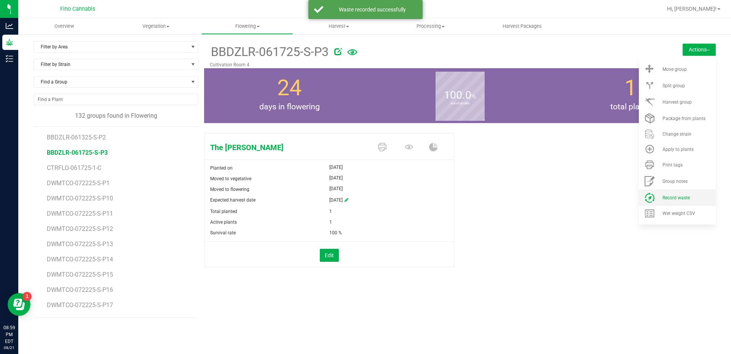
click at [673, 199] on span "Record waste" at bounding box center [675, 197] width 27 height 5
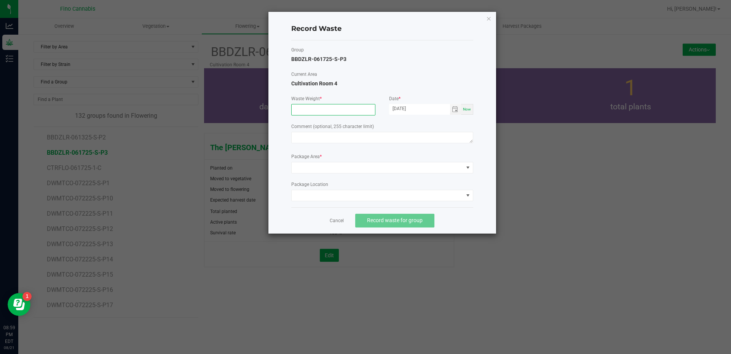
click at [315, 108] on input at bounding box center [333, 109] width 83 height 11
type input "230.0000 g"
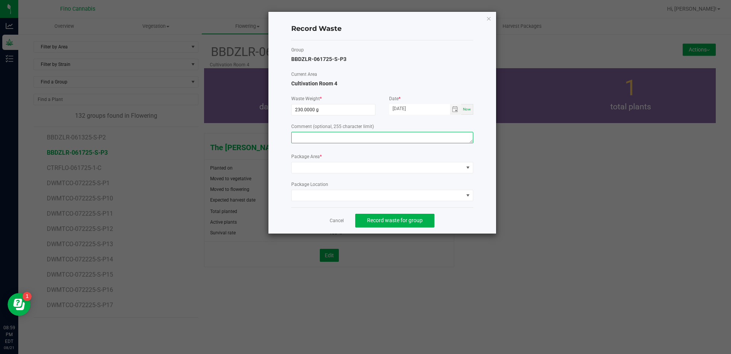
click at [323, 137] on textarea at bounding box center [382, 137] width 182 height 11
click at [318, 137] on textarea "Pruning waste" at bounding box center [382, 137] width 182 height 11
type textarea "Pruning waste"
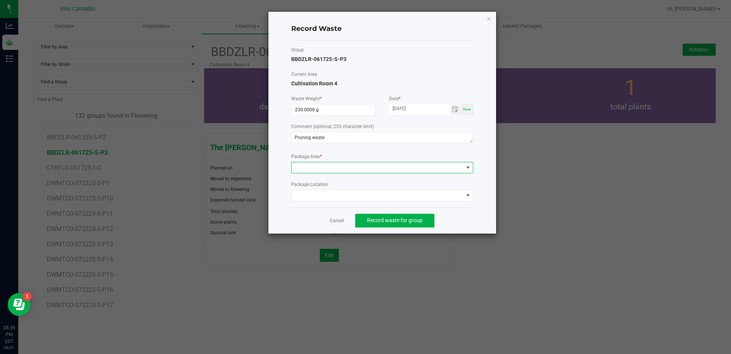
click at [333, 168] on span at bounding box center [378, 167] width 172 height 11
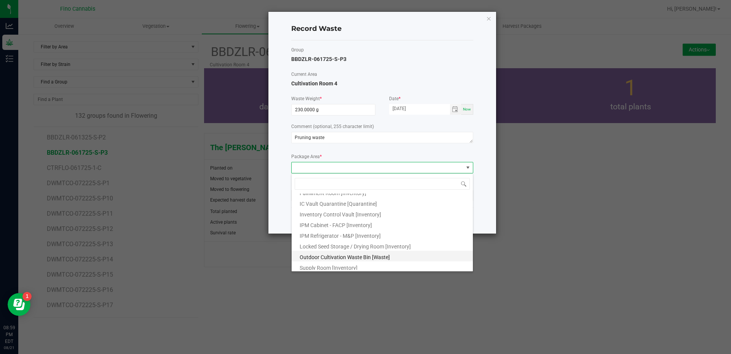
scroll to position [41, 0]
click at [339, 254] on span "Outdoor Cultivation Waste Bin [Waste]" at bounding box center [345, 255] width 90 height 6
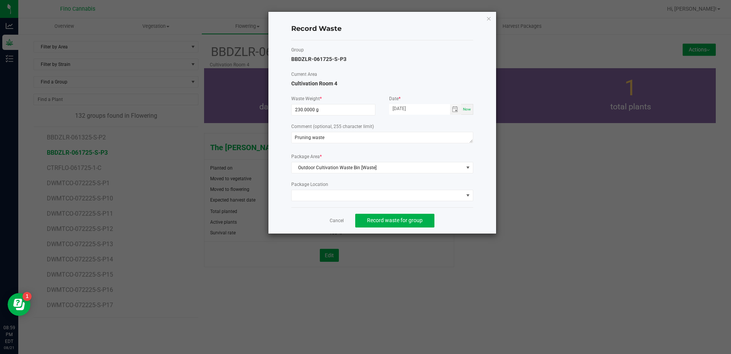
click at [482, 210] on div "Record Waste Group BBDZLR-061725-S-P3 Current Area Cultivation Room 4 Waste Wei…" at bounding box center [382, 123] width 228 height 222
click at [420, 223] on span "Record waste for group" at bounding box center [395, 220] width 56 height 6
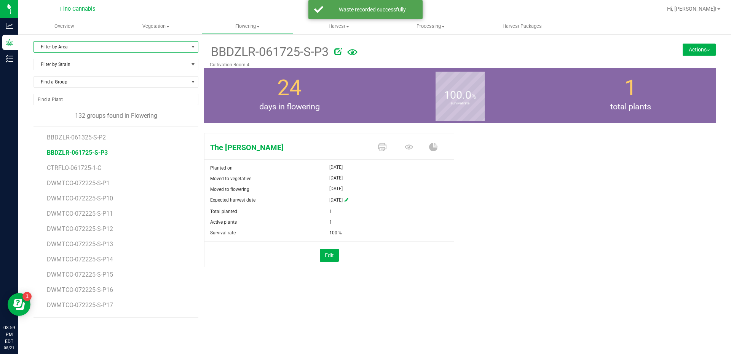
click at [75, 49] on span "Filter by Area" at bounding box center [111, 46] width 155 height 11
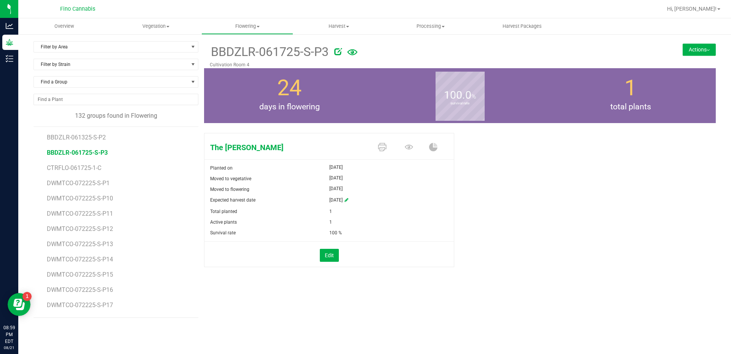
click at [81, 38] on div "Filter by Area Filter by Area All Cultivation Room 1 Cultivation Room 2 Cultiva…" at bounding box center [374, 180] width 713 height 292
click at [82, 48] on span "Filter by Area" at bounding box center [111, 46] width 155 height 11
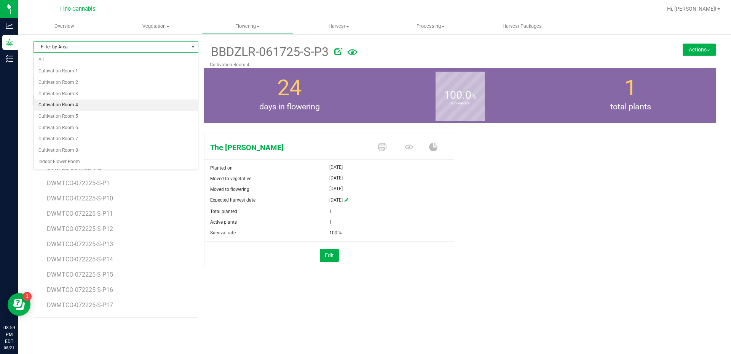
click at [77, 103] on li "Cultivation Room 4" at bounding box center [116, 104] width 164 height 11
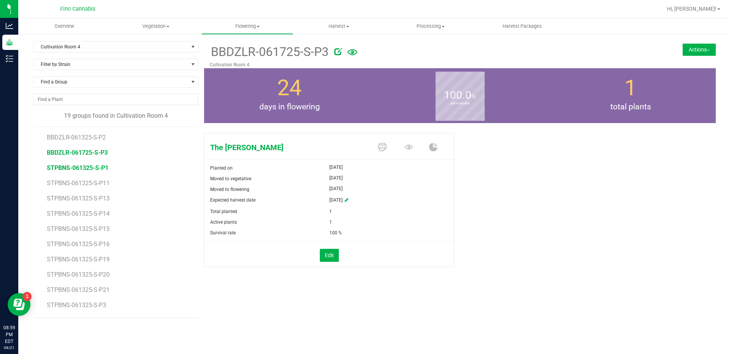
click at [75, 168] on span "STPBNS-061325-S-P1" at bounding box center [78, 167] width 62 height 7
click at [106, 63] on span "Filter by Strain" at bounding box center [111, 64] width 155 height 11
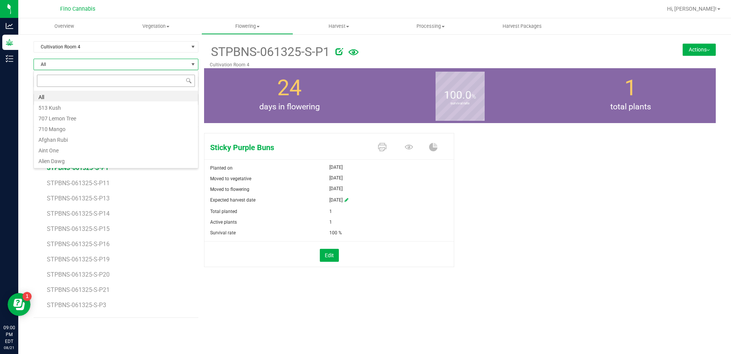
scroll to position [11, 165]
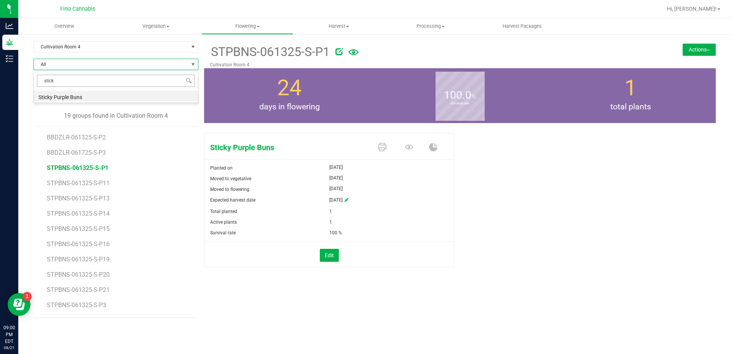
type input "sticky"
click at [78, 93] on li "Sticky Purple Buns" at bounding box center [116, 96] width 164 height 11
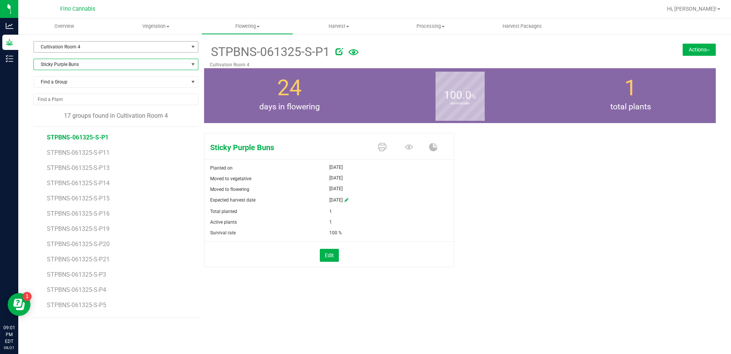
click at [148, 44] on span "Cultivation Room 4" at bounding box center [111, 46] width 155 height 11
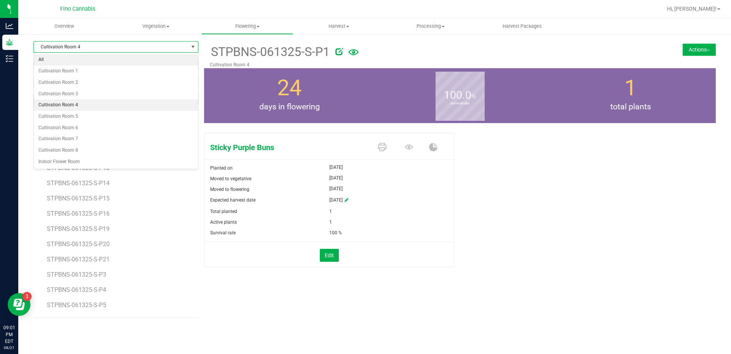
click at [56, 57] on li "All" at bounding box center [116, 59] width 164 height 11
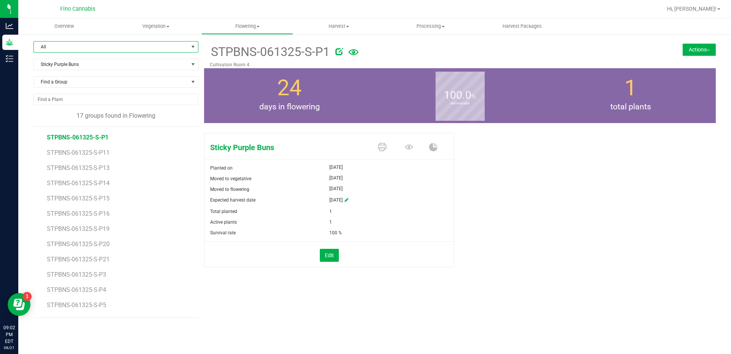
click at [88, 140] on span "STPBNS-061325-S-P1" at bounding box center [78, 137] width 62 height 7
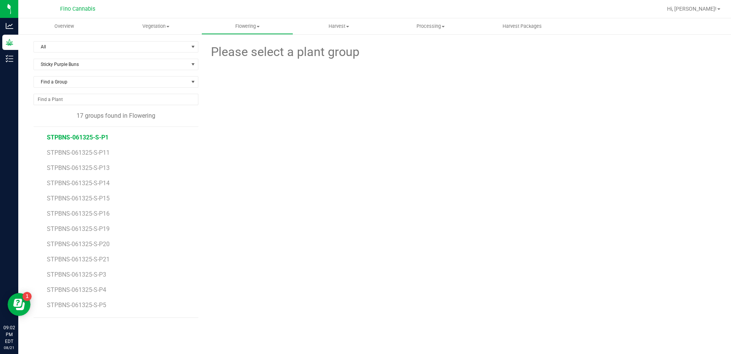
click at [103, 134] on span "STPBNS-061325-S-P1" at bounding box center [78, 137] width 62 height 7
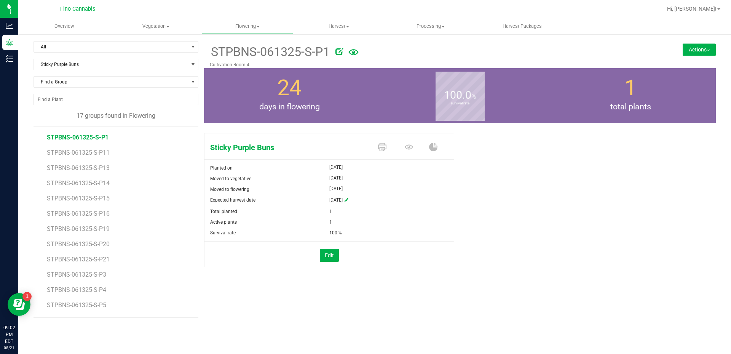
click at [699, 47] on button "Actions" at bounding box center [699, 49] width 33 height 12
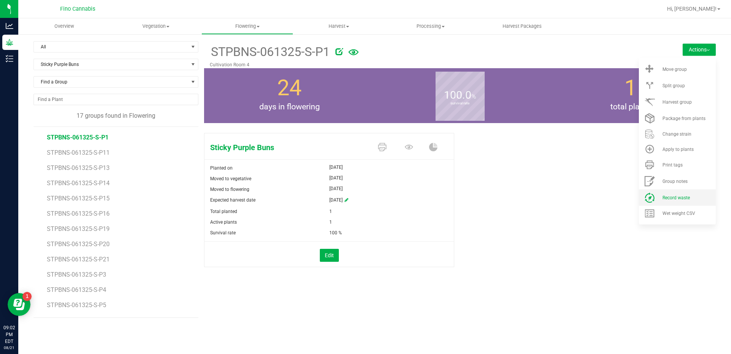
click at [677, 198] on span "Record waste" at bounding box center [675, 197] width 27 height 5
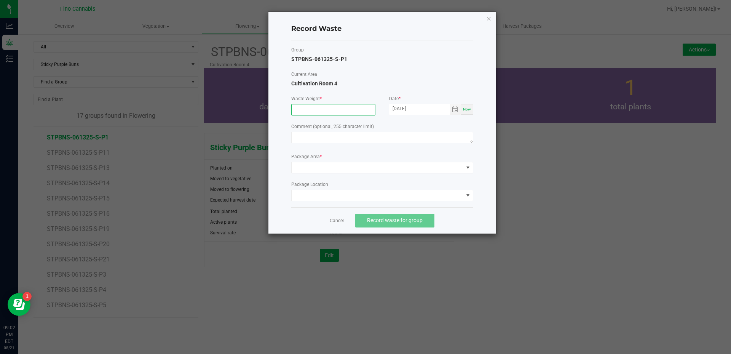
click at [323, 104] on input at bounding box center [333, 109] width 83 height 11
type input "202.0000 g"
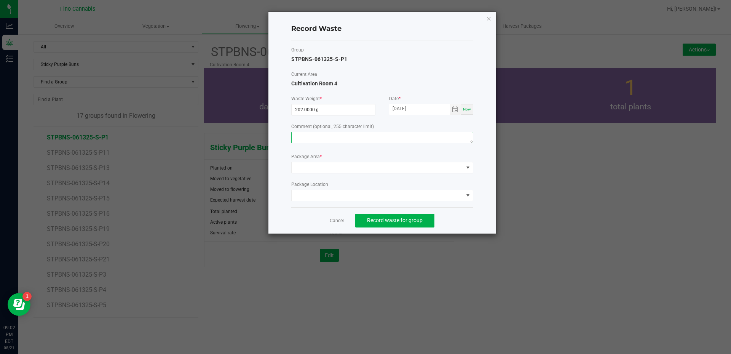
paste textarea "Pruning waste"
type textarea "Pruning waste"
click at [336, 172] on span at bounding box center [378, 167] width 172 height 11
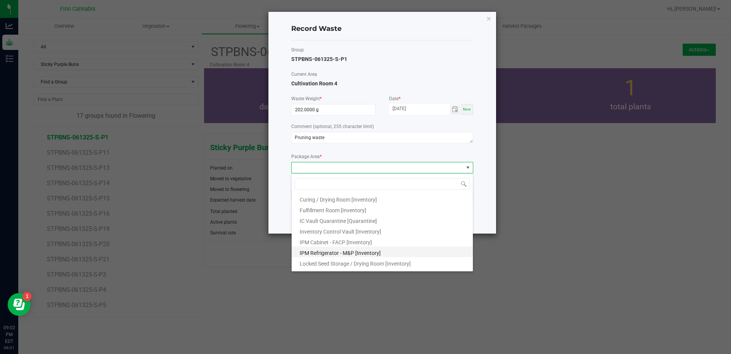
scroll to position [41, 0]
click at [337, 254] on span "Outdoor Cultivation Waste Bin [Waste]" at bounding box center [345, 255] width 90 height 6
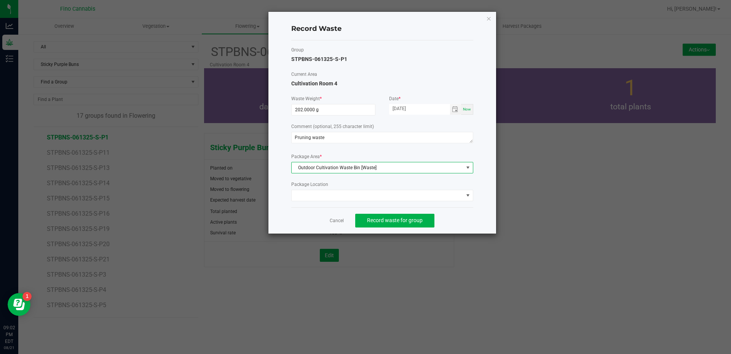
click at [452, 209] on div "Cancel Record waste for group" at bounding box center [382, 220] width 182 height 26
click at [416, 223] on span "Record waste for group" at bounding box center [395, 220] width 56 height 6
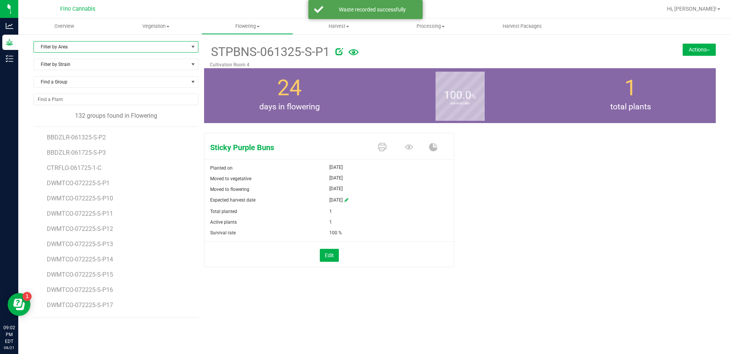
click at [74, 48] on span "Filter by Area" at bounding box center [111, 46] width 155 height 11
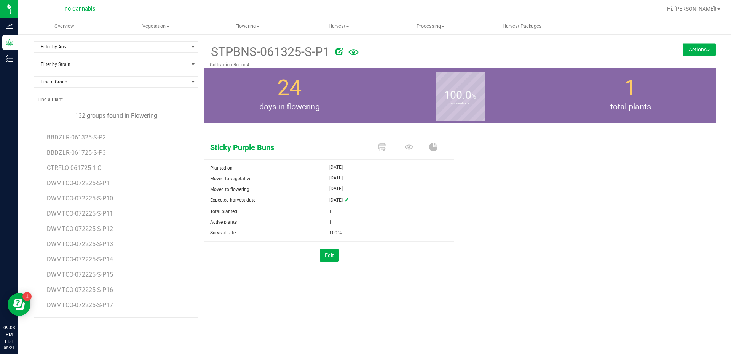
click at [73, 65] on span "Filter by Strain" at bounding box center [111, 64] width 155 height 11
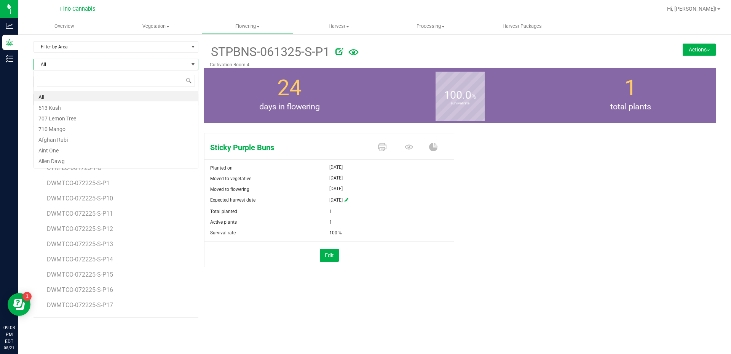
scroll to position [11, 165]
type input "sti"
click at [62, 116] on li "Sticky Purple Buns" at bounding box center [116, 117] width 164 height 11
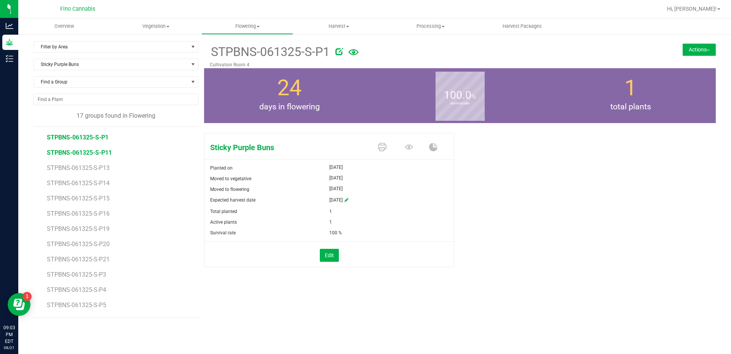
click at [74, 153] on span "STPBNS-061325-S-P11" at bounding box center [79, 152] width 65 height 7
click at [699, 50] on button "Actions" at bounding box center [699, 49] width 33 height 12
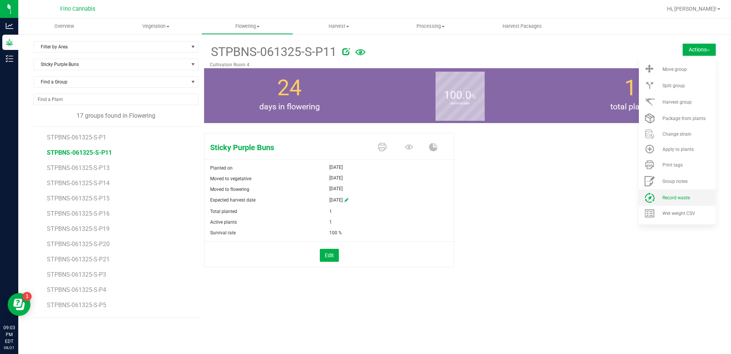
click at [680, 196] on span "Record waste" at bounding box center [675, 197] width 27 height 5
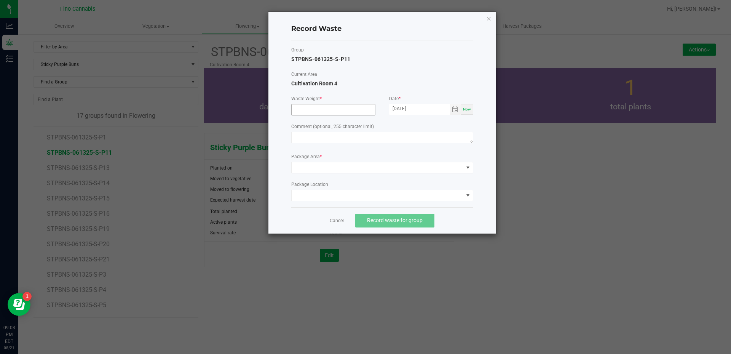
click at [324, 111] on input at bounding box center [333, 109] width 83 height 11
type input "202.0000 g"
paste textarea "Pruning waste"
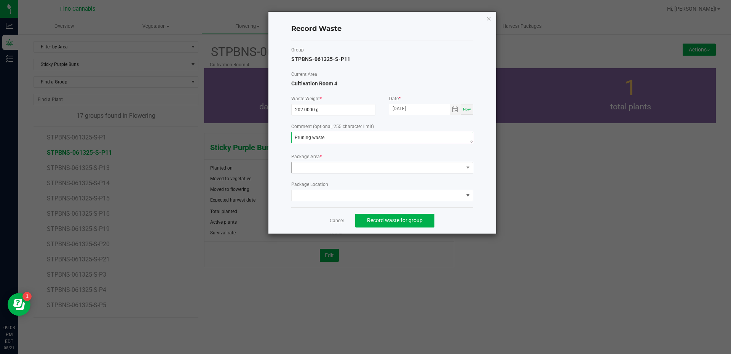
type textarea "Pruning waste"
click at [346, 168] on span at bounding box center [378, 167] width 172 height 11
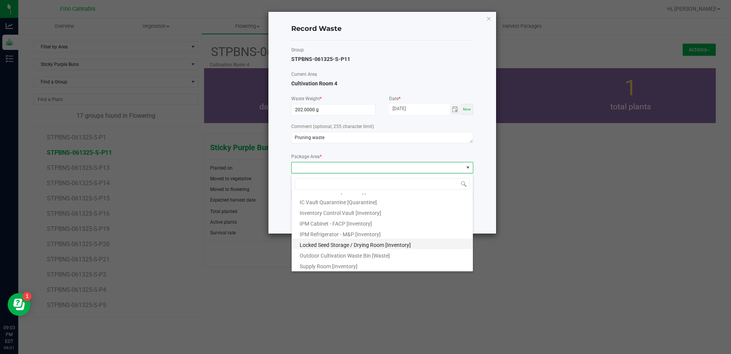
scroll to position [41, 0]
click at [359, 254] on span "Outdoor Cultivation Waste Bin [Waste]" at bounding box center [345, 255] width 90 height 6
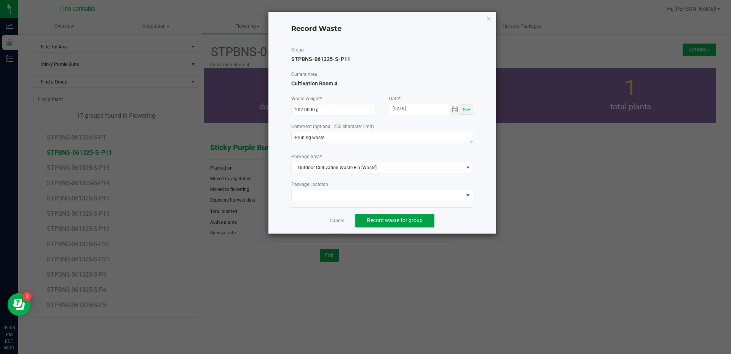
click at [392, 220] on span "Record waste for group" at bounding box center [395, 220] width 56 height 6
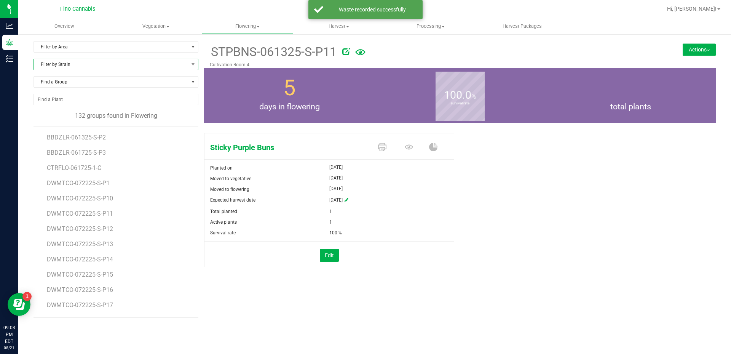
click at [64, 64] on span "Filter by Strain" at bounding box center [111, 64] width 155 height 11
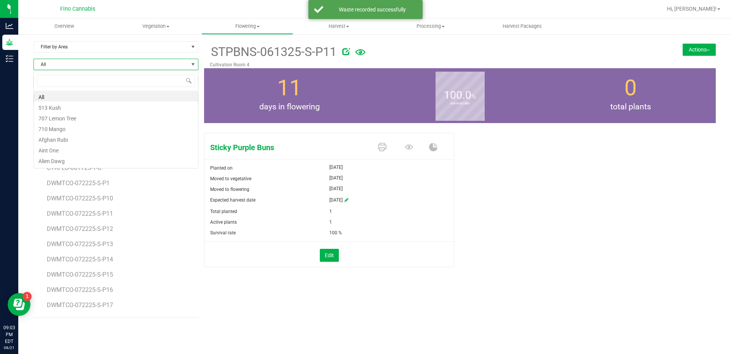
scroll to position [11, 165]
type input "stic"
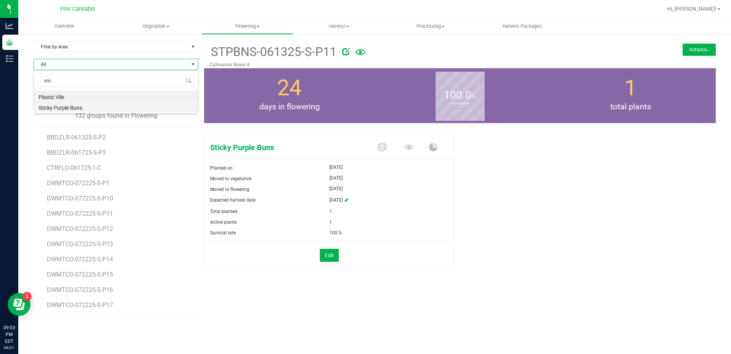
click at [62, 106] on li "Sticky Purple Buns" at bounding box center [116, 106] width 164 height 11
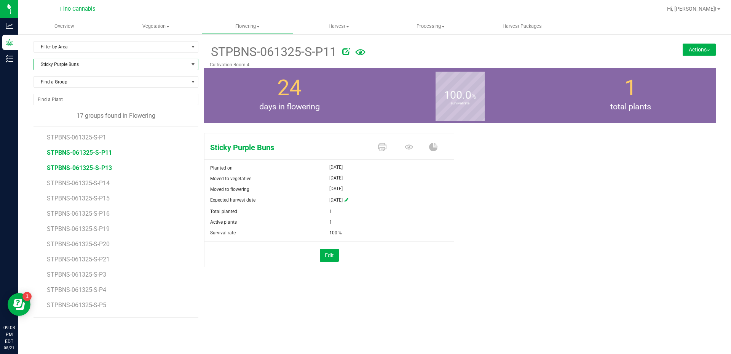
click at [109, 166] on span "STPBNS-061325-S-P13" at bounding box center [79, 167] width 65 height 7
click at [701, 49] on button "Actions" at bounding box center [699, 49] width 33 height 12
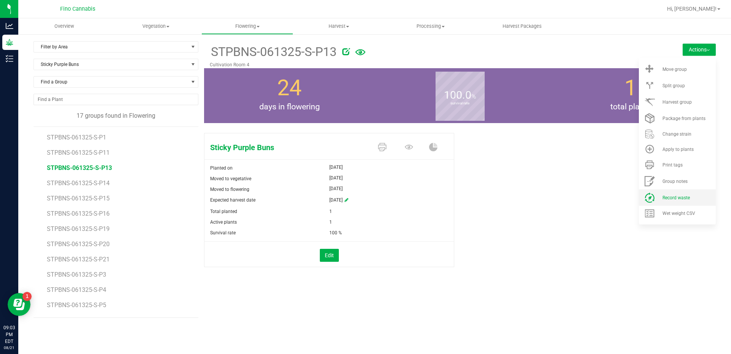
click at [677, 195] on span "Record waste" at bounding box center [675, 197] width 27 height 5
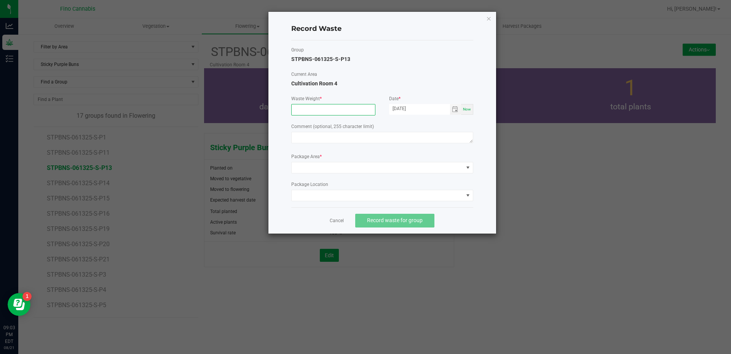
click at [321, 104] on input at bounding box center [333, 109] width 83 height 11
type input "202.0000 g"
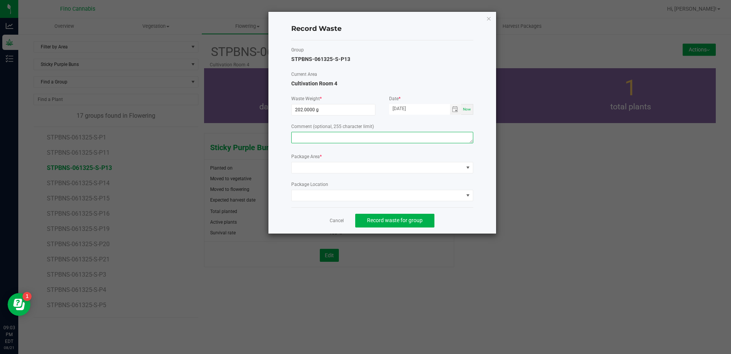
paste textarea "Pruning waste"
type textarea "Pruning waste"
click at [348, 168] on span at bounding box center [378, 167] width 172 height 11
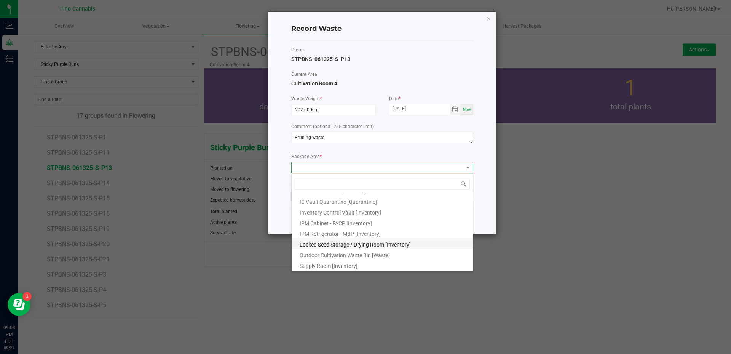
scroll to position [41, 0]
click at [357, 254] on span "Outdoor Cultivation Waste Bin [Waste]" at bounding box center [345, 255] width 90 height 6
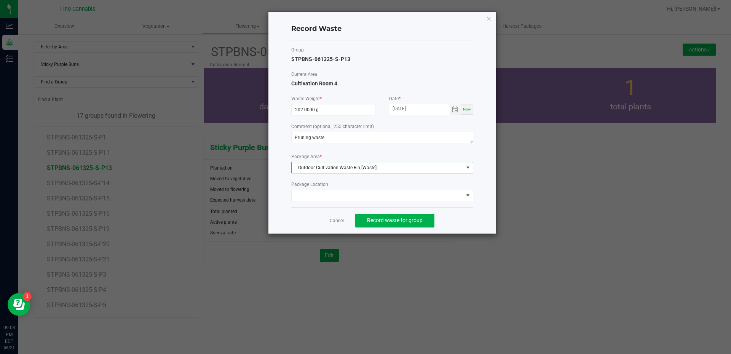
click at [456, 215] on div "Cancel Record waste for group" at bounding box center [382, 220] width 182 height 26
click at [409, 218] on span "Record waste for group" at bounding box center [395, 220] width 56 height 6
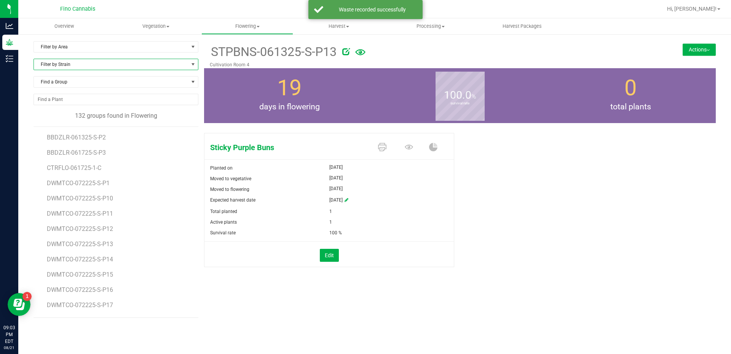
click at [102, 65] on span "Filter by Strain" at bounding box center [111, 64] width 155 height 11
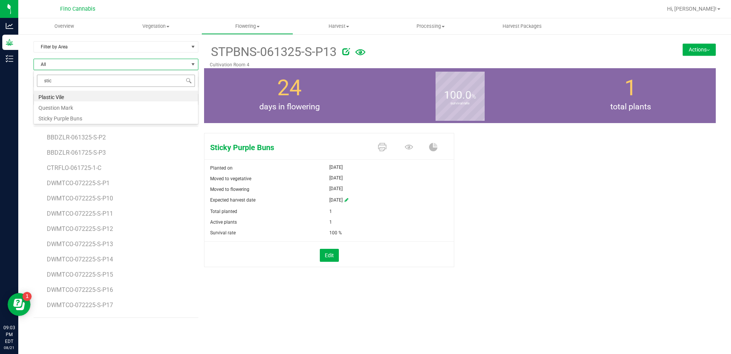
type input "stick"
click at [69, 97] on li "Sticky Purple Buns" at bounding box center [116, 96] width 164 height 11
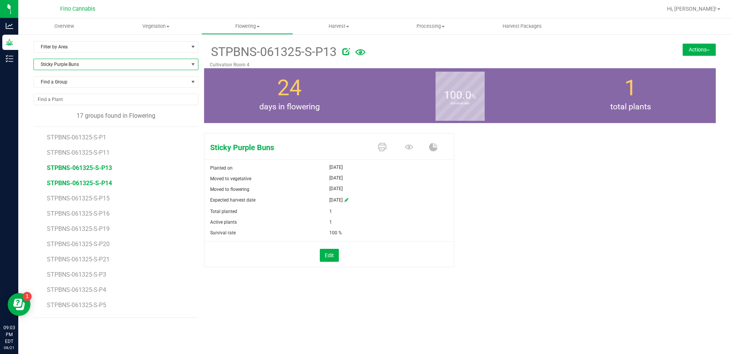
click at [99, 182] on span "STPBNS-061325-S-P14" at bounding box center [79, 182] width 65 height 7
click at [685, 50] on button "Actions" at bounding box center [699, 49] width 33 height 12
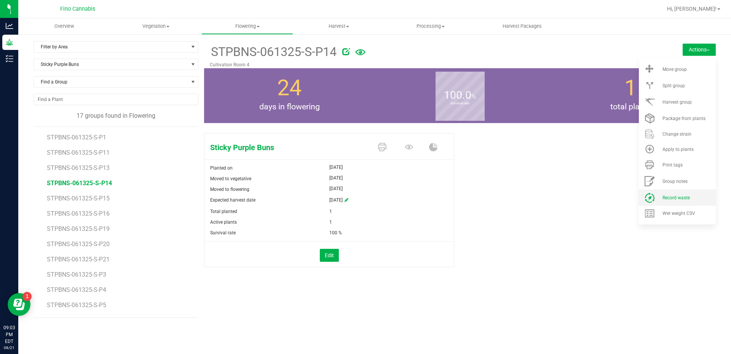
click at [684, 193] on li "Record waste" at bounding box center [677, 197] width 77 height 16
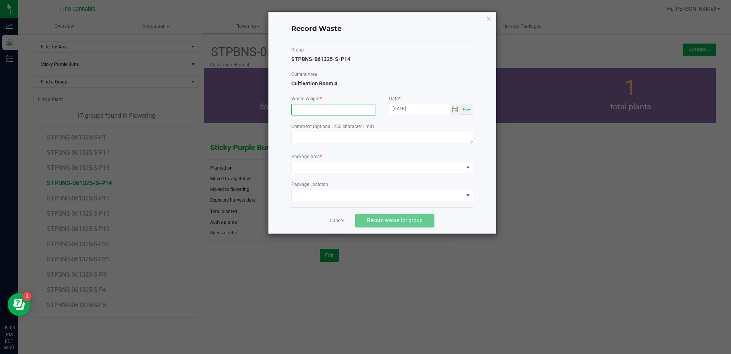
click at [326, 110] on input at bounding box center [333, 109] width 83 height 11
type input "202.0000 g"
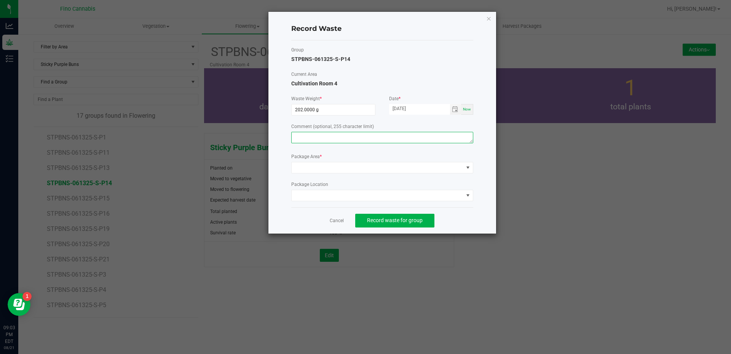
paste textarea "Pruning waste"
type textarea "Pruning waste"
click at [353, 172] on span at bounding box center [378, 167] width 172 height 11
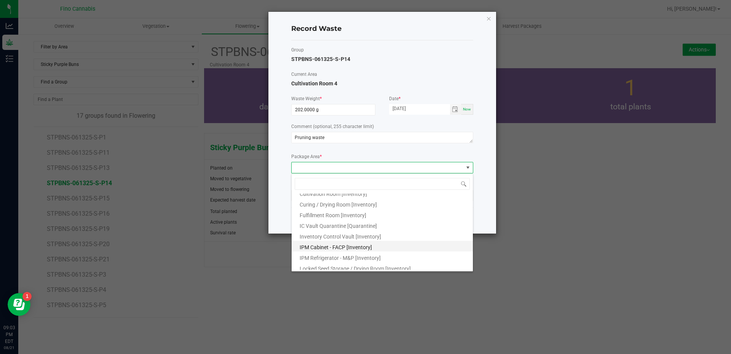
scroll to position [41, 0]
click at [342, 255] on span "Outdoor Cultivation Waste Bin [Waste]" at bounding box center [345, 255] width 90 height 6
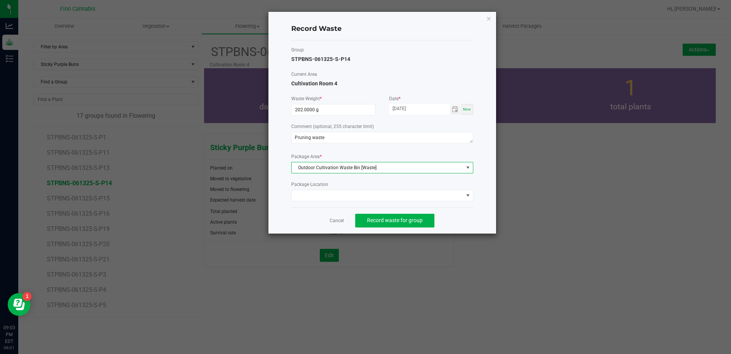
click at [464, 218] on div "Cancel Record waste for group" at bounding box center [382, 220] width 182 height 26
click at [409, 217] on span "Record waste for group" at bounding box center [395, 220] width 56 height 6
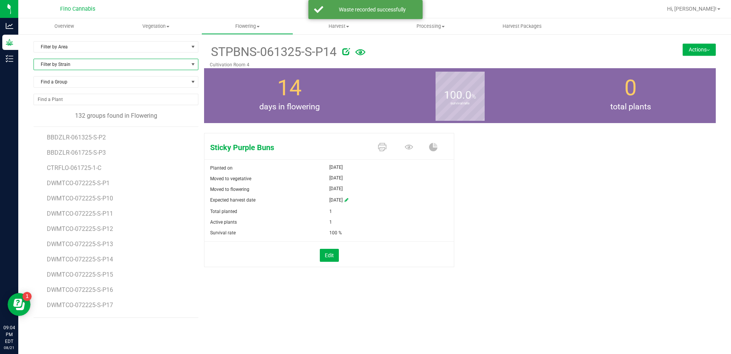
click at [59, 65] on span "Filter by Strain" at bounding box center [111, 64] width 155 height 11
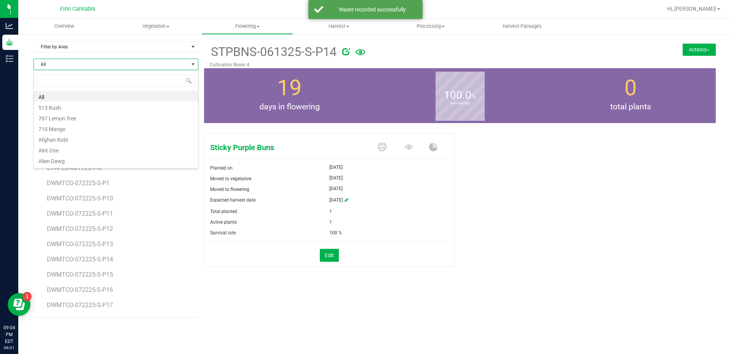
scroll to position [11, 165]
type input "stick"
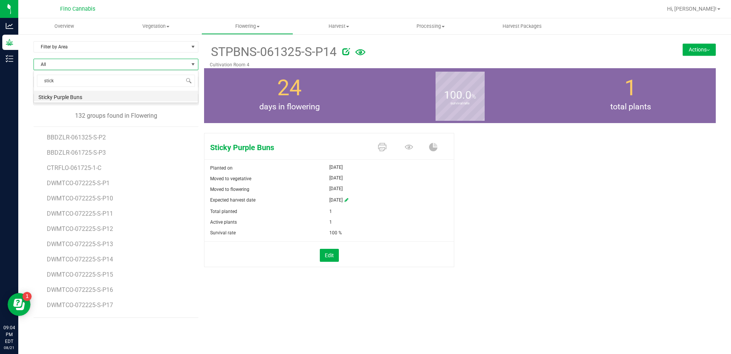
click at [57, 96] on li "Sticky Purple Buns" at bounding box center [116, 96] width 164 height 11
click at [100, 196] on span "STPBNS-061325-S-P15" at bounding box center [79, 198] width 65 height 7
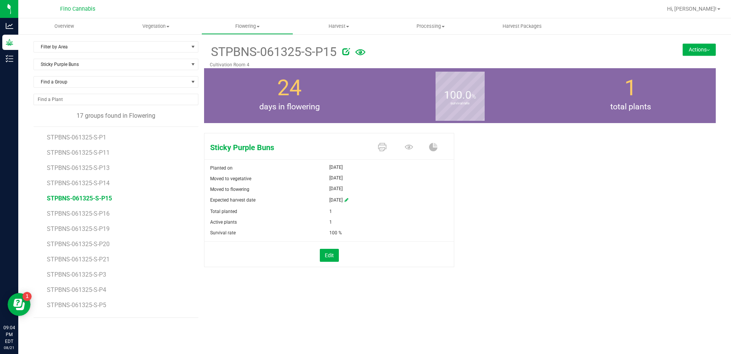
click at [702, 51] on button "Actions" at bounding box center [699, 49] width 33 height 12
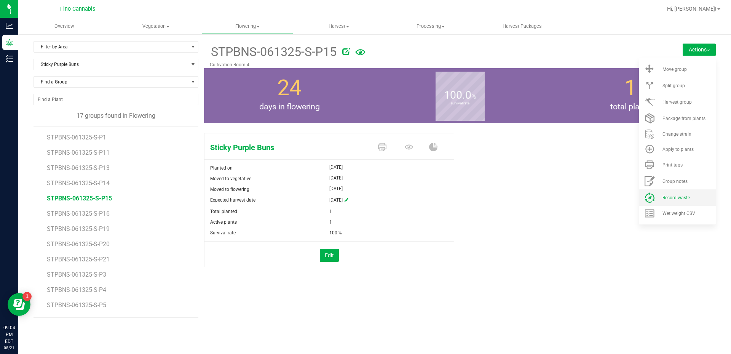
click at [680, 198] on span "Record waste" at bounding box center [675, 197] width 27 height 5
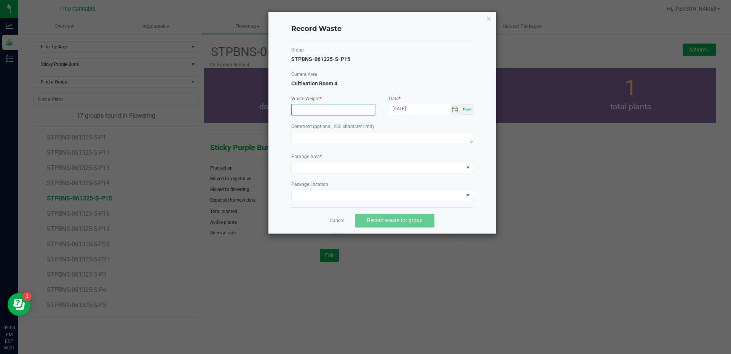
click at [307, 106] on input at bounding box center [333, 109] width 83 height 11
type input "202.0000 g"
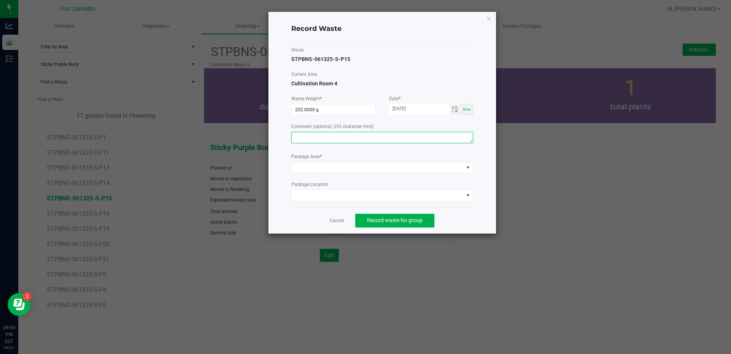
paste textarea "Pruning waste"
type textarea "Pruning waste"
click at [402, 163] on span at bounding box center [378, 167] width 172 height 11
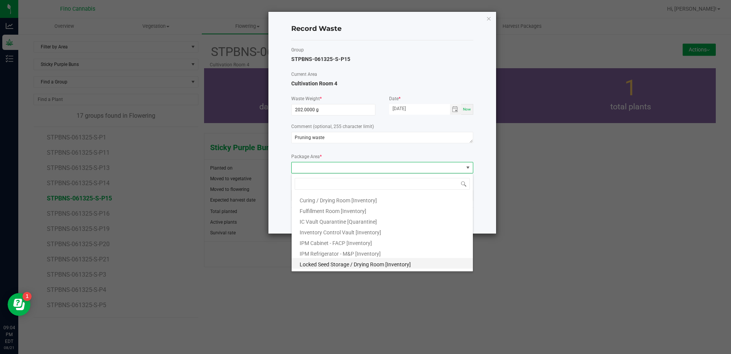
scroll to position [41, 0]
click at [374, 249] on li "Outdoor Cultivation Waste Bin [Waste]" at bounding box center [382, 253] width 181 height 11
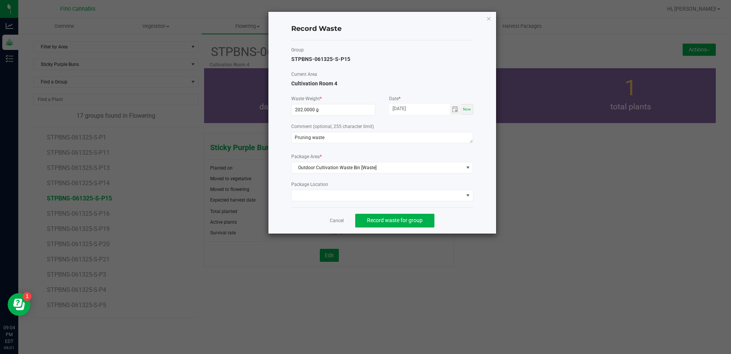
click at [467, 216] on div "Cancel Record waste for group" at bounding box center [382, 220] width 182 height 26
click at [421, 219] on span "Record waste for group" at bounding box center [395, 220] width 56 height 6
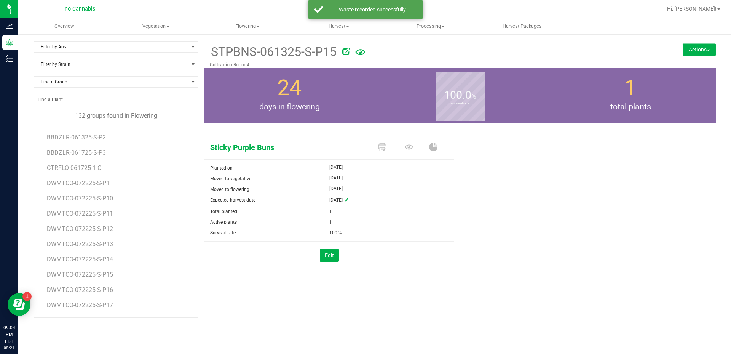
click at [115, 65] on span "Filter by Strain" at bounding box center [111, 64] width 155 height 11
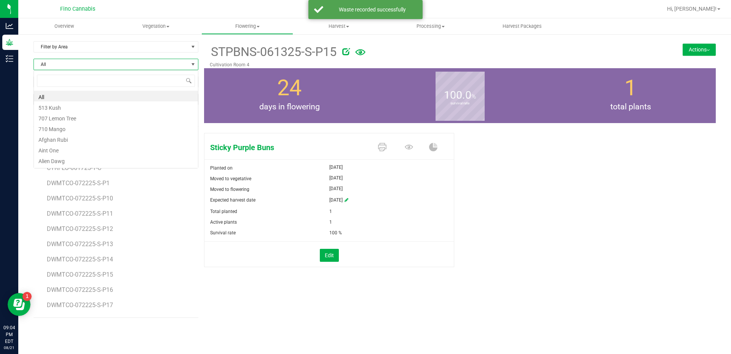
scroll to position [11, 165]
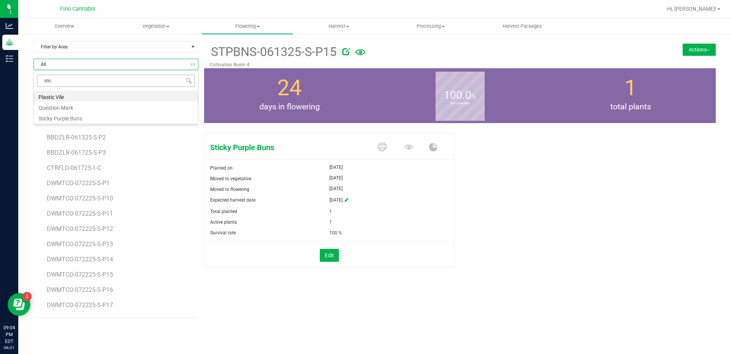
type input "stick"
click at [103, 96] on li "Sticky Purple Buns" at bounding box center [116, 96] width 164 height 11
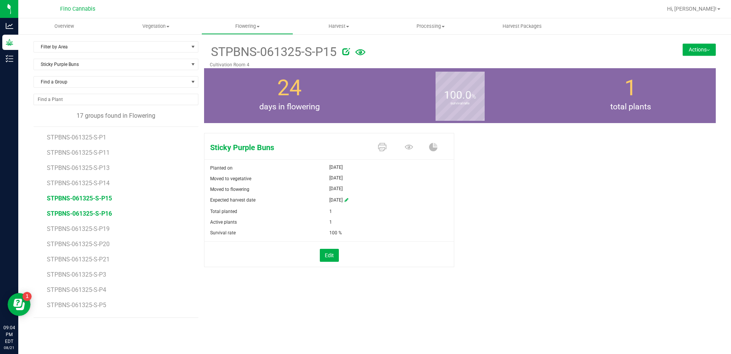
click at [99, 213] on span "STPBNS-061325-S-P16" at bounding box center [79, 213] width 65 height 7
click at [687, 48] on button "Actions" at bounding box center [699, 49] width 33 height 12
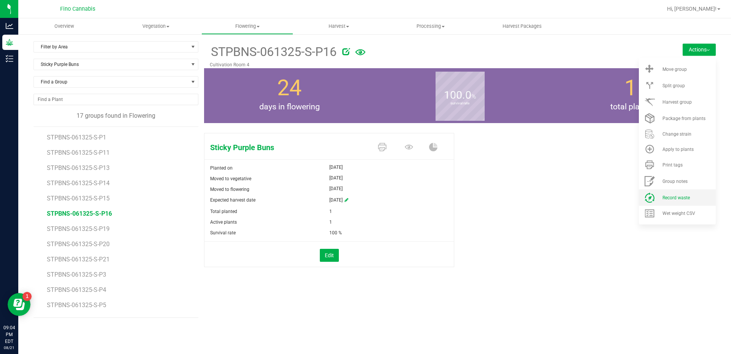
click at [673, 196] on span "Record waste" at bounding box center [675, 197] width 27 height 5
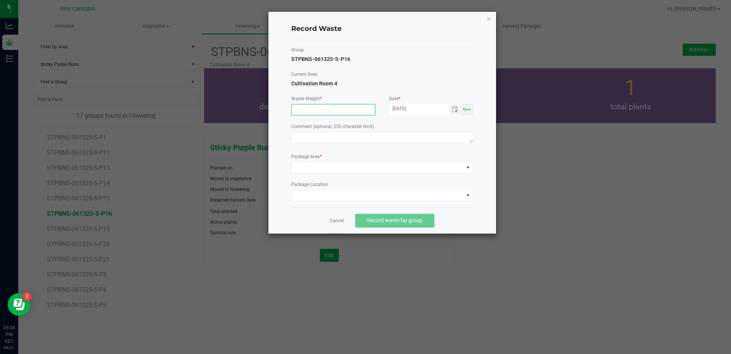
click at [318, 111] on input at bounding box center [333, 109] width 83 height 11
type input "202.0000 g"
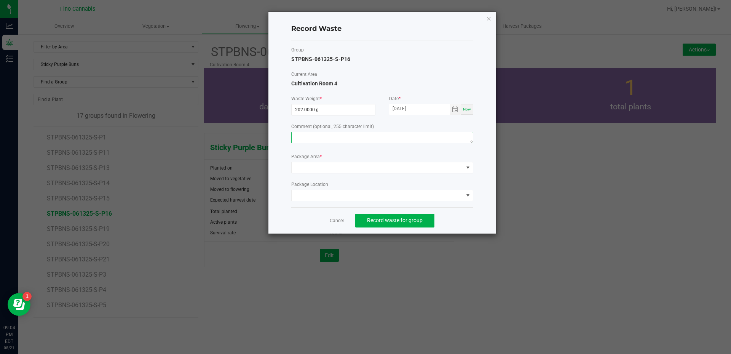
paste textarea "Pruning waste"
type textarea "Pruning waste"
click at [335, 172] on span at bounding box center [378, 167] width 172 height 11
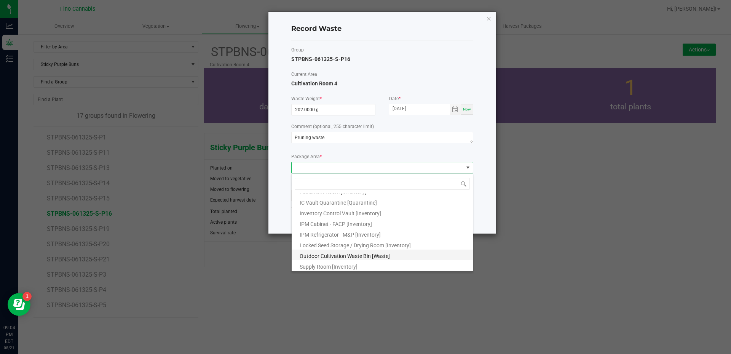
scroll to position [41, 0]
click at [343, 253] on span "Outdoor Cultivation Waste Bin [Waste]" at bounding box center [345, 255] width 90 height 6
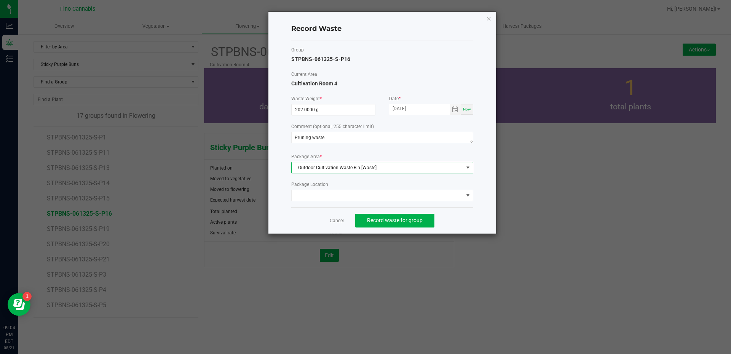
click at [471, 209] on div "Cancel Record waste for group" at bounding box center [382, 220] width 182 height 26
click at [412, 222] on span "Record waste for group" at bounding box center [395, 220] width 56 height 6
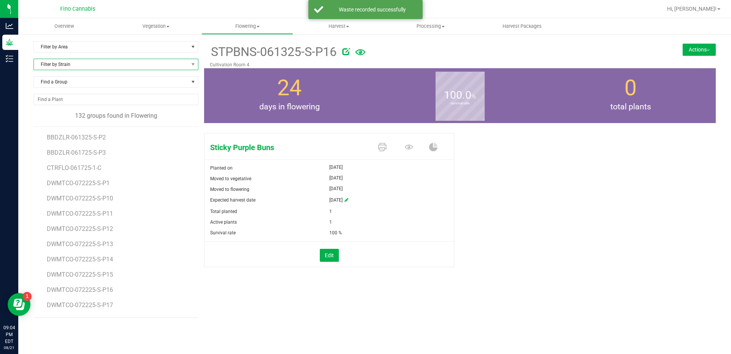
click at [58, 62] on span "Filter by Strain" at bounding box center [111, 64] width 155 height 11
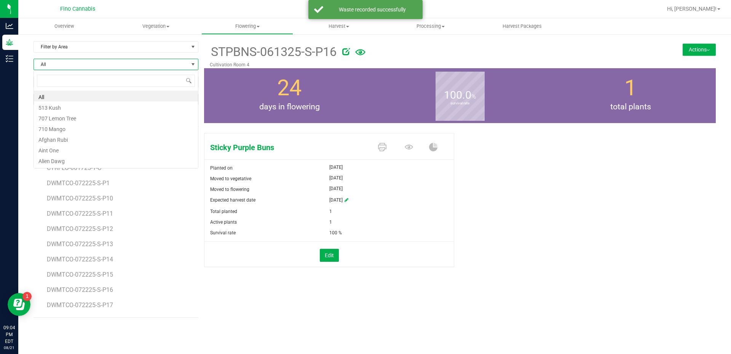
scroll to position [11, 165]
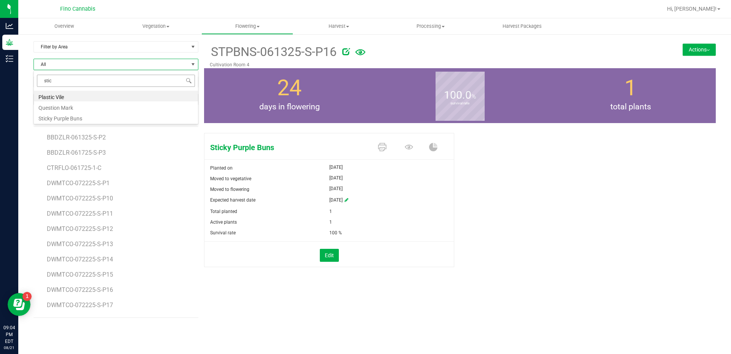
type input "stick"
click at [58, 96] on li "Sticky Purple Buns" at bounding box center [116, 96] width 164 height 11
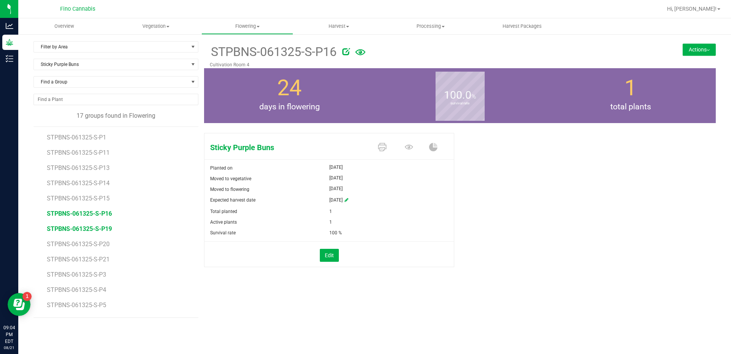
click at [105, 228] on span "STPBNS-061325-S-P19" at bounding box center [79, 228] width 65 height 7
click at [687, 49] on button "Actions" at bounding box center [699, 49] width 33 height 12
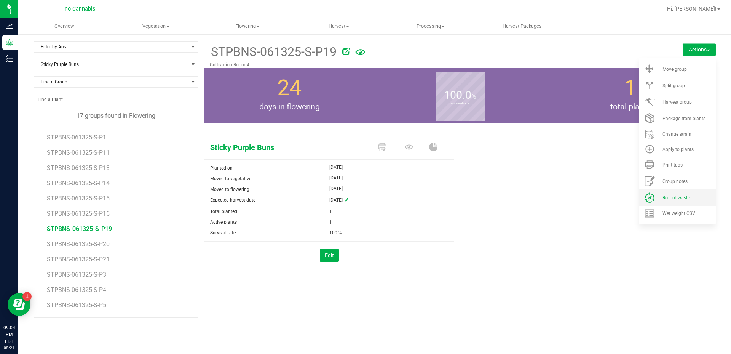
click at [670, 193] on li "Record waste" at bounding box center [677, 197] width 77 height 16
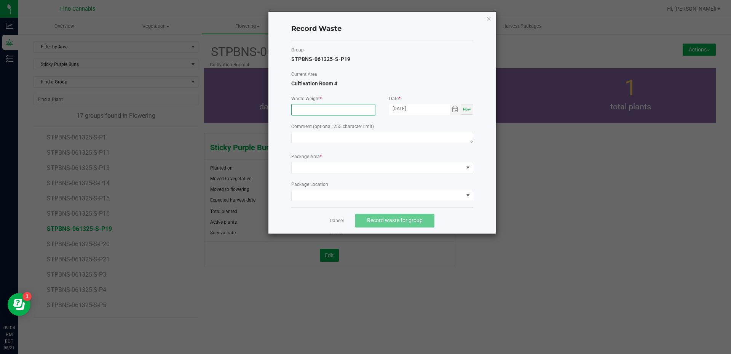
click at [304, 105] on input at bounding box center [333, 109] width 83 height 11
type input "202.0000 g"
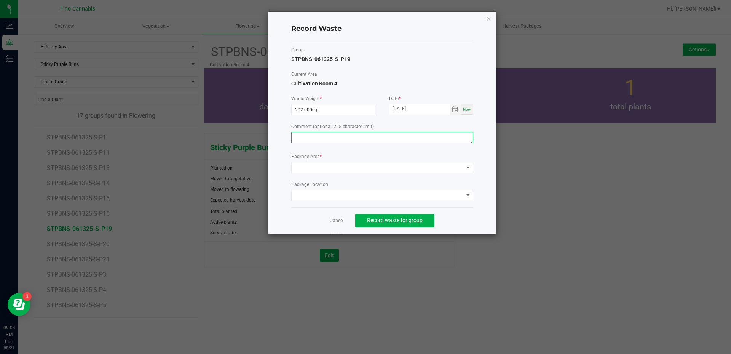
paste textarea "Pruning waste"
type textarea "Pruning waste"
click at [326, 168] on span at bounding box center [378, 167] width 172 height 11
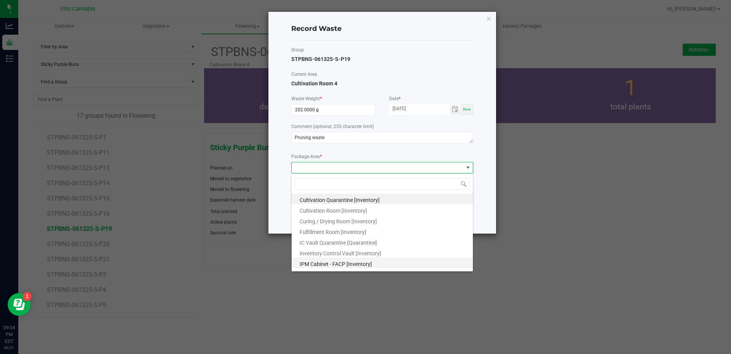
scroll to position [41, 0]
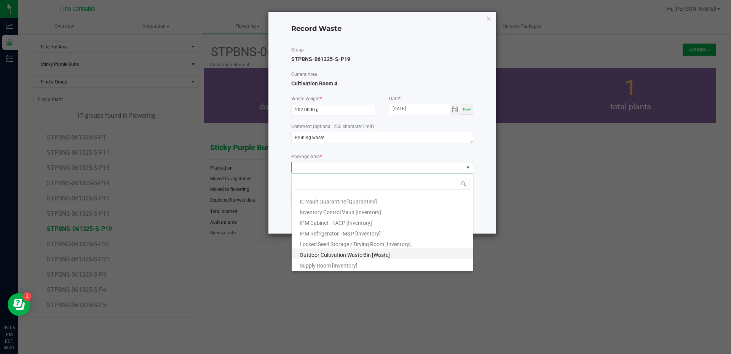
click at [333, 252] on span "Outdoor Cultivation Waste Bin [Waste]" at bounding box center [345, 255] width 90 height 6
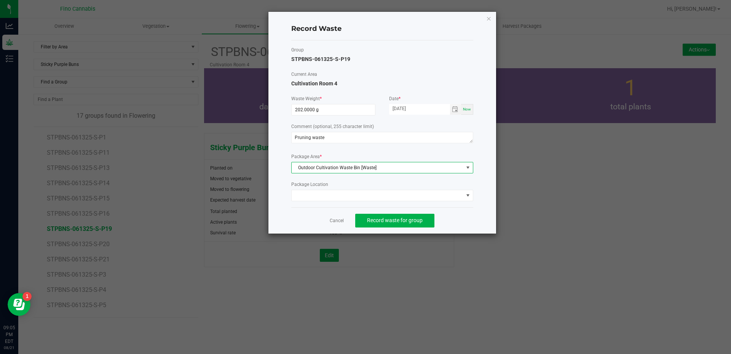
click at [455, 225] on div "Cancel Record waste for group" at bounding box center [382, 220] width 182 height 26
click at [421, 223] on span "Record waste for group" at bounding box center [395, 220] width 56 height 6
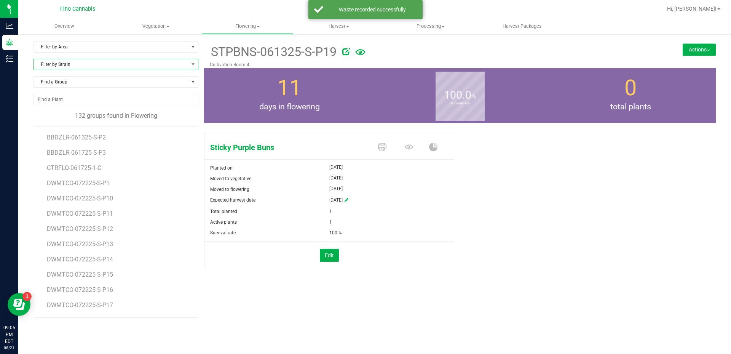
click at [107, 61] on span "Filter by Strain" at bounding box center [111, 64] width 155 height 11
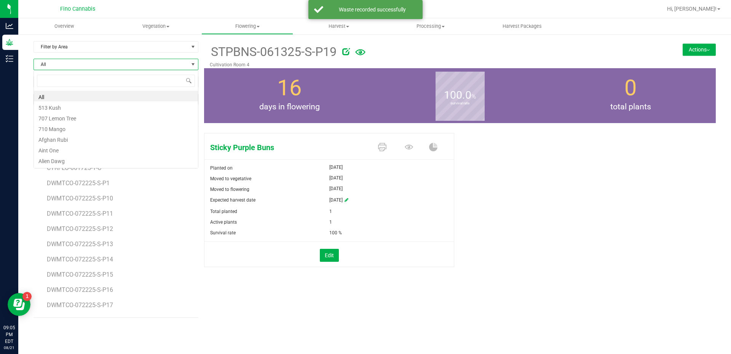
scroll to position [11, 165]
type input "stick"
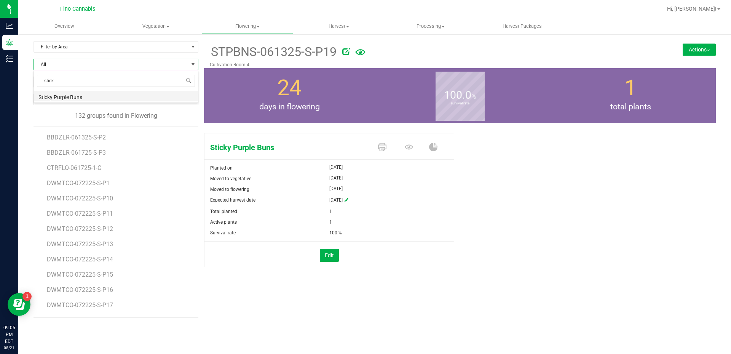
click at [94, 99] on li "Sticky Purple Buns" at bounding box center [116, 96] width 164 height 11
click at [80, 244] on span "STPBNS-061325-S-P20" at bounding box center [79, 243] width 65 height 7
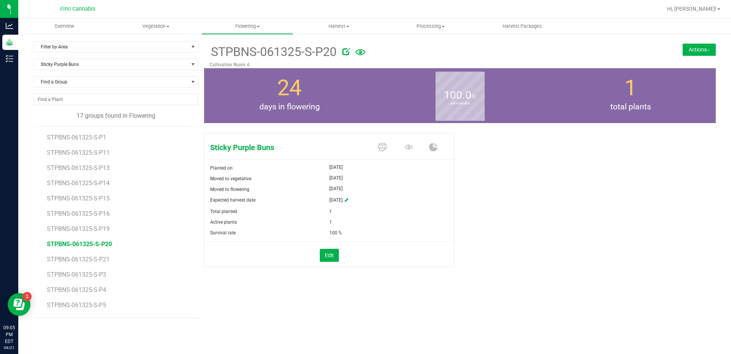
click at [689, 52] on button "Actions" at bounding box center [699, 49] width 33 height 12
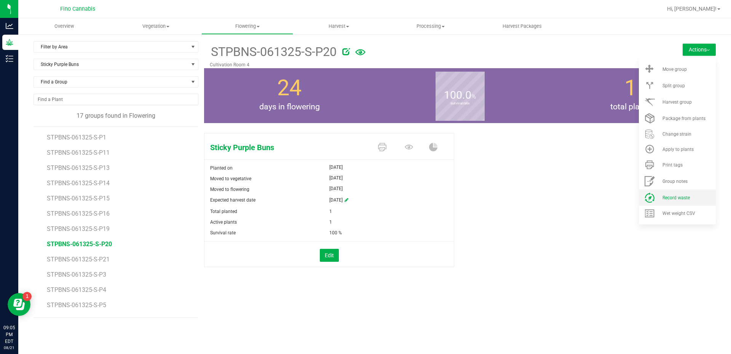
click at [679, 201] on li "Record waste" at bounding box center [677, 197] width 77 height 16
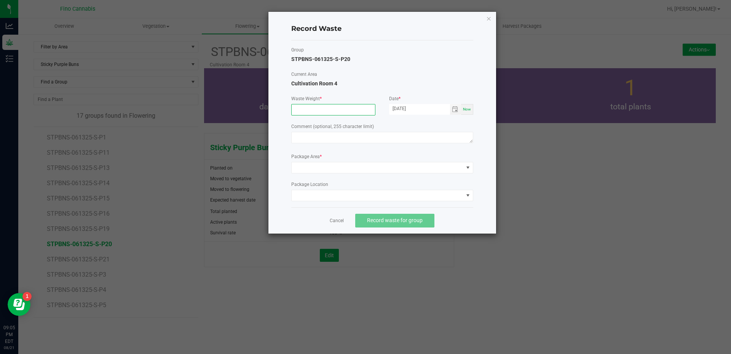
click at [323, 106] on input at bounding box center [333, 109] width 83 height 11
type input "202.0000 g"
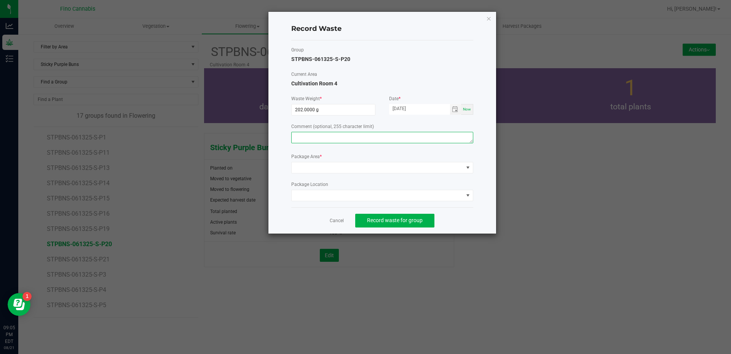
paste textarea "Pruning waste"
type textarea "Pruning waste"
click at [334, 168] on span at bounding box center [378, 167] width 172 height 11
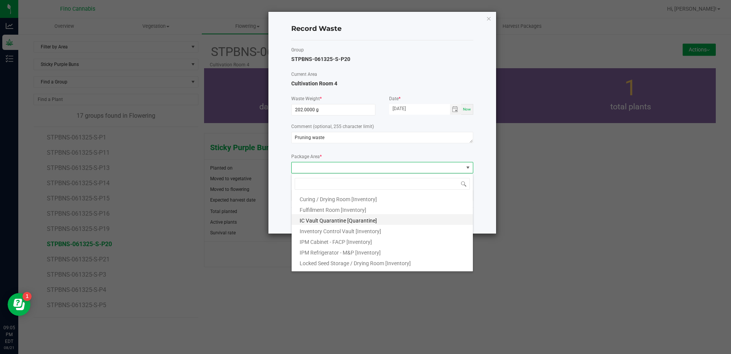
scroll to position [41, 0]
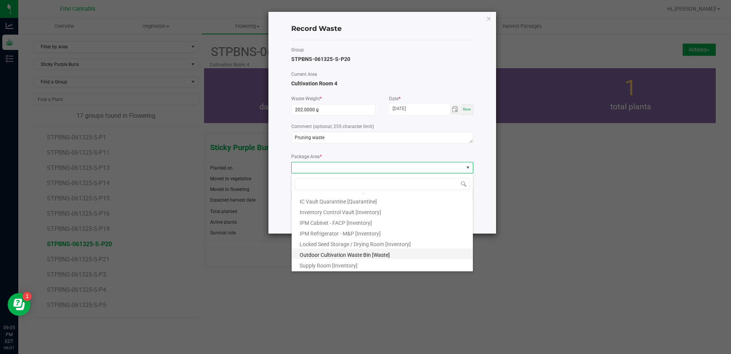
click at [369, 250] on li "Outdoor Cultivation Waste Bin [Waste]" at bounding box center [382, 253] width 181 height 11
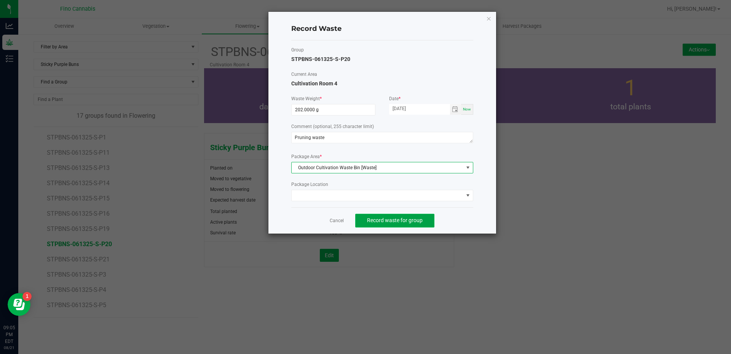
click at [413, 225] on button "Record waste for group" at bounding box center [394, 221] width 79 height 14
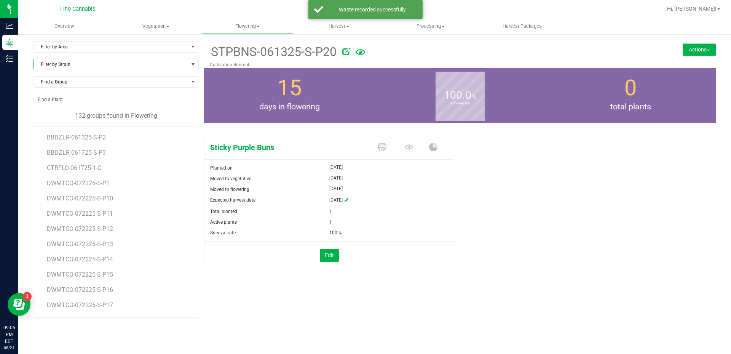
click at [94, 64] on span "Filter by Strain" at bounding box center [111, 64] width 155 height 11
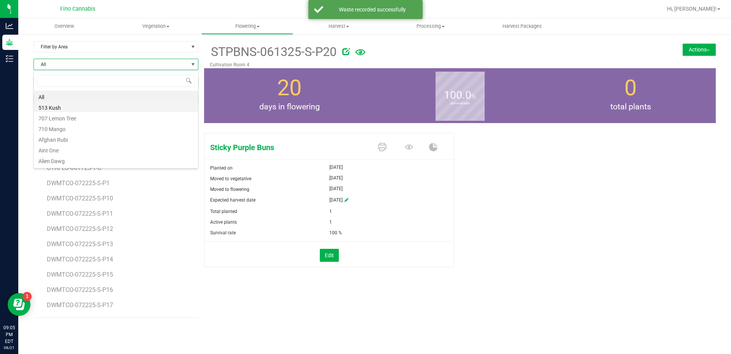
scroll to position [11, 165]
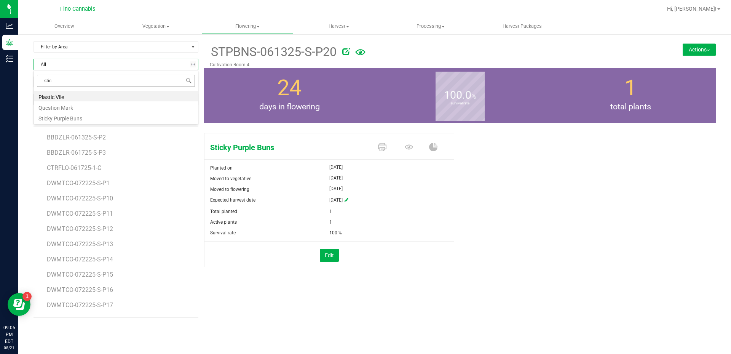
type input "stick"
click at [77, 93] on li "Sticky Purple Buns" at bounding box center [116, 96] width 164 height 11
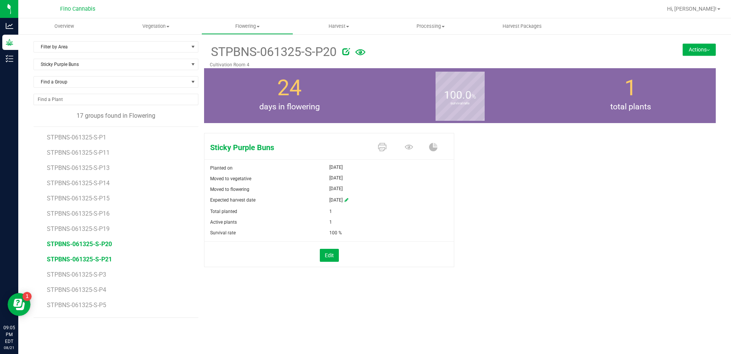
click at [104, 259] on span "STPBNS-061325-S-P21" at bounding box center [79, 258] width 65 height 7
click at [696, 47] on button "Actions" at bounding box center [699, 49] width 33 height 12
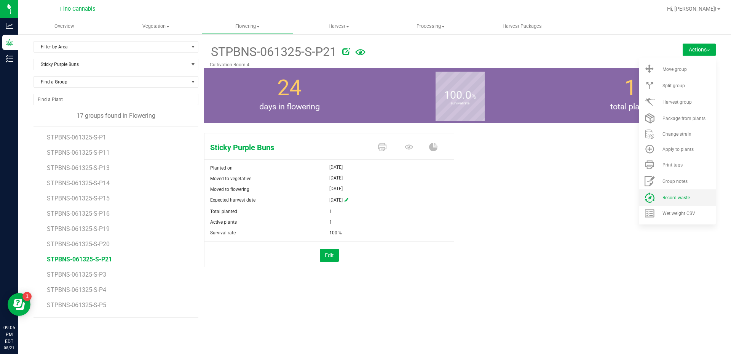
click at [677, 198] on span "Record waste" at bounding box center [675, 197] width 27 height 5
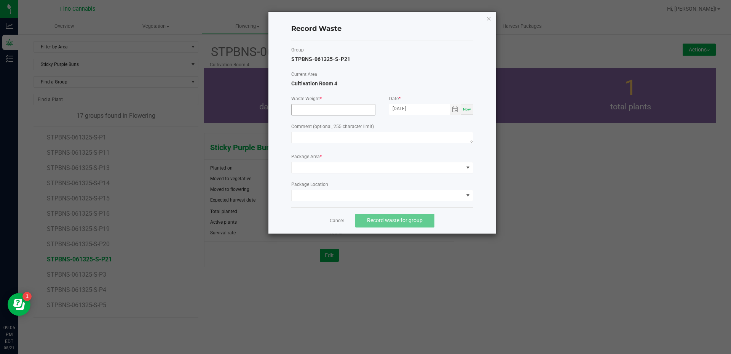
click at [329, 110] on input at bounding box center [333, 109] width 83 height 11
type input "202.0000 g"
paste textarea "Pruning waste"
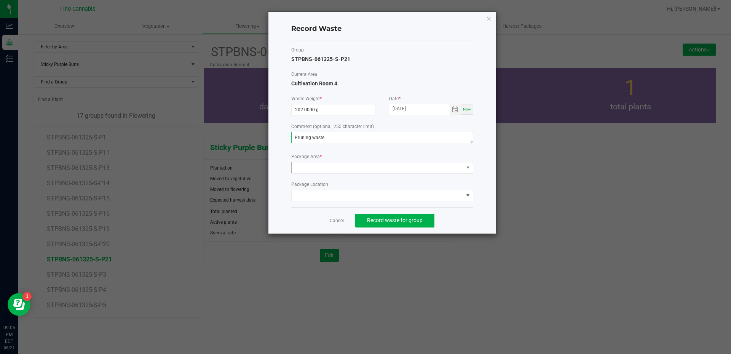
type textarea "Pruning waste"
click at [345, 168] on span at bounding box center [378, 167] width 172 height 11
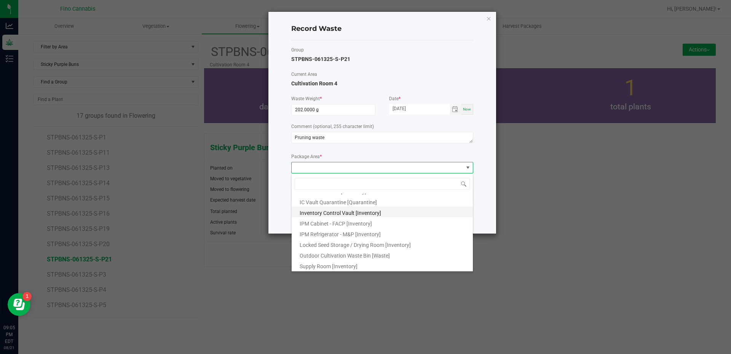
scroll to position [41, 0]
click at [345, 255] on span "Outdoor Cultivation Waste Bin [Waste]" at bounding box center [345, 255] width 90 height 6
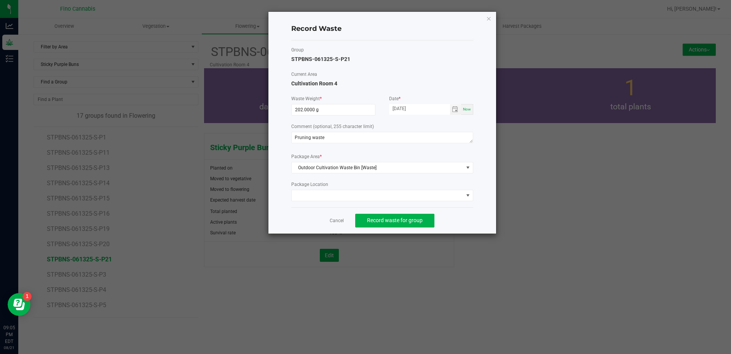
click at [468, 220] on div "Cancel Record waste for group" at bounding box center [382, 220] width 182 height 26
click at [414, 222] on span "Record waste for group" at bounding box center [395, 220] width 56 height 6
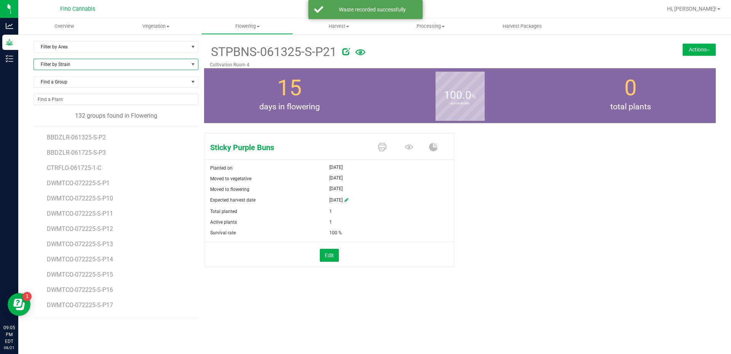
click at [89, 65] on span "Filter by Strain" at bounding box center [111, 64] width 155 height 11
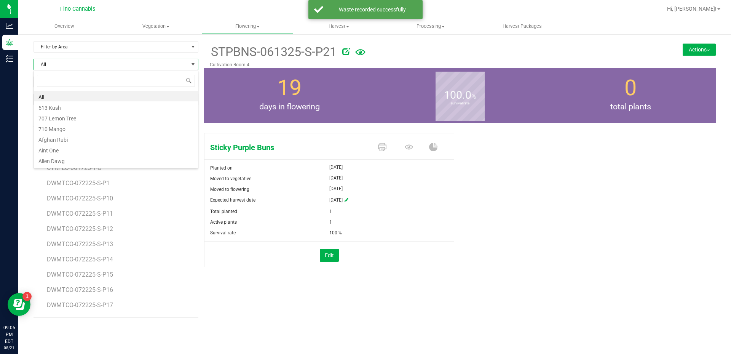
scroll to position [11, 165]
type input "stick"
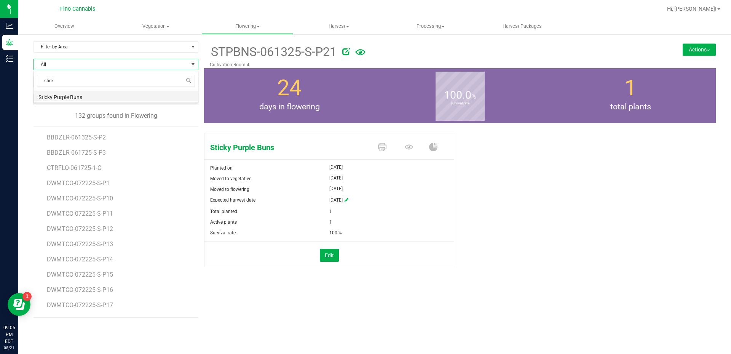
click at [92, 98] on li "Sticky Purple Buns" at bounding box center [116, 96] width 164 height 11
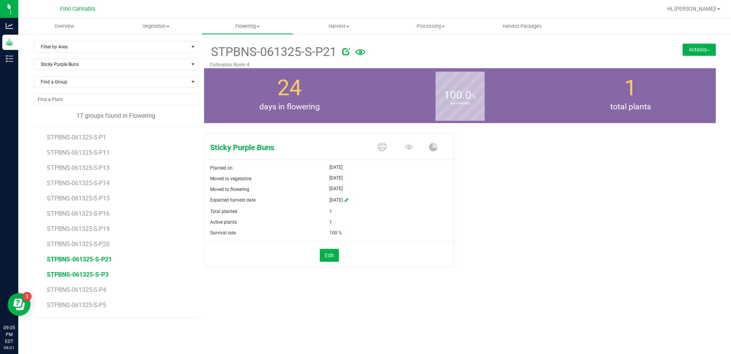
click at [103, 273] on span "STPBNS-061325-S-P3" at bounding box center [78, 274] width 62 height 7
click at [702, 55] on button "Actions" at bounding box center [699, 49] width 33 height 12
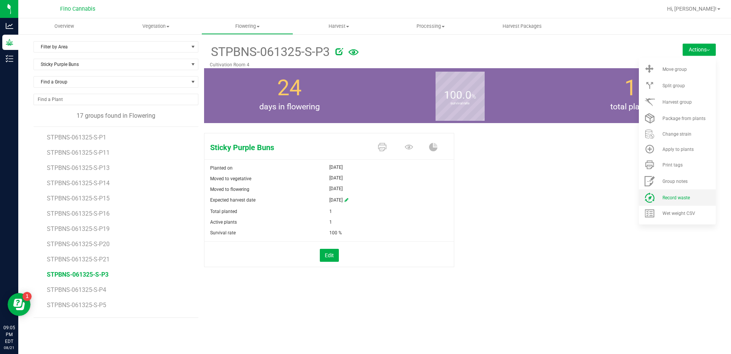
click at [672, 199] on span "Record waste" at bounding box center [675, 197] width 27 height 5
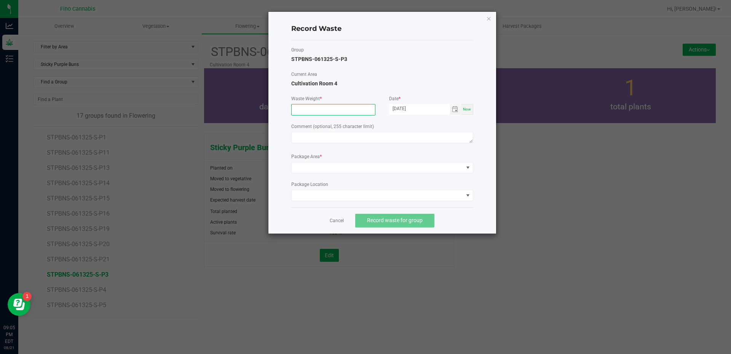
click at [330, 112] on input at bounding box center [333, 109] width 83 height 11
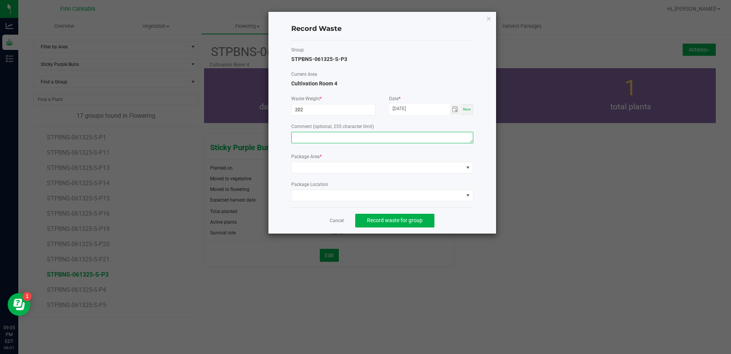
type input "202.0000 g"
paste textarea "Pruning waste"
type textarea "Pruning waste"
click at [341, 167] on span at bounding box center [378, 167] width 172 height 11
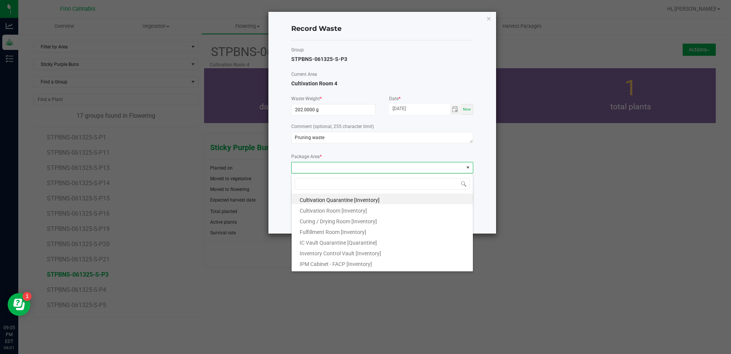
scroll to position [41, 0]
click at [342, 251] on li "Outdoor Cultivation Waste Bin [Waste]" at bounding box center [382, 253] width 181 height 11
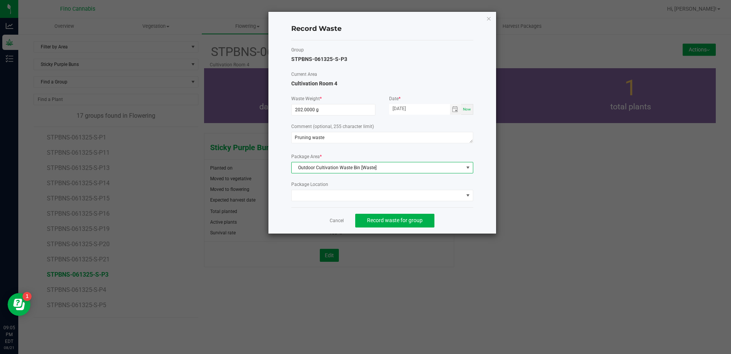
click at [479, 201] on div "Record Waste Group STPBNS-061325-S-P3 Current Area Cultivation Room 4 Waste Wei…" at bounding box center [382, 123] width 228 height 222
click at [414, 222] on span "Record waste for group" at bounding box center [395, 220] width 56 height 6
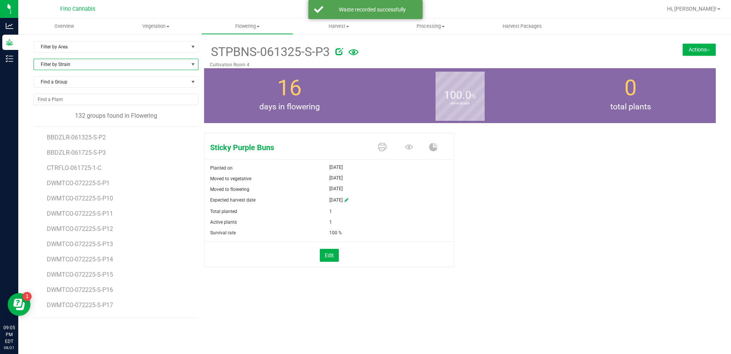
click at [108, 59] on span "Filter by Strain" at bounding box center [111, 64] width 155 height 11
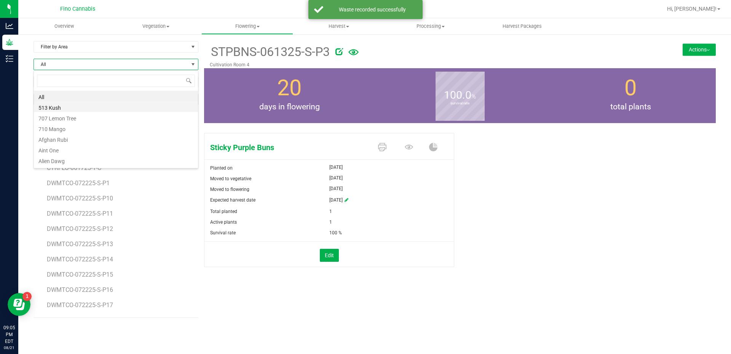
scroll to position [11, 165]
type input "stick"
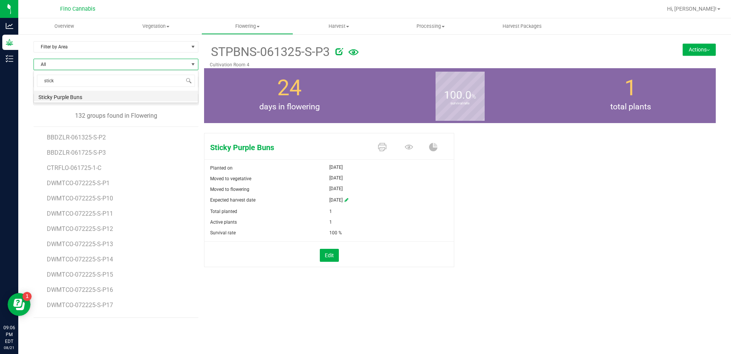
click at [91, 96] on li "Sticky Purple Buns" at bounding box center [116, 96] width 164 height 11
click at [91, 287] on span "STPBNS-061325-S-P4" at bounding box center [78, 289] width 62 height 7
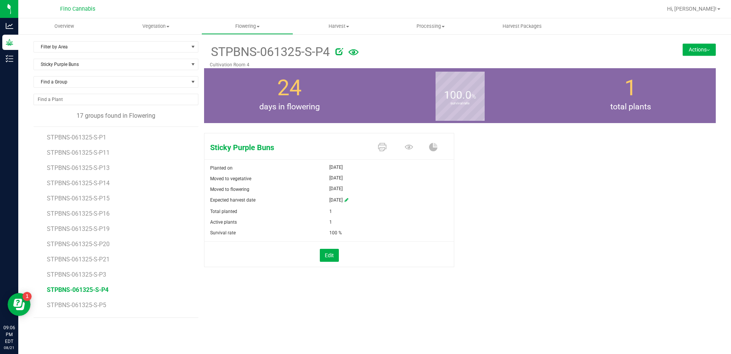
click at [685, 48] on button "Actions" at bounding box center [699, 49] width 33 height 12
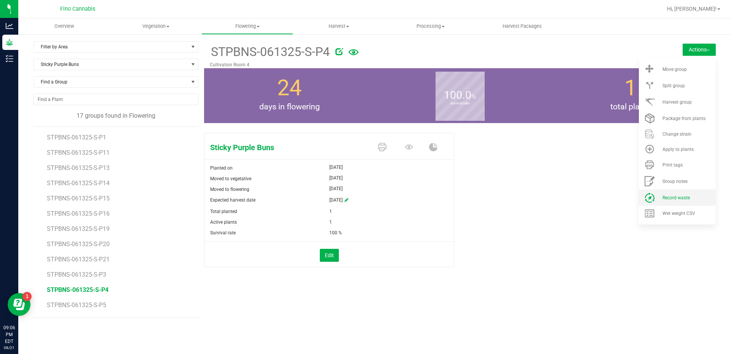
click at [673, 199] on span "Record waste" at bounding box center [675, 197] width 27 height 5
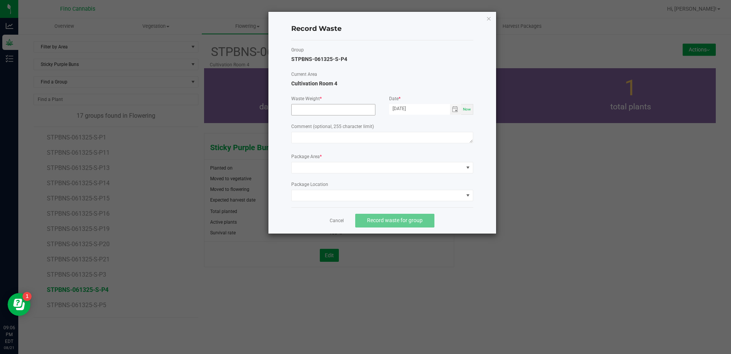
click at [319, 112] on input at bounding box center [333, 109] width 83 height 11
type input "202.0000 g"
paste textarea "Pruning waste"
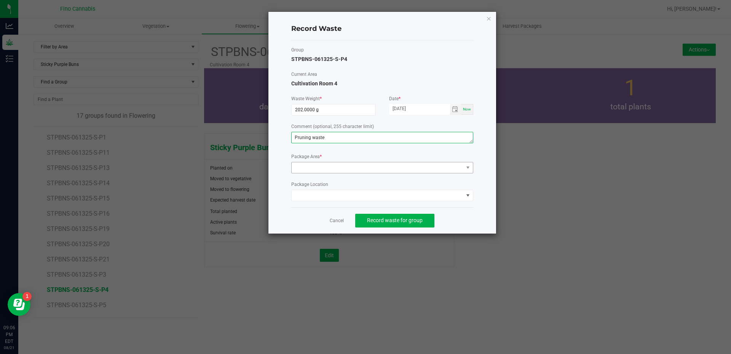
type textarea "Pruning waste"
click at [327, 172] on span at bounding box center [378, 167] width 172 height 11
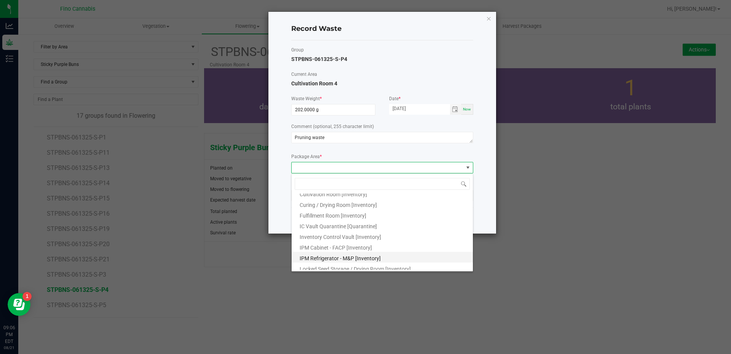
scroll to position [41, 0]
click at [330, 250] on li "Outdoor Cultivation Waste Bin [Waste]" at bounding box center [382, 253] width 181 height 11
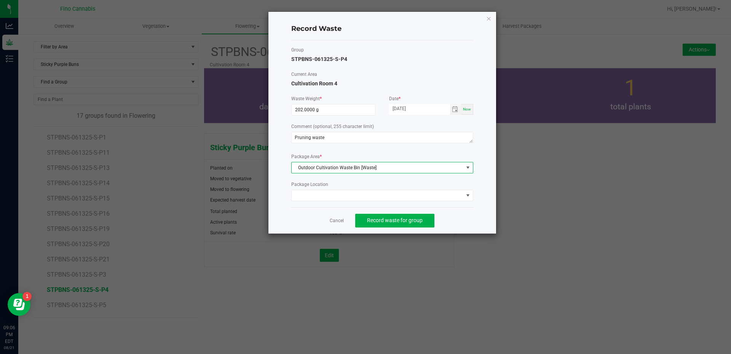
click at [455, 217] on div "Cancel Record waste for group" at bounding box center [382, 220] width 182 height 26
click at [423, 221] on button "Record waste for group" at bounding box center [394, 221] width 79 height 14
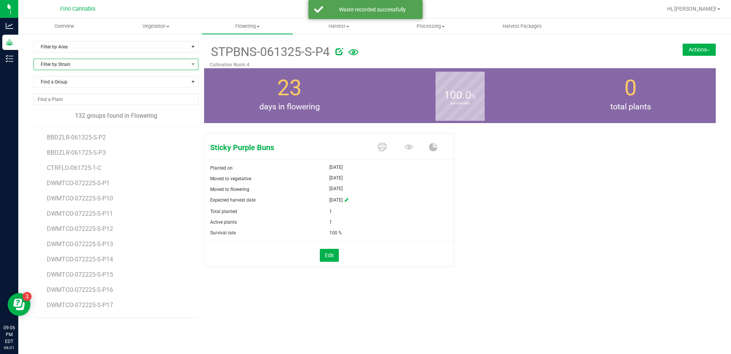
click at [117, 63] on span "Filter by Strain" at bounding box center [111, 64] width 155 height 11
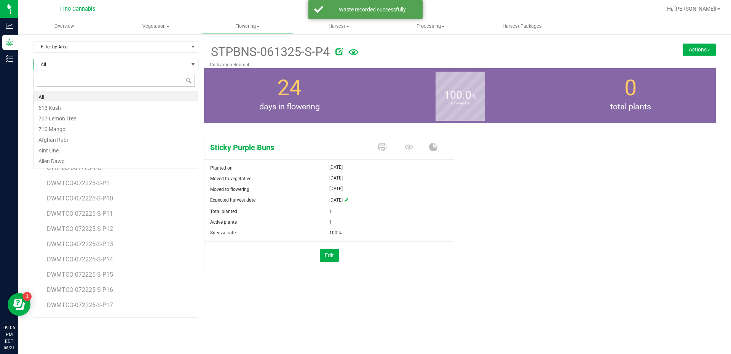
scroll to position [11, 165]
type input "sticky"
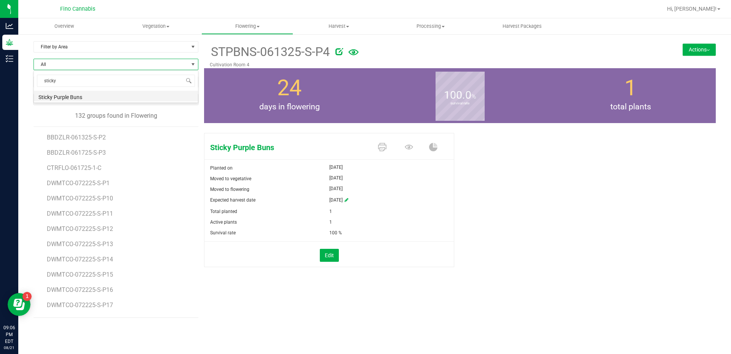
click at [96, 96] on li "Sticky Purple Buns" at bounding box center [116, 96] width 164 height 11
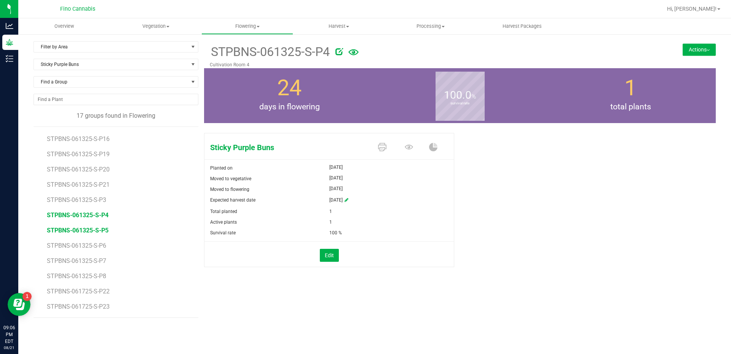
click at [91, 232] on span "STPBNS-061325-S-P5" at bounding box center [78, 230] width 62 height 7
click at [701, 48] on button "Actions" at bounding box center [699, 49] width 33 height 12
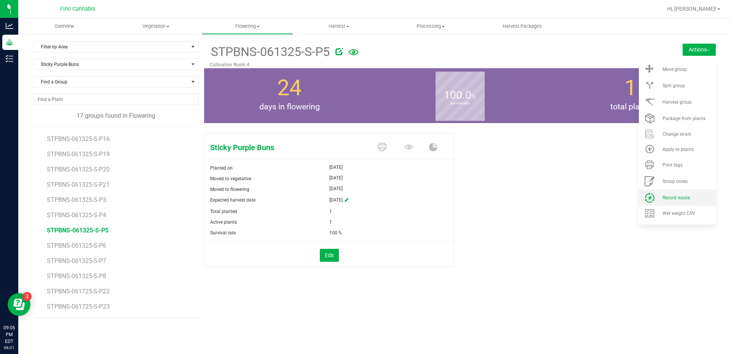
click at [684, 193] on li "Record waste" at bounding box center [677, 197] width 77 height 16
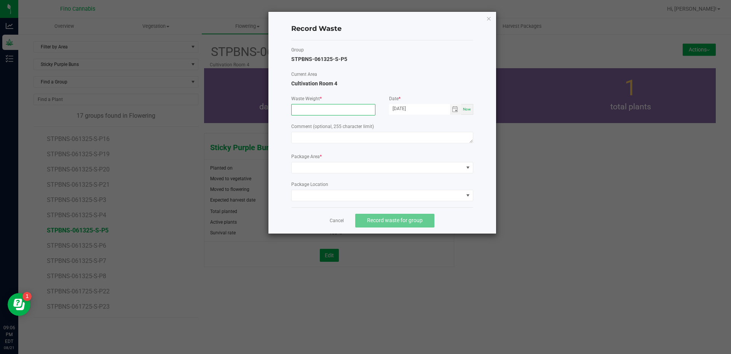
click at [305, 112] on input at bounding box center [333, 109] width 83 height 11
type input "202.0000 g"
click at [338, 218] on link "Cancel" at bounding box center [337, 220] width 14 height 6
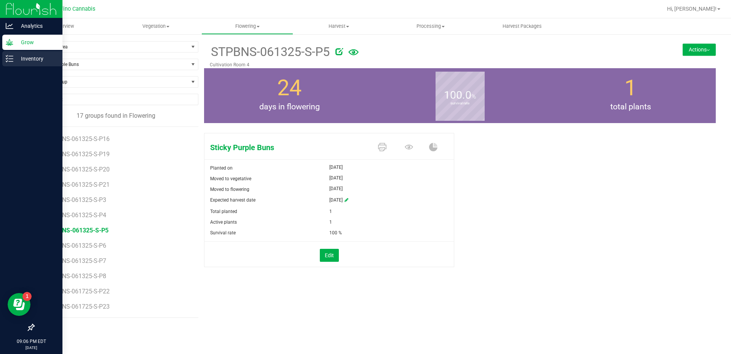
click at [17, 59] on p "Inventory" at bounding box center [36, 58] width 46 height 9
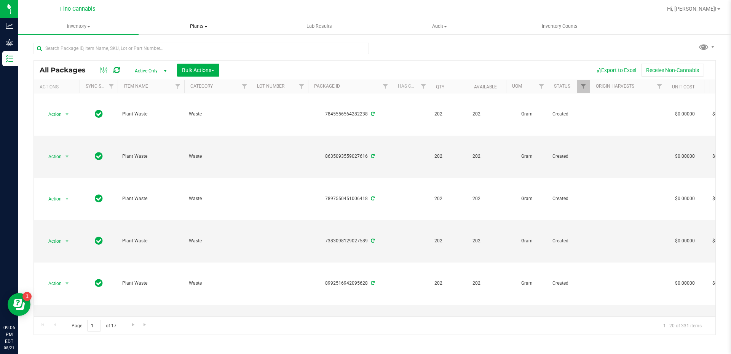
click at [196, 24] on span "Plants" at bounding box center [199, 26] width 120 height 7
click at [168, 58] on span "Waste log" at bounding box center [161, 55] width 45 height 6
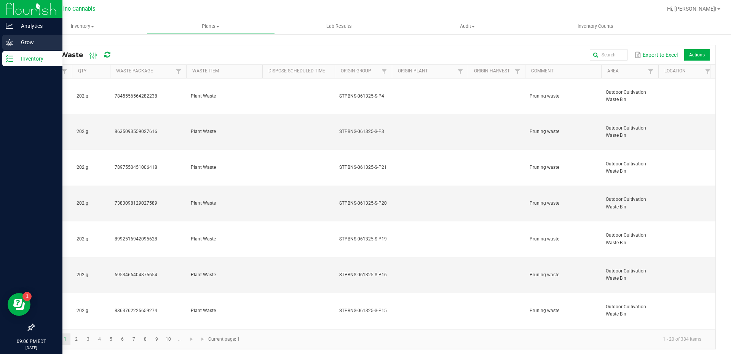
click at [14, 43] on p "Grow" at bounding box center [36, 42] width 46 height 9
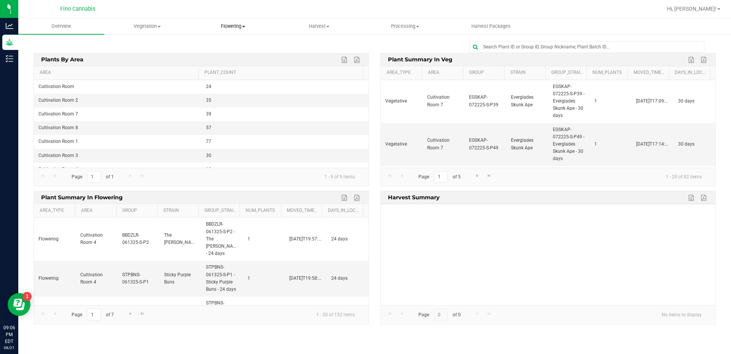
click at [228, 30] on uib-tab-heading "Flowering Create harvest Flowering groups Flowering plants Apply to plants Plan…" at bounding box center [233, 26] width 85 height 15
click at [230, 54] on span "Flowering groups" at bounding box center [221, 55] width 63 height 6
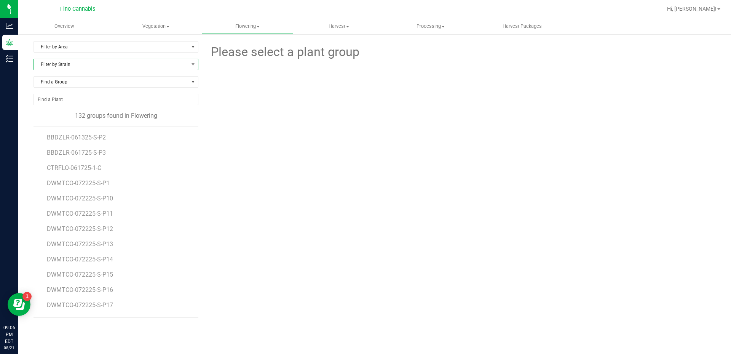
click at [84, 61] on span "Filter by Strain" at bounding box center [111, 64] width 155 height 11
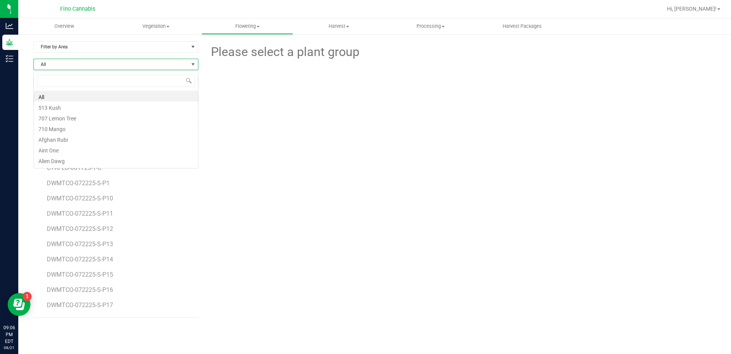
scroll to position [11, 165]
type input "stick"
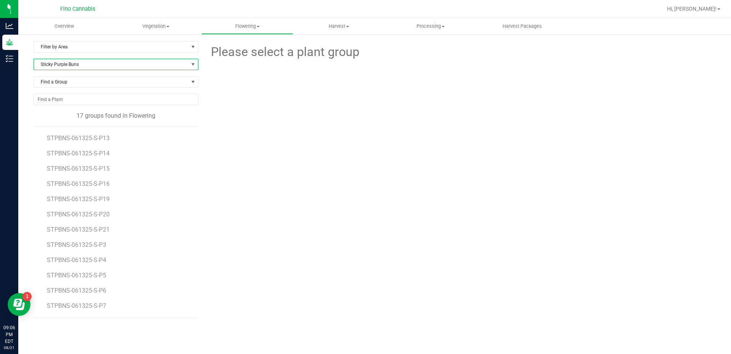
scroll to position [75, 0]
click at [91, 231] on span "STPBNS-061325-S-P5" at bounding box center [78, 230] width 62 height 7
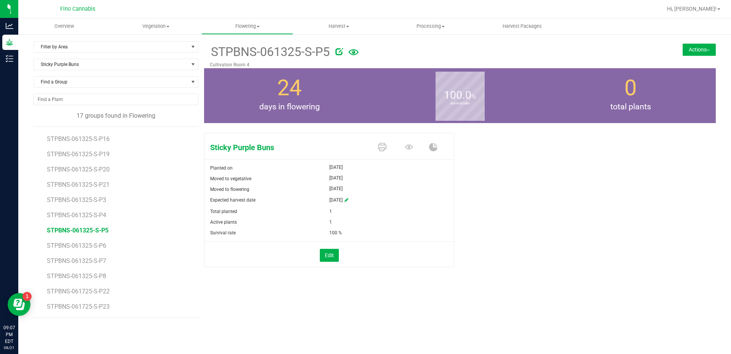
click at [695, 47] on button "Actions" at bounding box center [699, 49] width 33 height 12
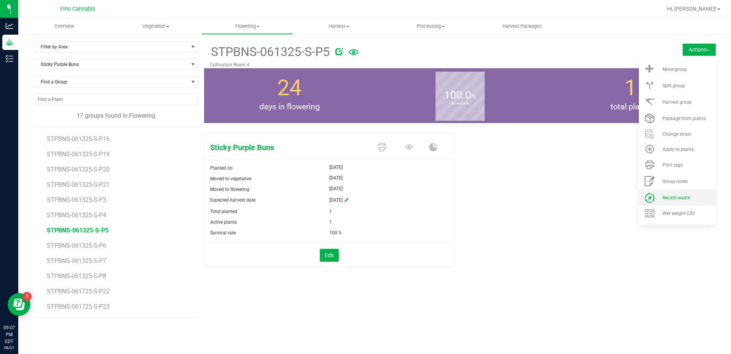
click at [683, 190] on li "Record waste" at bounding box center [677, 197] width 77 height 16
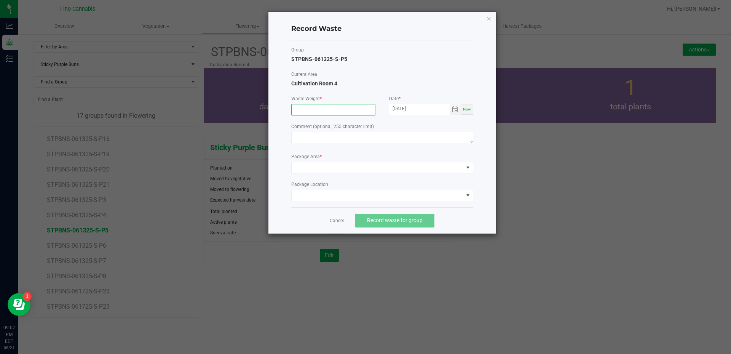
click at [316, 109] on input at bounding box center [333, 109] width 83 height 11
type input "202.0000 g"
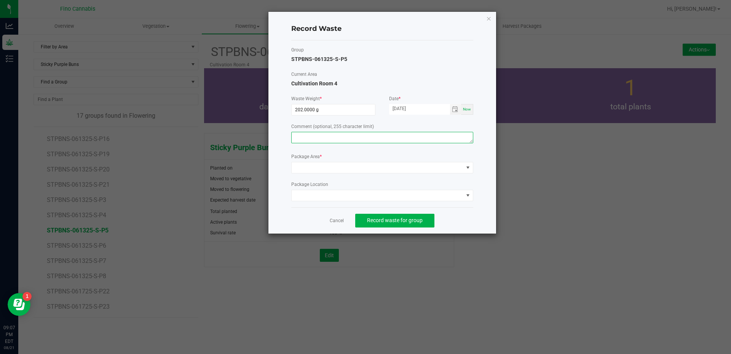
paste textarea "Pruning waste"
type textarea "Pruning waste"
click at [342, 171] on span at bounding box center [378, 167] width 172 height 11
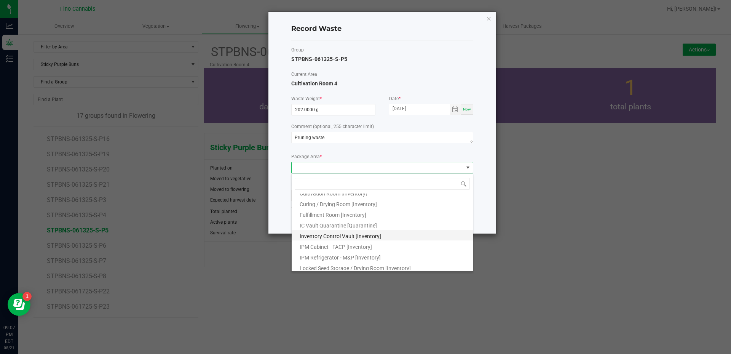
scroll to position [41, 0]
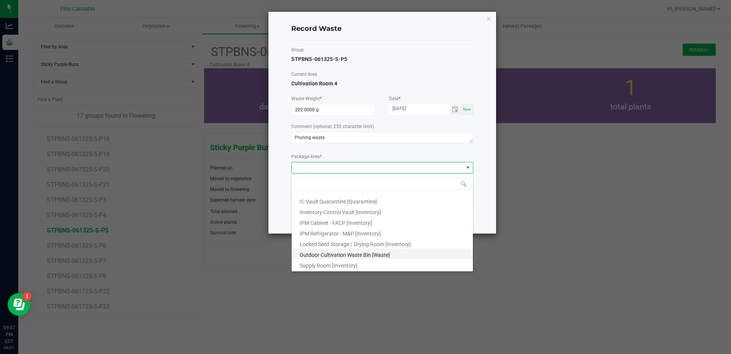
click at [341, 252] on span "Outdoor Cultivation Waste Bin [Waste]" at bounding box center [345, 255] width 90 height 6
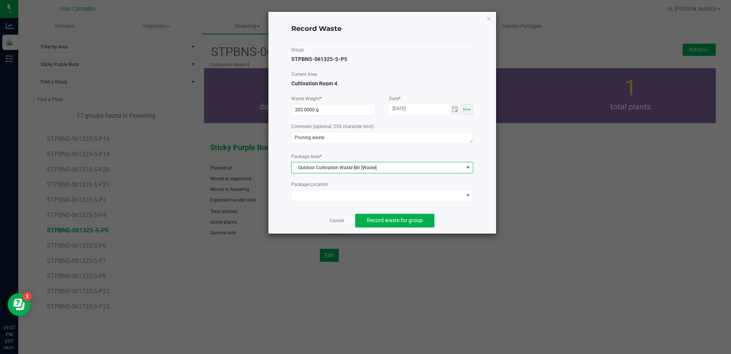
click at [451, 217] on div "Cancel Record waste for group" at bounding box center [382, 220] width 182 height 26
click at [428, 221] on button "Record waste for group" at bounding box center [394, 221] width 79 height 14
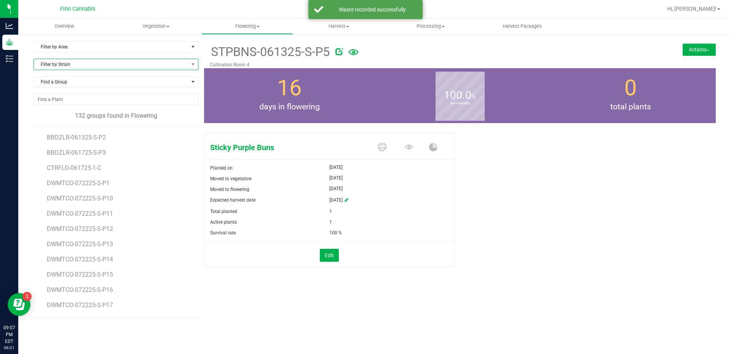
click at [53, 63] on span "Filter by Strain" at bounding box center [111, 64] width 155 height 11
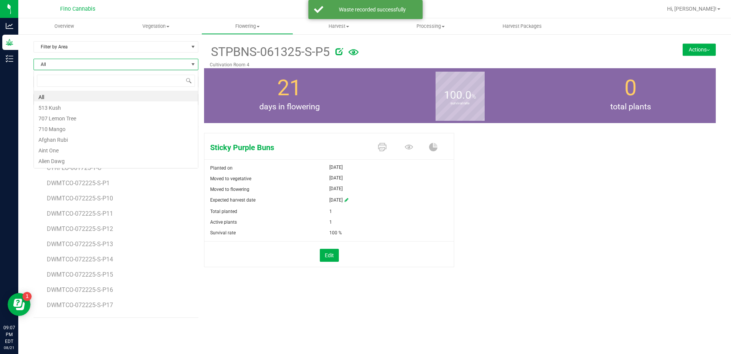
scroll to position [11, 165]
type input "stick"
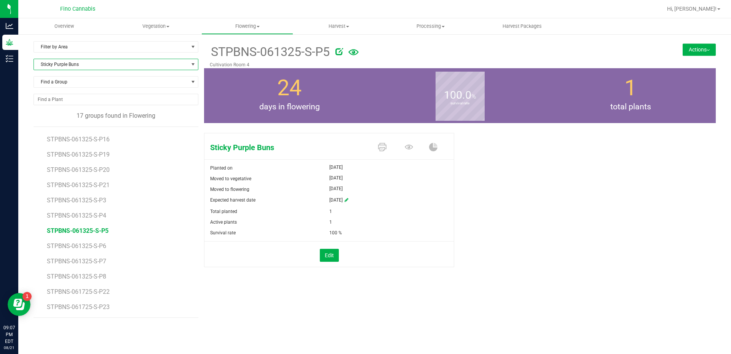
scroll to position [75, 0]
click at [101, 245] on span "STPBNS-061325-S-P6" at bounding box center [78, 245] width 62 height 7
click at [701, 51] on button "Actions" at bounding box center [699, 49] width 33 height 12
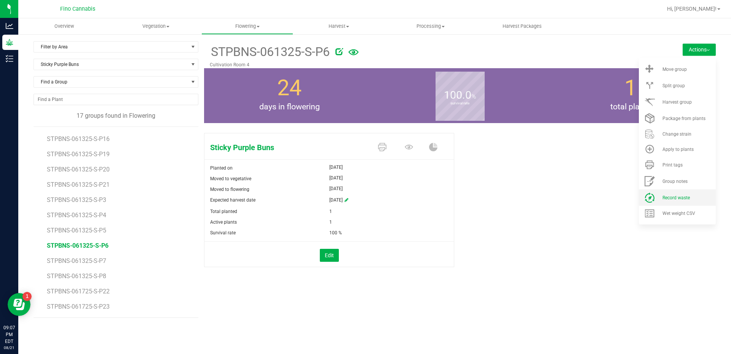
click at [681, 196] on span "Record waste" at bounding box center [675, 197] width 27 height 5
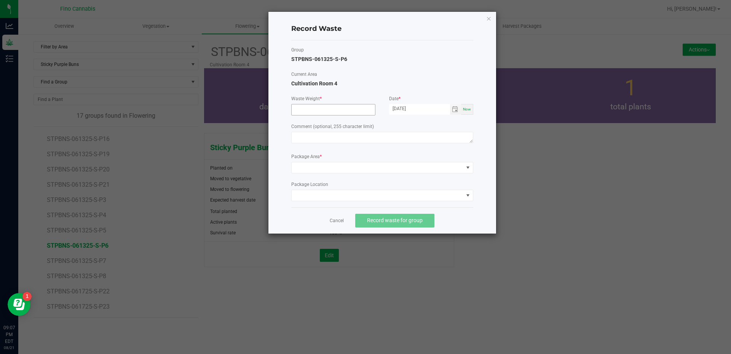
click at [302, 107] on input at bounding box center [333, 109] width 83 height 11
type input "202.0000 g"
paste textarea "Pruning waste"
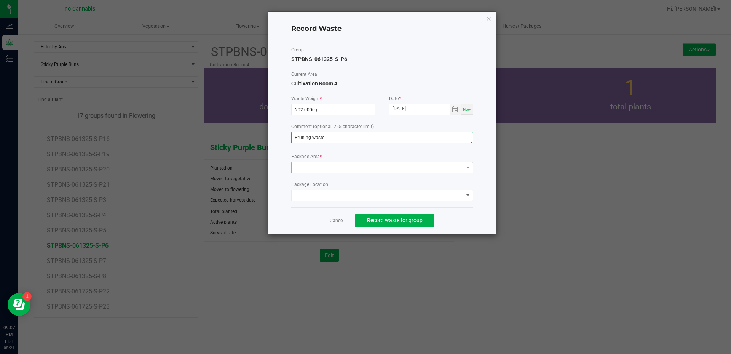
type textarea "Pruning waste"
click at [320, 170] on span at bounding box center [378, 167] width 172 height 11
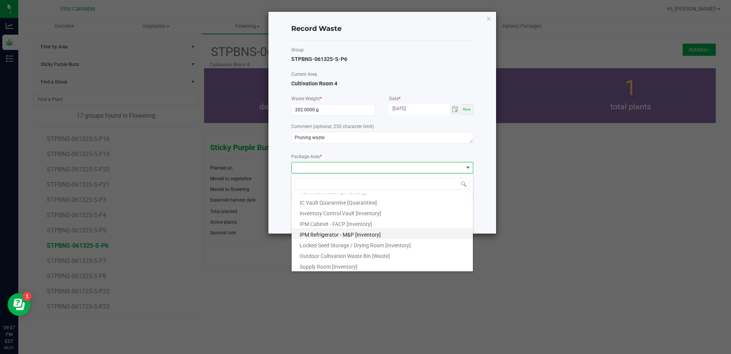
scroll to position [41, 0]
click at [311, 249] on li "Outdoor Cultivation Waste Bin [Waste]" at bounding box center [382, 253] width 181 height 11
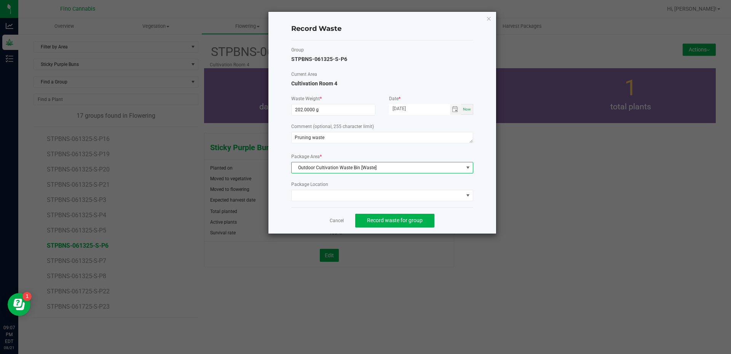
click at [442, 202] on div "Group STPBNS-061325-S-P6 Current Area Cultivation Room 4 Waste Weight * 202.000…" at bounding box center [382, 123] width 182 height 167
click at [423, 217] on button "Record waste for group" at bounding box center [394, 221] width 79 height 14
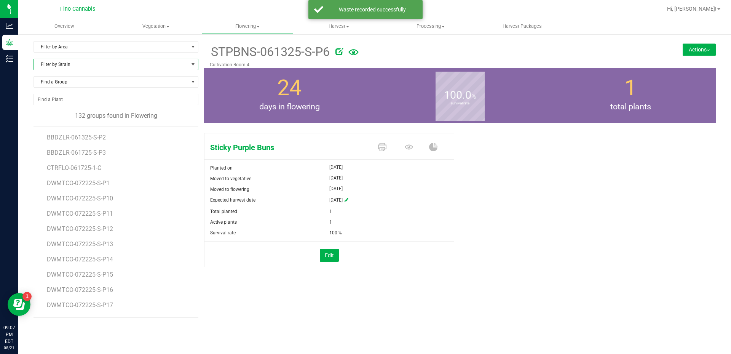
click at [128, 65] on span "Filter by Strain" at bounding box center [111, 64] width 155 height 11
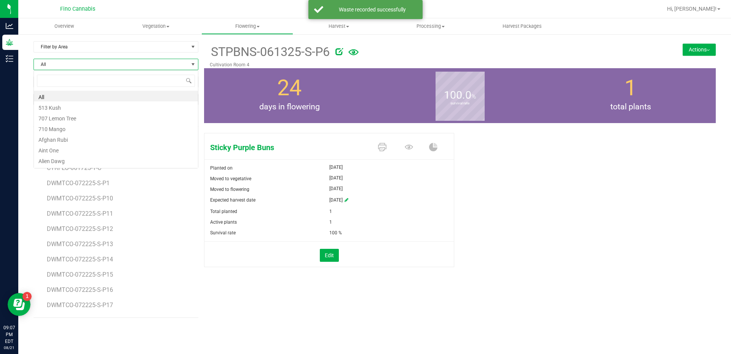
scroll to position [11, 165]
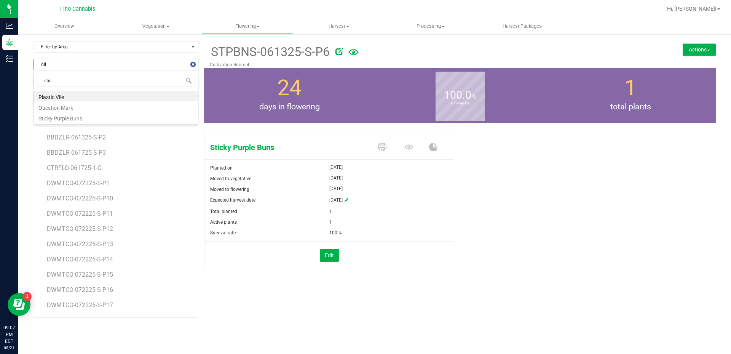
type input "stick"
click at [121, 97] on li "Sticky Purple Buns" at bounding box center [116, 96] width 164 height 11
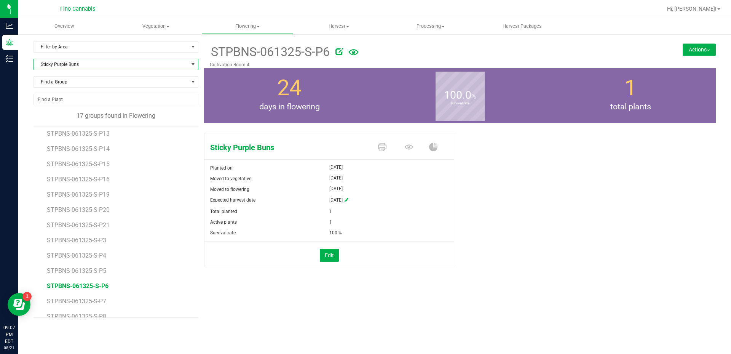
scroll to position [75, 0]
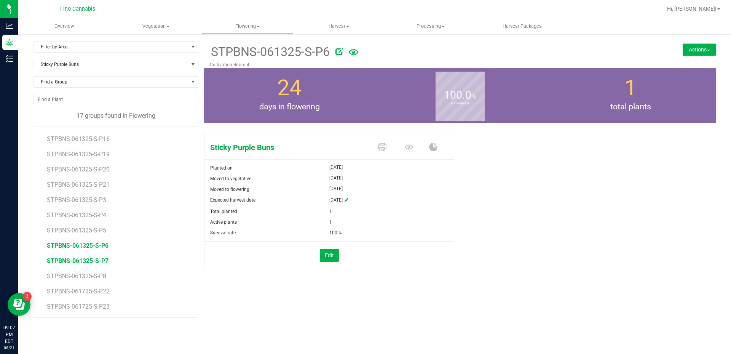
click at [96, 260] on span "STPBNS-061325-S-P7" at bounding box center [78, 260] width 62 height 7
click at [698, 45] on button "Actions" at bounding box center [699, 49] width 33 height 12
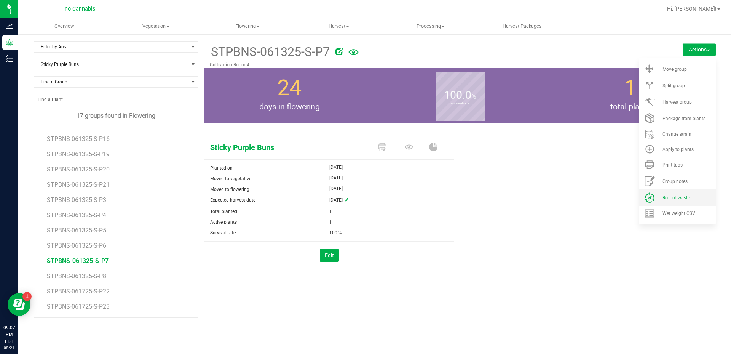
click at [685, 198] on span "Record waste" at bounding box center [675, 197] width 27 height 5
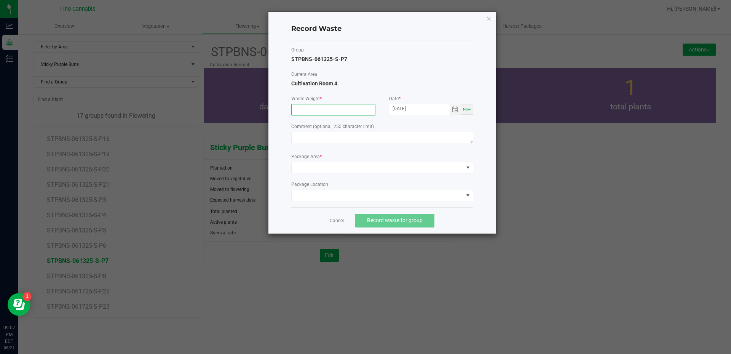
click at [349, 112] on input at bounding box center [333, 109] width 83 height 11
type input "202.0000 g"
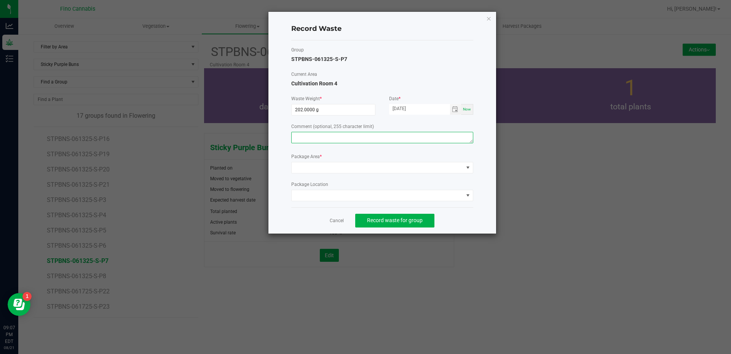
paste textarea "Pruning waste"
type textarea "Pruning waste"
click at [311, 168] on span at bounding box center [378, 167] width 172 height 11
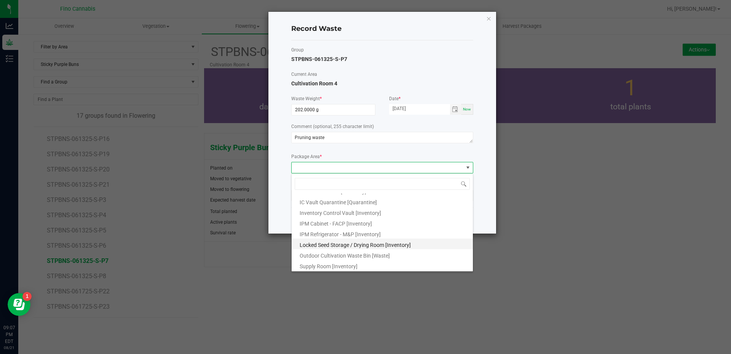
scroll to position [41, 0]
click at [321, 250] on li "Outdoor Cultivation Waste Bin [Waste]" at bounding box center [382, 253] width 181 height 11
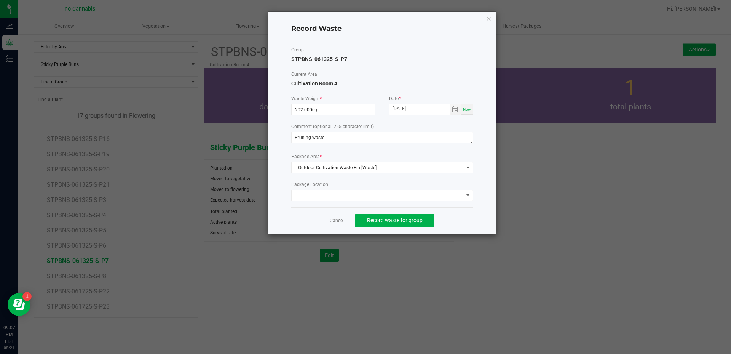
click at [447, 217] on div "Cancel Record waste for group" at bounding box center [382, 220] width 182 height 26
click at [424, 222] on button "Record waste for group" at bounding box center [394, 221] width 79 height 14
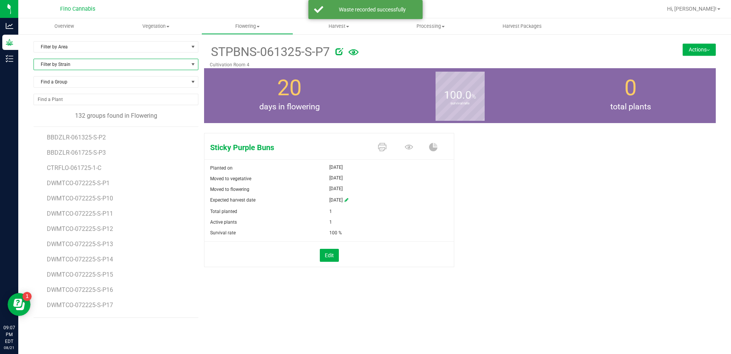
click at [131, 69] on span "Filter by Strain" at bounding box center [111, 64] width 155 height 11
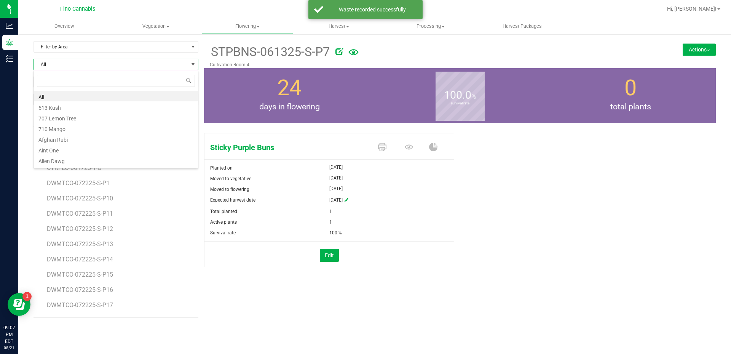
scroll to position [11, 165]
type input "stick"
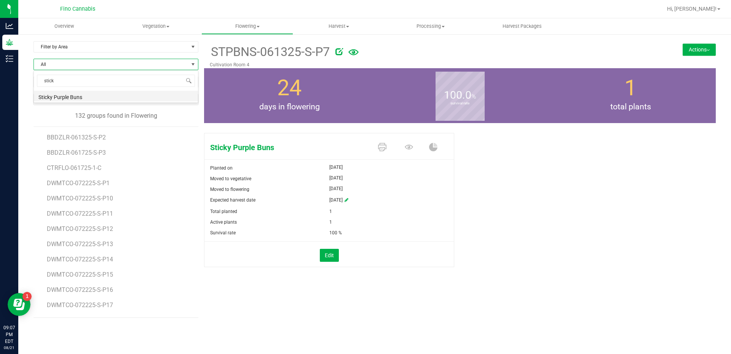
click at [122, 99] on li "Sticky Purple Buns" at bounding box center [116, 96] width 164 height 11
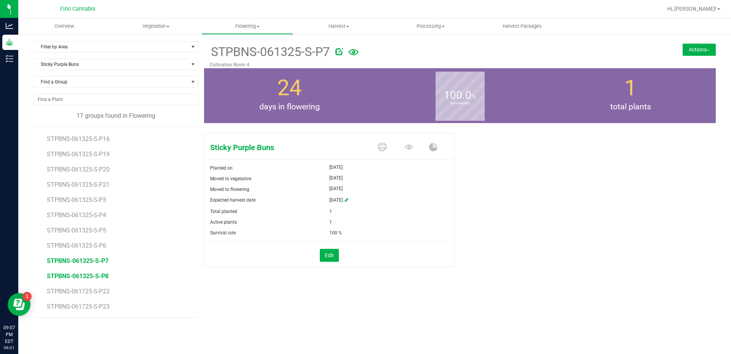
click at [97, 276] on span "STPBNS-061325-S-P8" at bounding box center [78, 275] width 62 height 7
click at [708, 51] on button "Actions" at bounding box center [699, 49] width 33 height 12
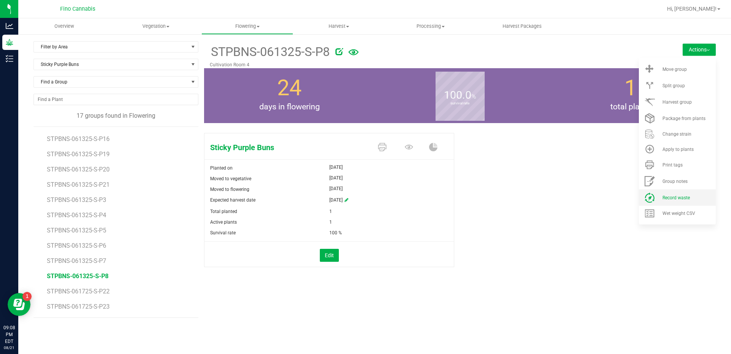
click at [686, 199] on span "Record waste" at bounding box center [675, 197] width 27 height 5
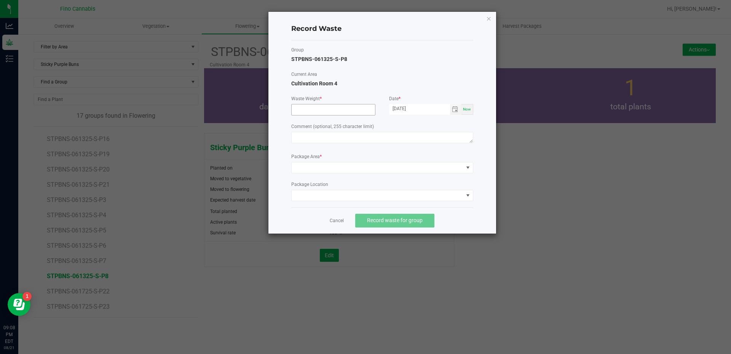
click at [365, 113] on input at bounding box center [333, 109] width 83 height 11
type input "202.0000 g"
paste textarea "Pruning waste"
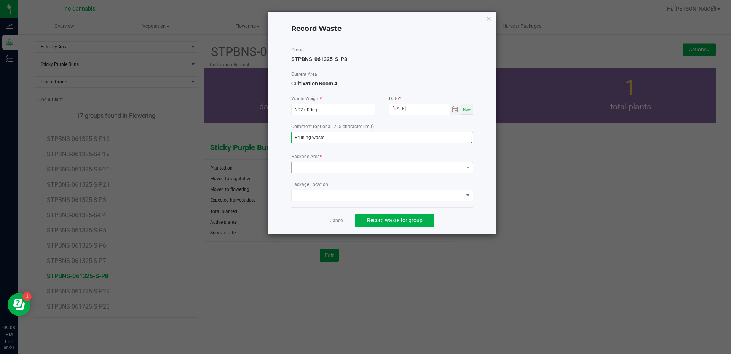
type textarea "Pruning waste"
click at [338, 170] on span at bounding box center [378, 167] width 172 height 11
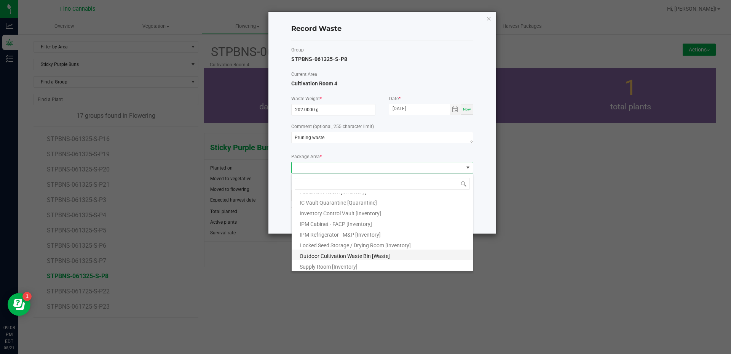
scroll to position [41, 0]
click at [340, 252] on span "Outdoor Cultivation Waste Bin [Waste]" at bounding box center [345, 255] width 90 height 6
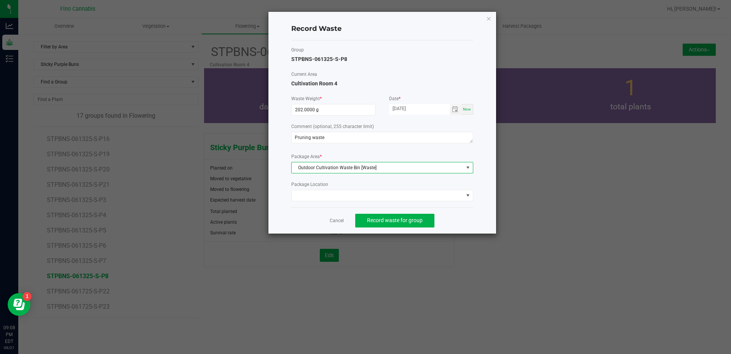
click at [458, 210] on div "Cancel Record waste for group" at bounding box center [382, 220] width 182 height 26
click at [421, 217] on span "Record waste for group" at bounding box center [395, 220] width 56 height 6
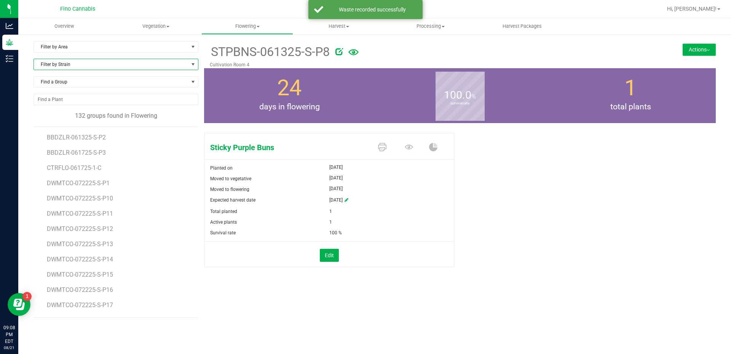
click at [148, 66] on span "Filter by Strain" at bounding box center [111, 64] width 155 height 11
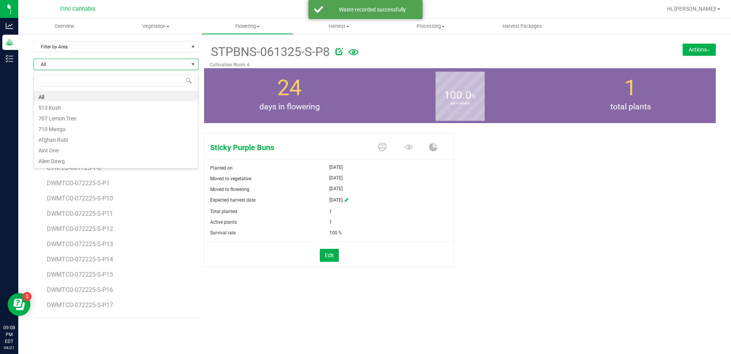
scroll to position [11, 165]
type input "stick"
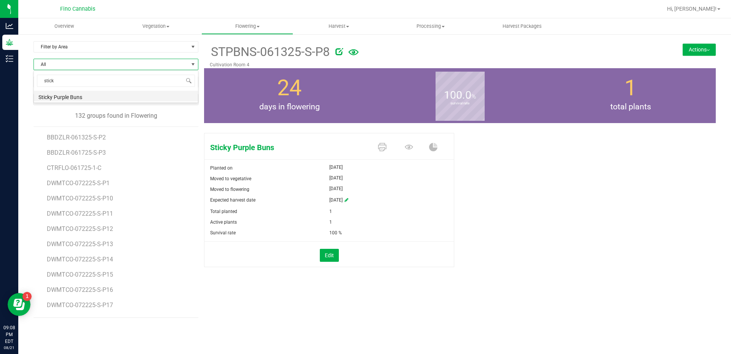
click at [86, 95] on li "Sticky Purple Buns" at bounding box center [116, 96] width 164 height 11
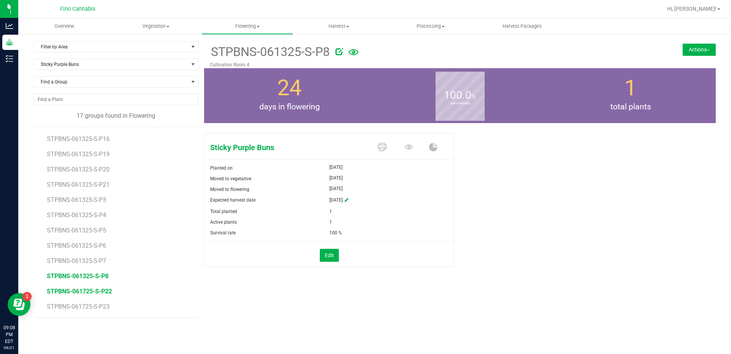
click at [79, 289] on span "STPBNS-061725-S-P22" at bounding box center [79, 290] width 65 height 7
click at [690, 49] on button "Actions" at bounding box center [699, 49] width 33 height 12
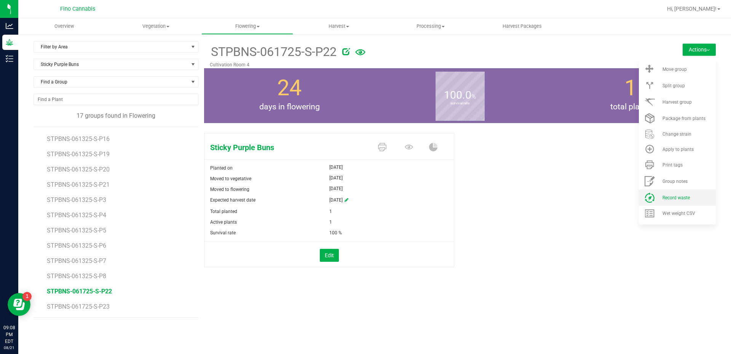
click at [676, 193] on li "Record waste" at bounding box center [677, 197] width 77 height 16
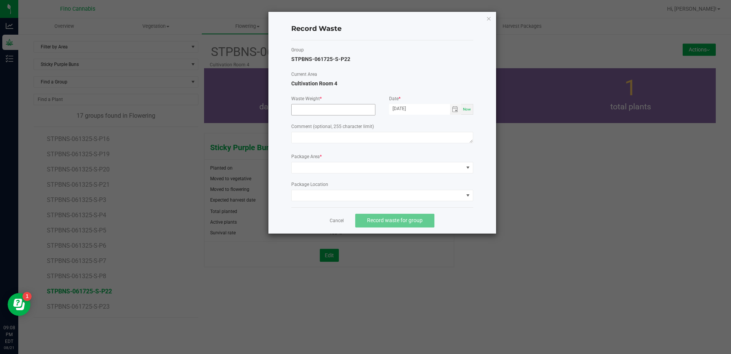
click at [317, 112] on input at bounding box center [333, 109] width 83 height 11
type input "202.0000 g"
paste textarea "Pruning waste"
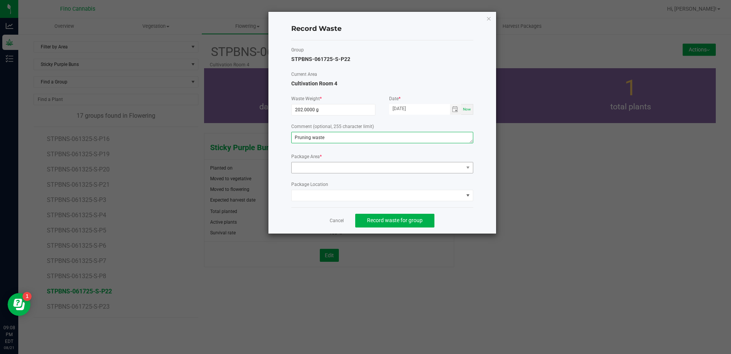
type textarea "Pruning waste"
click at [329, 166] on span at bounding box center [378, 167] width 172 height 11
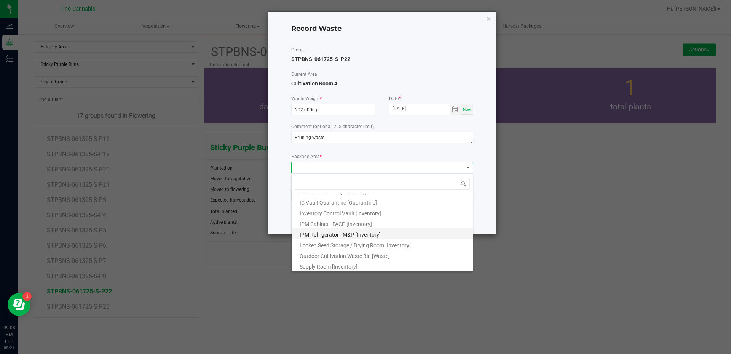
scroll to position [41, 0]
click at [349, 252] on span "Outdoor Cultivation Waste Bin [Waste]" at bounding box center [345, 255] width 90 height 6
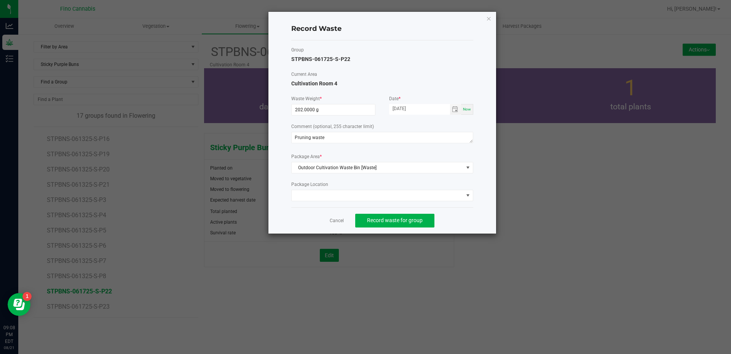
click at [469, 212] on div "Cancel Record waste for group" at bounding box center [382, 220] width 182 height 26
click at [415, 219] on span "Record waste for group" at bounding box center [395, 220] width 56 height 6
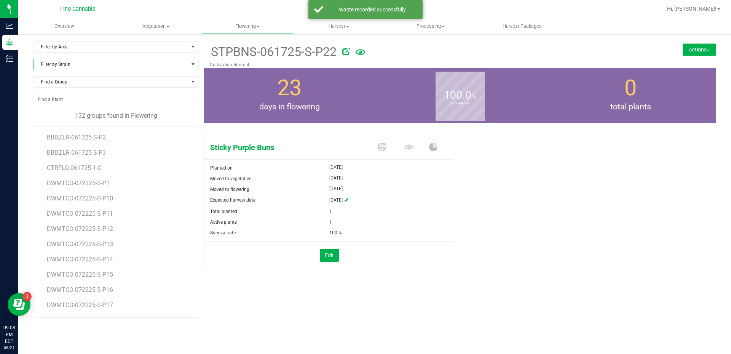
click at [104, 65] on span "Filter by Strain" at bounding box center [111, 64] width 155 height 11
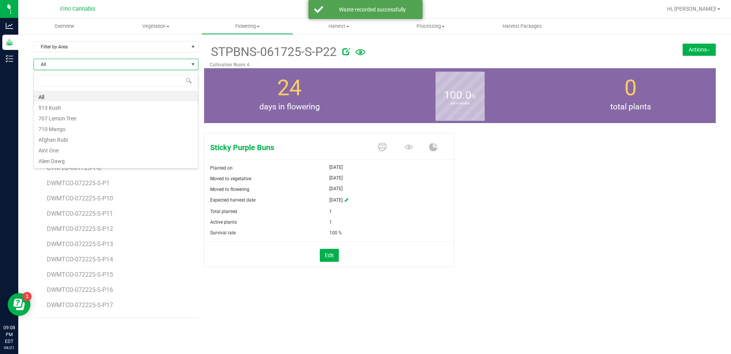
scroll to position [11, 165]
type input "stick"
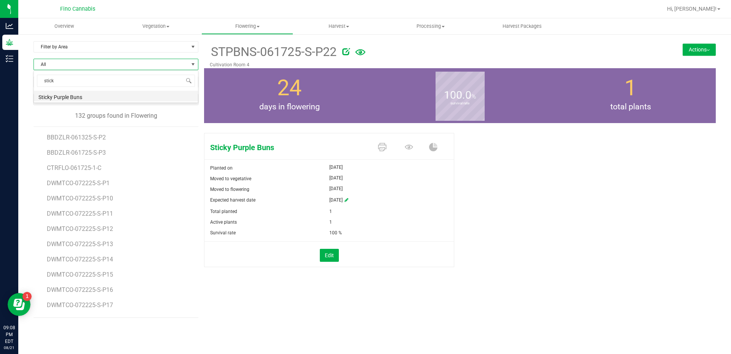
click at [101, 96] on li "Sticky Purple Buns" at bounding box center [116, 96] width 164 height 11
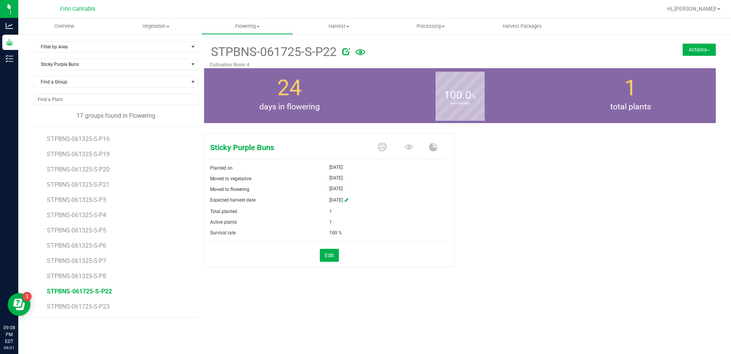
click at [102, 302] on li "STPBNS-061725-S-P23" at bounding box center [120, 306] width 146 height 21
click at [102, 304] on span "STPBNS-061725-S-P23" at bounding box center [79, 306] width 65 height 7
click at [688, 49] on button "Actions" at bounding box center [699, 49] width 33 height 12
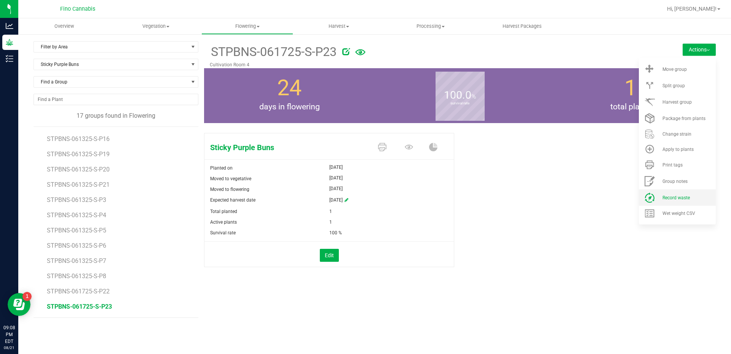
click at [668, 199] on span "Record waste" at bounding box center [675, 197] width 27 height 5
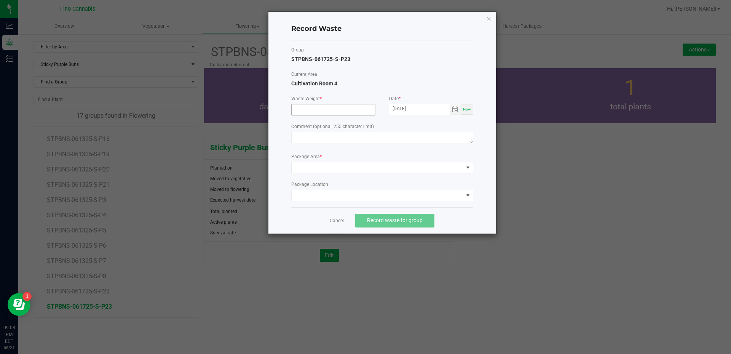
click at [300, 109] on input at bounding box center [333, 109] width 83 height 11
type input "202.0000 g"
paste textarea "Pruning waste"
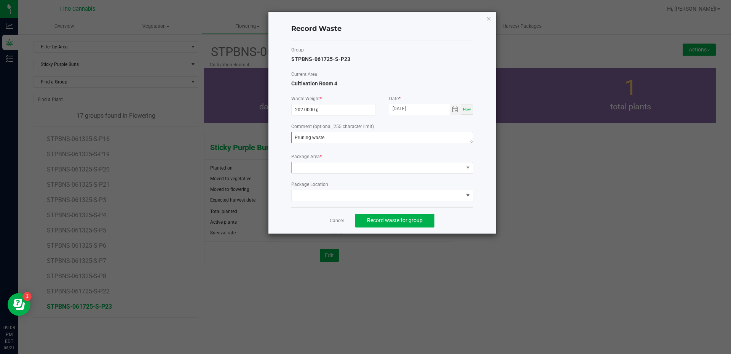
type textarea "Pruning waste"
click at [328, 168] on span at bounding box center [378, 167] width 172 height 11
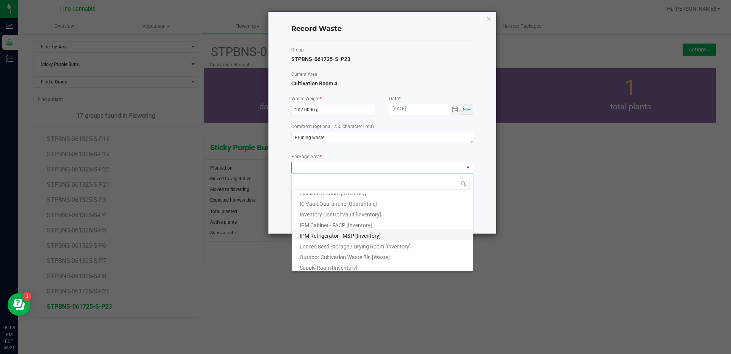
scroll to position [41, 0]
click at [326, 256] on span "Outdoor Cultivation Waste Bin [Waste]" at bounding box center [345, 255] width 90 height 6
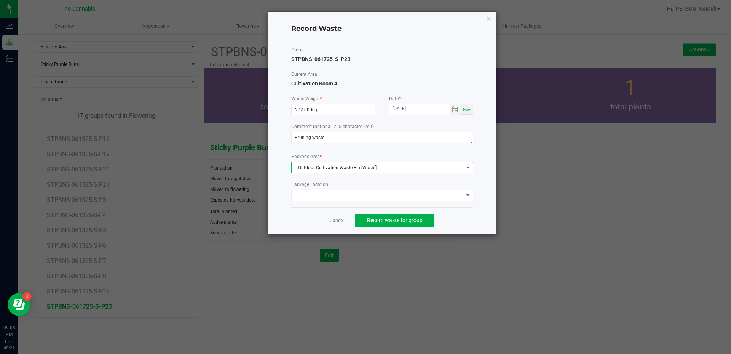
click at [472, 213] on div "Cancel Record waste for group" at bounding box center [382, 220] width 182 height 26
click at [410, 223] on span "Record waste for group" at bounding box center [395, 220] width 56 height 6
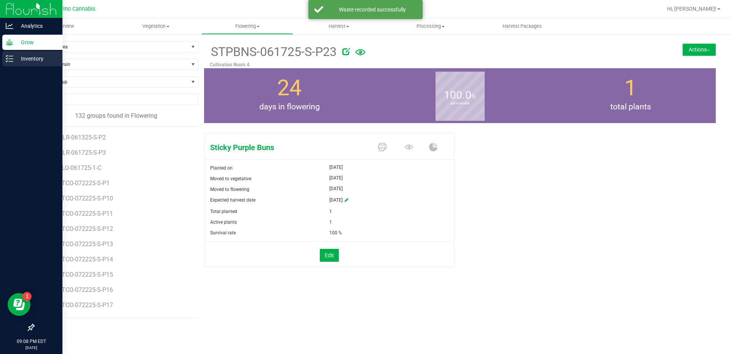
click at [11, 55] on icon at bounding box center [10, 59] width 8 height 8
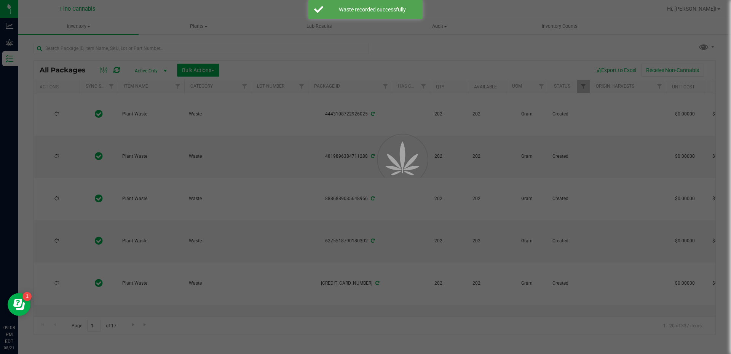
click at [196, 29] on div at bounding box center [365, 177] width 731 height 354
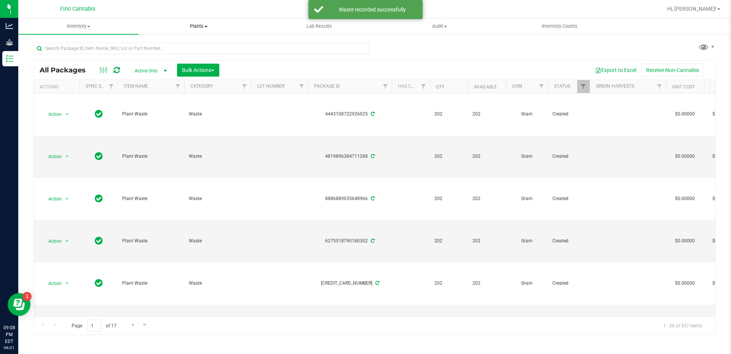
click at [199, 23] on span "Plants" at bounding box center [199, 26] width 120 height 7
click at [158, 56] on span "Waste log" at bounding box center [161, 55] width 45 height 6
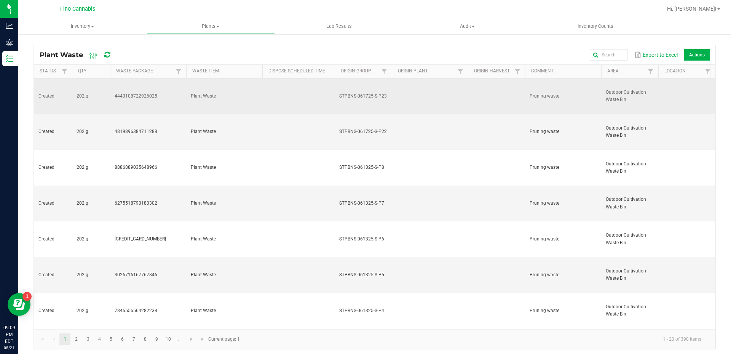
click at [472, 86] on td at bounding box center [496, 96] width 57 height 36
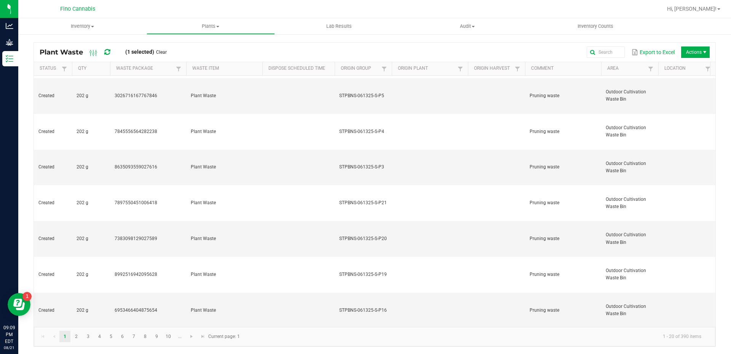
scroll to position [3, 0]
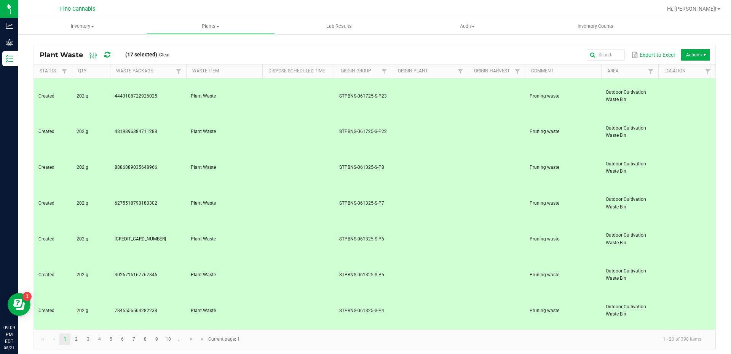
scroll to position [176, 0]
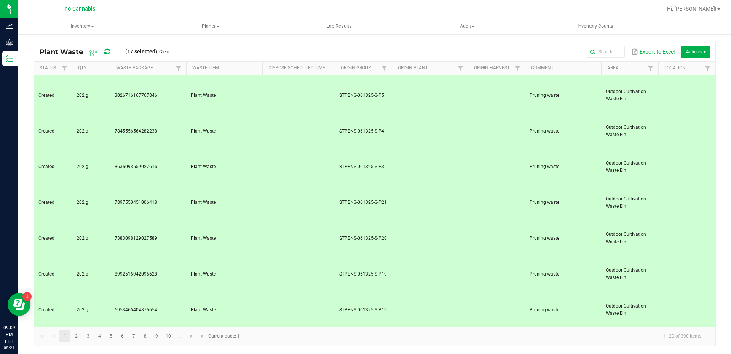
click at [695, 55] on span "Actions" at bounding box center [695, 51] width 29 height 11
click at [690, 67] on span "Schedule destroy" at bounding box center [697, 67] width 57 height 6
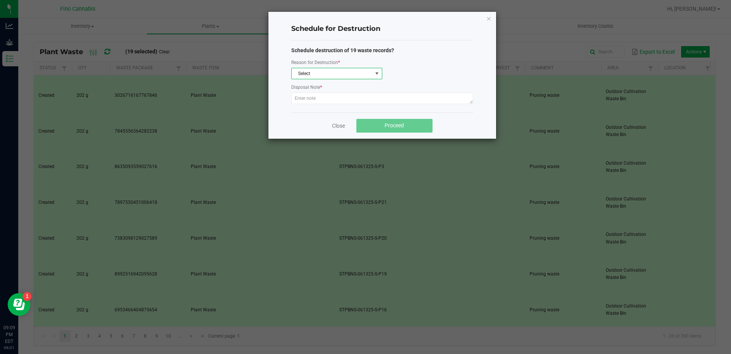
click at [309, 71] on span "Select" at bounding box center [332, 73] width 81 height 11
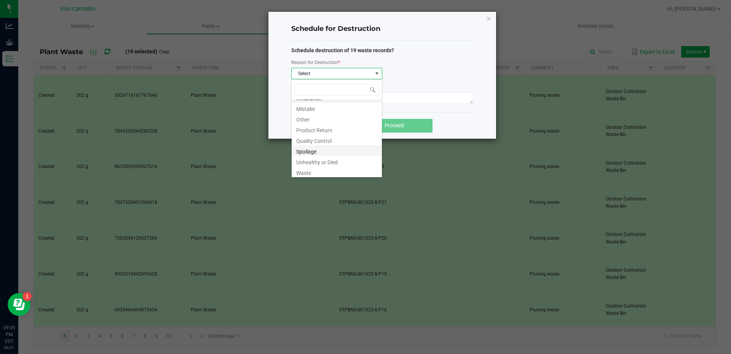
scroll to position [9, 0]
click at [315, 170] on li "Waste" at bounding box center [337, 170] width 90 height 11
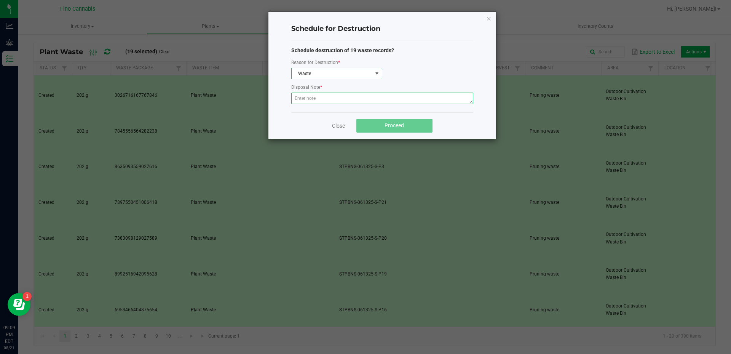
click at [316, 100] on textarea at bounding box center [382, 98] width 182 height 11
paste textarea "Pruning waste"
type textarea "Pruning waste"
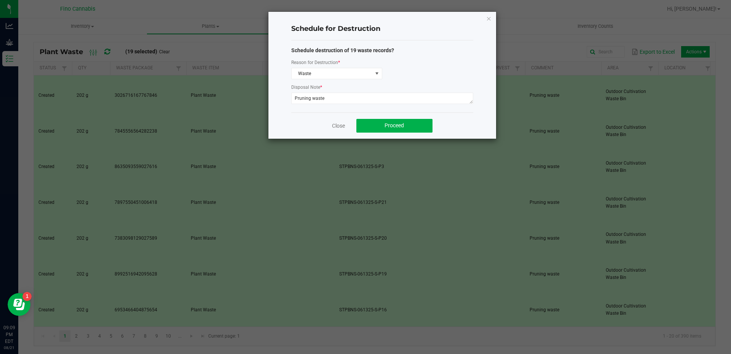
click at [445, 113] on div "Close Proceed" at bounding box center [382, 125] width 182 height 26
click at [418, 124] on button "Proceed" at bounding box center [394, 126] width 76 height 14
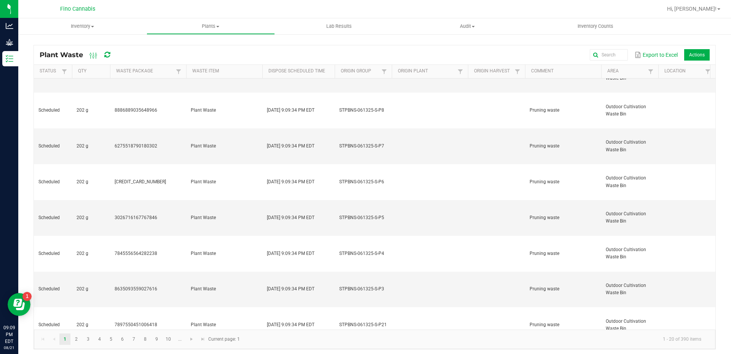
scroll to position [0, 0]
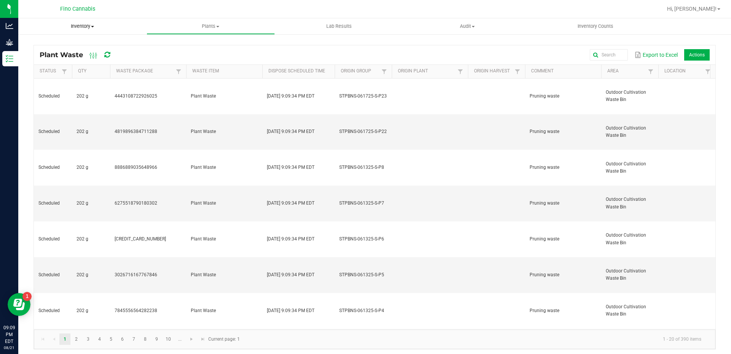
click at [77, 23] on span "Inventory" at bounding box center [82, 26] width 128 height 7
click at [48, 61] on span "Waste log" at bounding box center [40, 64] width 45 height 6
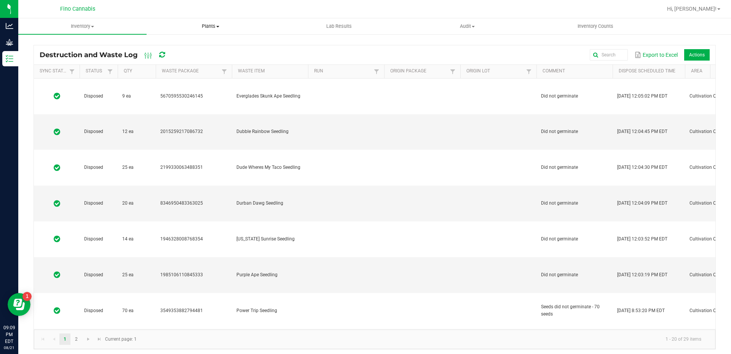
click at [200, 27] on span "Plants" at bounding box center [211, 26] width 128 height 7
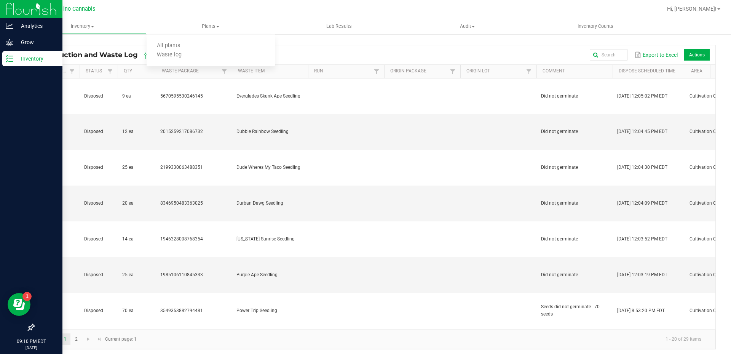
click at [17, 57] on p "Inventory" at bounding box center [36, 58] width 46 height 9
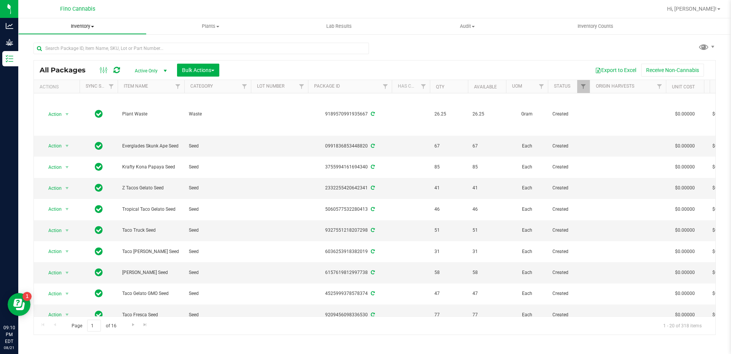
click at [90, 27] on span "Inventory" at bounding box center [83, 26] width 128 height 7
click at [272, 25] on span "Plants" at bounding box center [211, 26] width 128 height 7
click at [243, 8] on div at bounding box center [399, 9] width 526 height 15
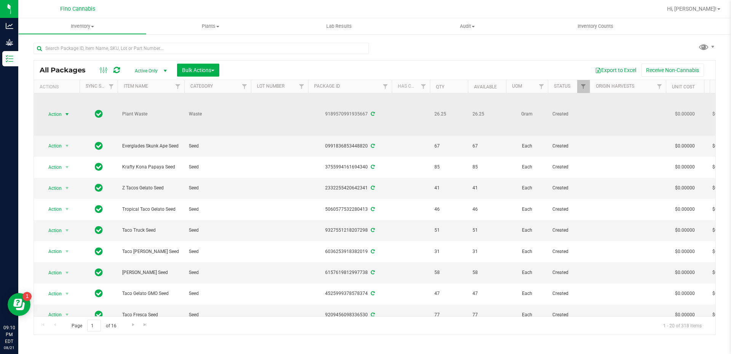
click at [67, 114] on span "select" at bounding box center [67, 114] width 6 height 6
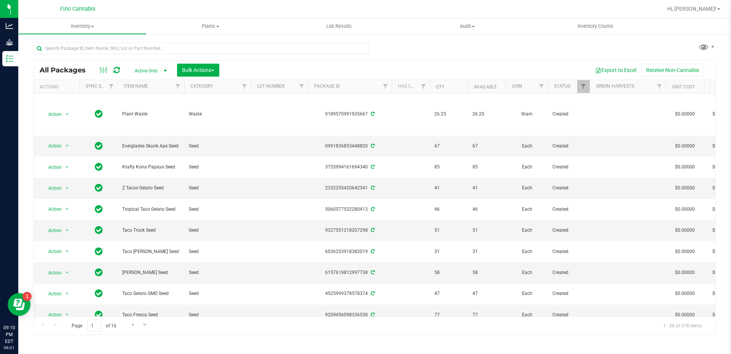
drag, startPoint x: 448, startPoint y: 56, endPoint x: 440, endPoint y: 47, distance: 11.8
click at [440, 47] on div "All Packages Active Only Active Only Lab Samples Locked All External Internal B…" at bounding box center [375, 184] width 682 height 299
click at [707, 12] on span "Hi, [PERSON_NAME]!" at bounding box center [691, 9] width 49 height 6
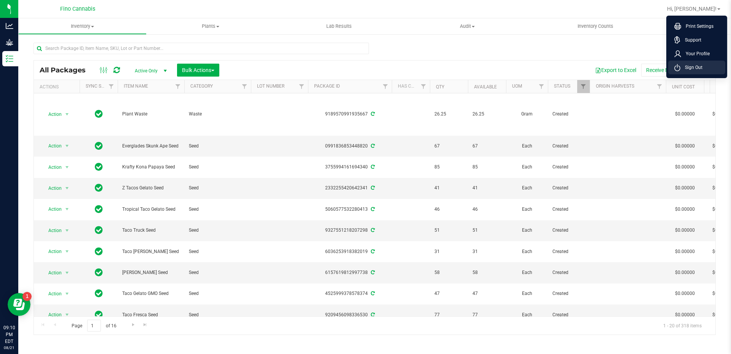
click at [696, 69] on span "Sign Out" at bounding box center [691, 68] width 22 height 8
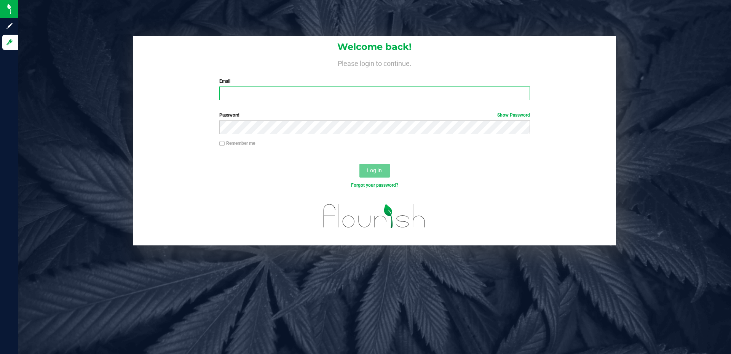
click at [286, 91] on input "Email" at bounding box center [374, 93] width 310 height 14
type input "[EMAIL_ADDRESS][DOMAIN_NAME]"
click at [223, 145] on input "Remember me" at bounding box center [221, 143] width 5 height 5
checkbox input "true"
click at [370, 166] on button "Log In" at bounding box center [374, 171] width 30 height 14
